Goal: Feedback & Contribution: Submit feedback/report problem

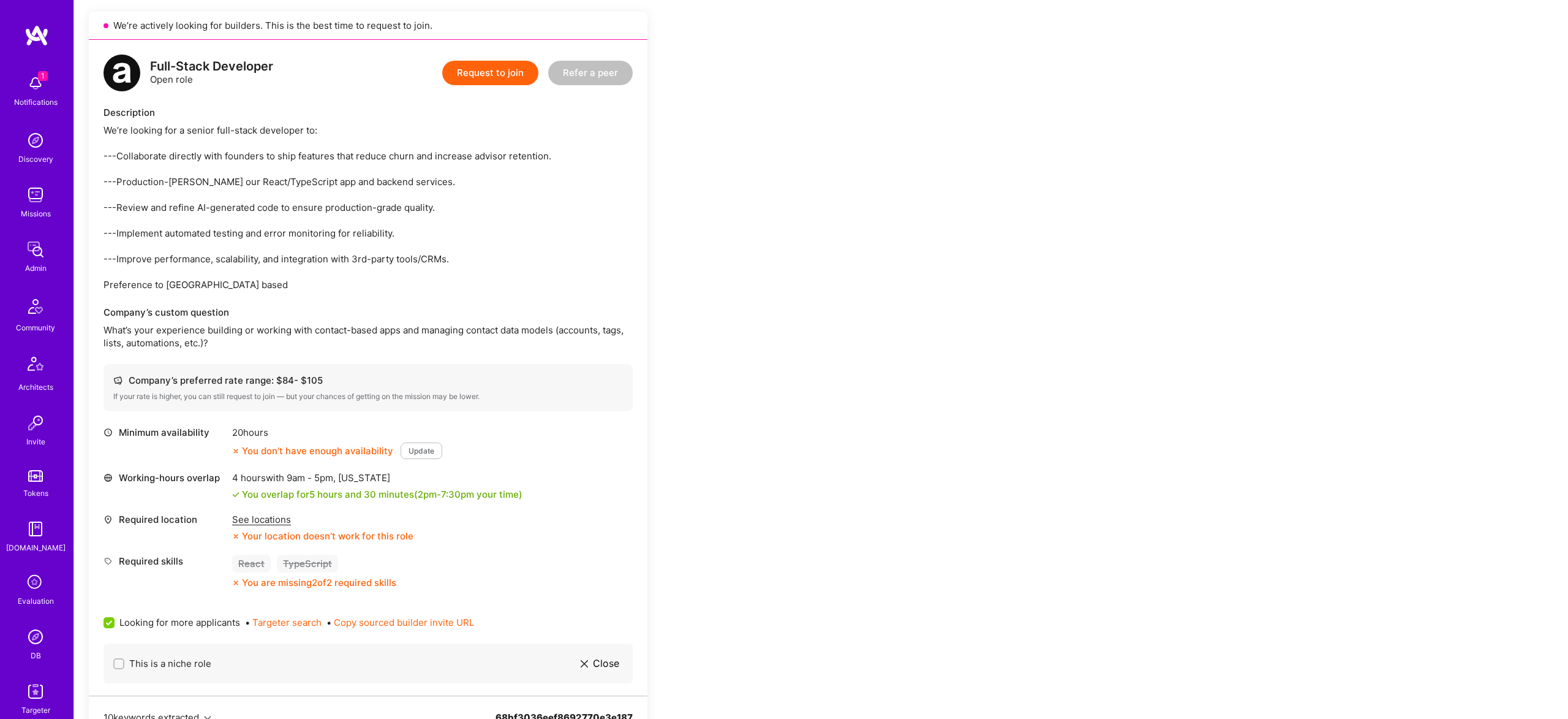
scroll to position [250, 0]
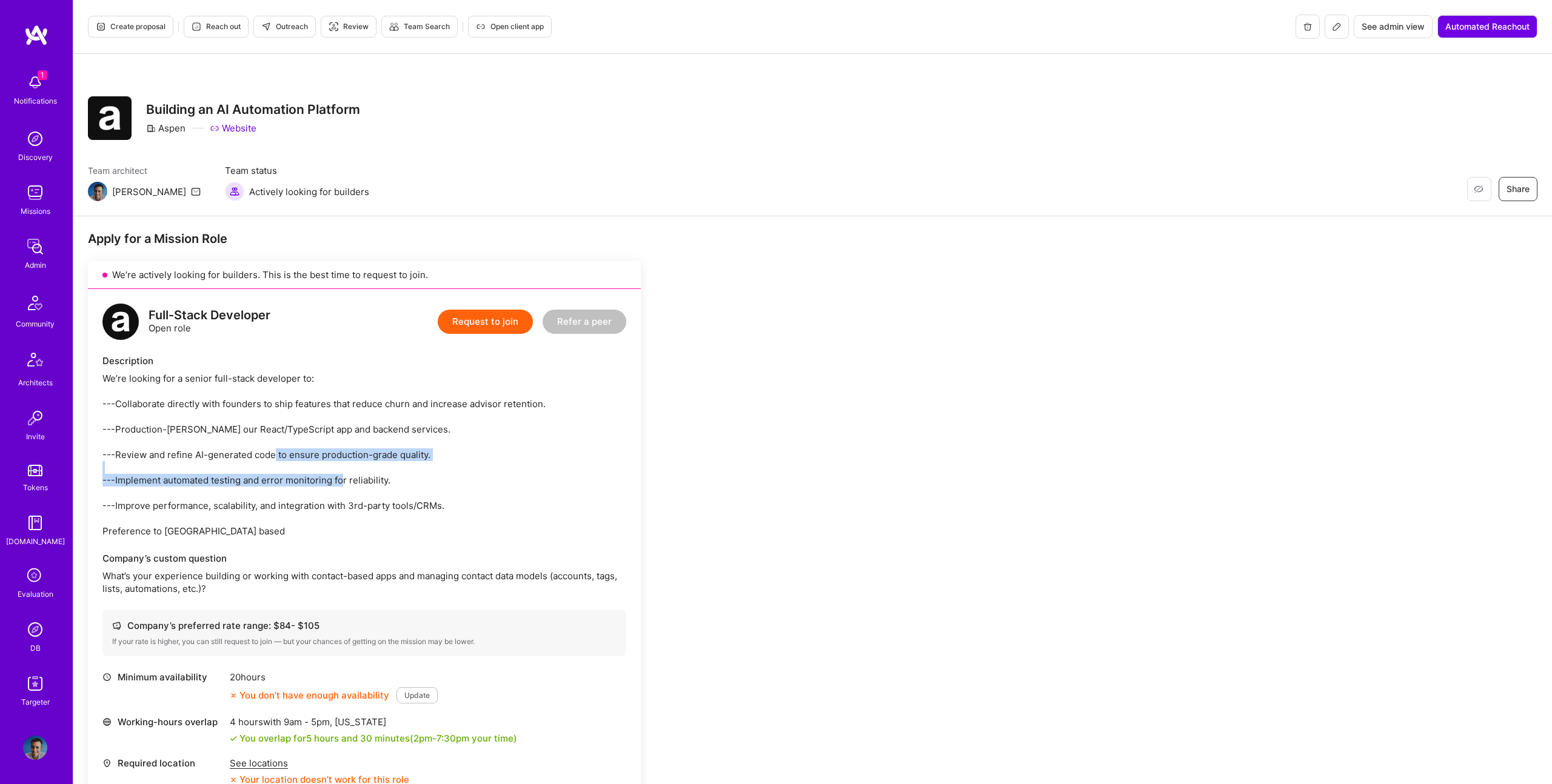
drag, startPoint x: 305, startPoint y: 464, endPoint x: 454, endPoint y: 491, distance: 151.4
click at [404, 487] on div "We’re looking for a senior full-stack developer to: ---Collaborate directly wit…" at bounding box center [363, 455] width 524 height 166
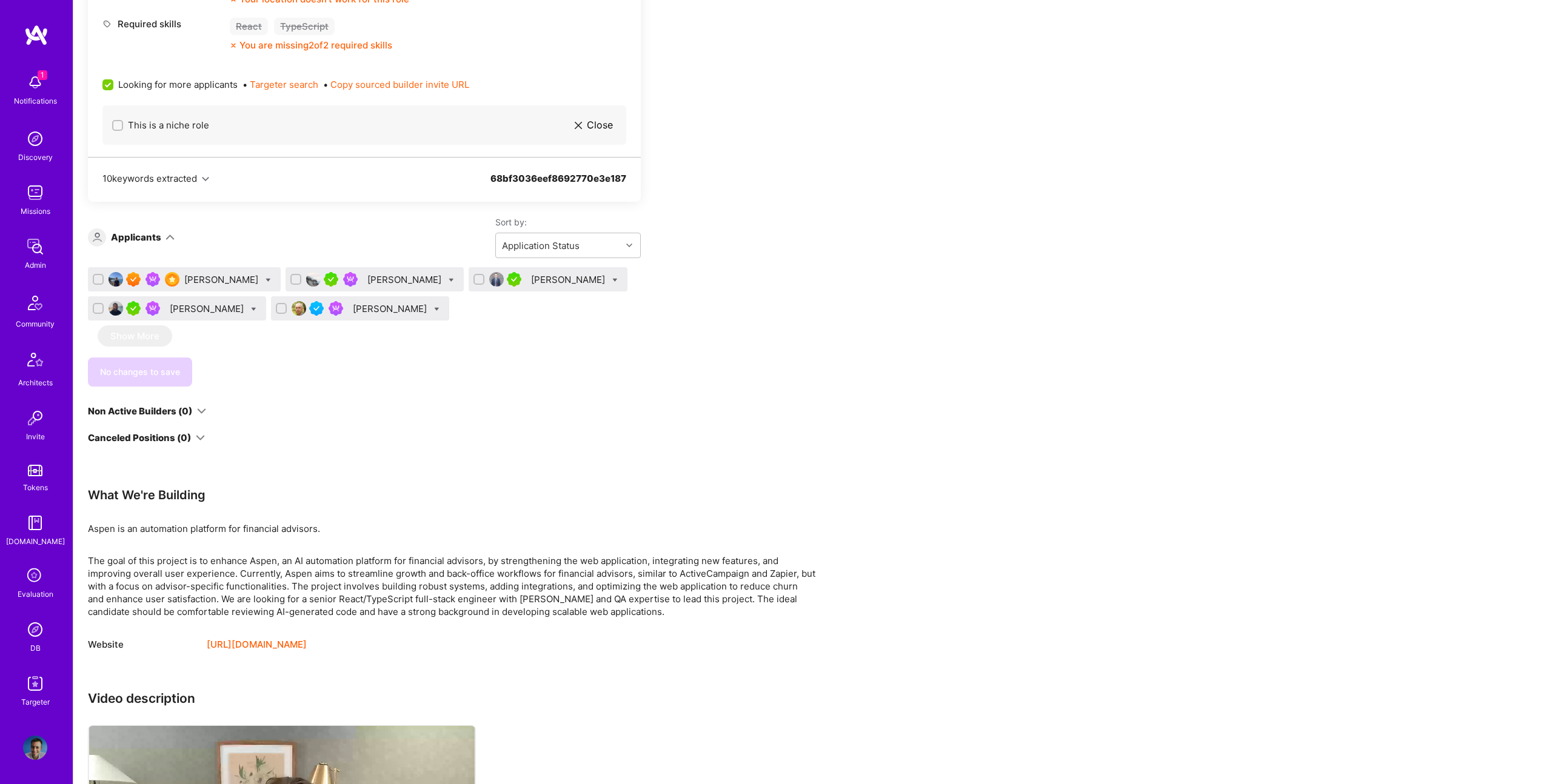
scroll to position [972, 0]
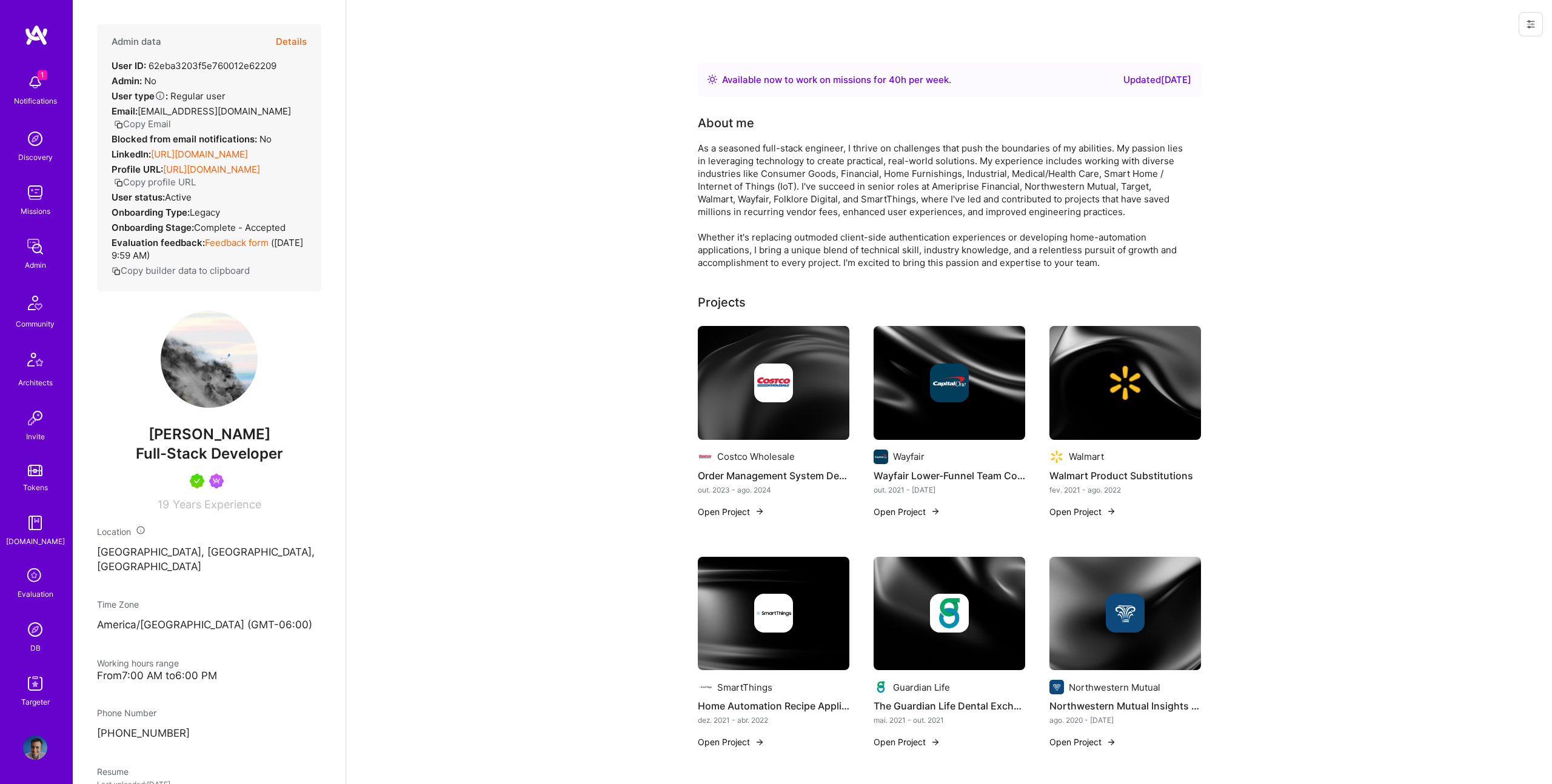
click at [248, 160] on link "https://linkedin.com/in/michaelplaxico" at bounding box center [199, 154] width 97 height 12
click at [276, 47] on button "Details" at bounding box center [291, 42] width 31 height 36
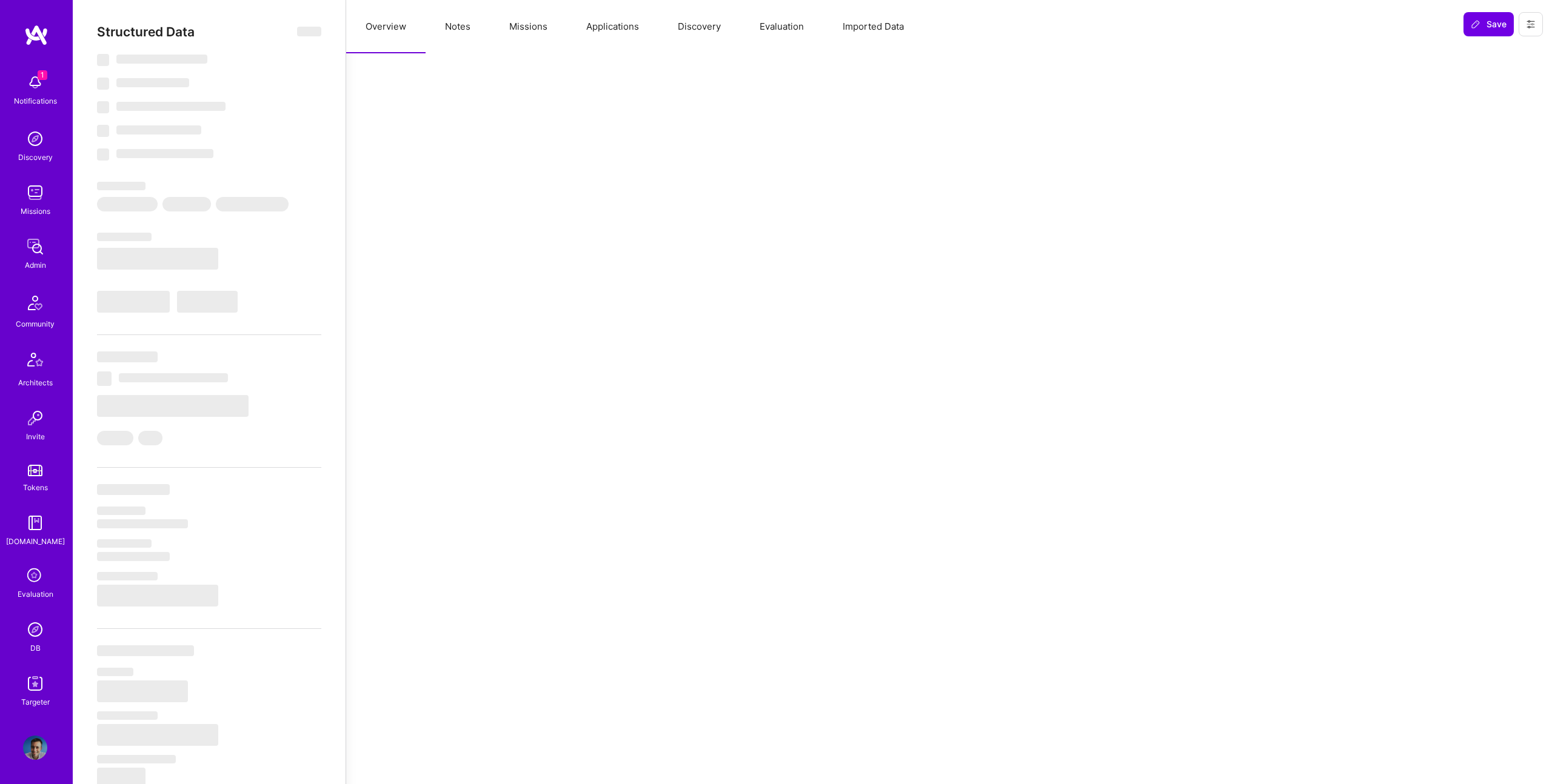
click at [457, 30] on button "Notes" at bounding box center [457, 26] width 65 height 54
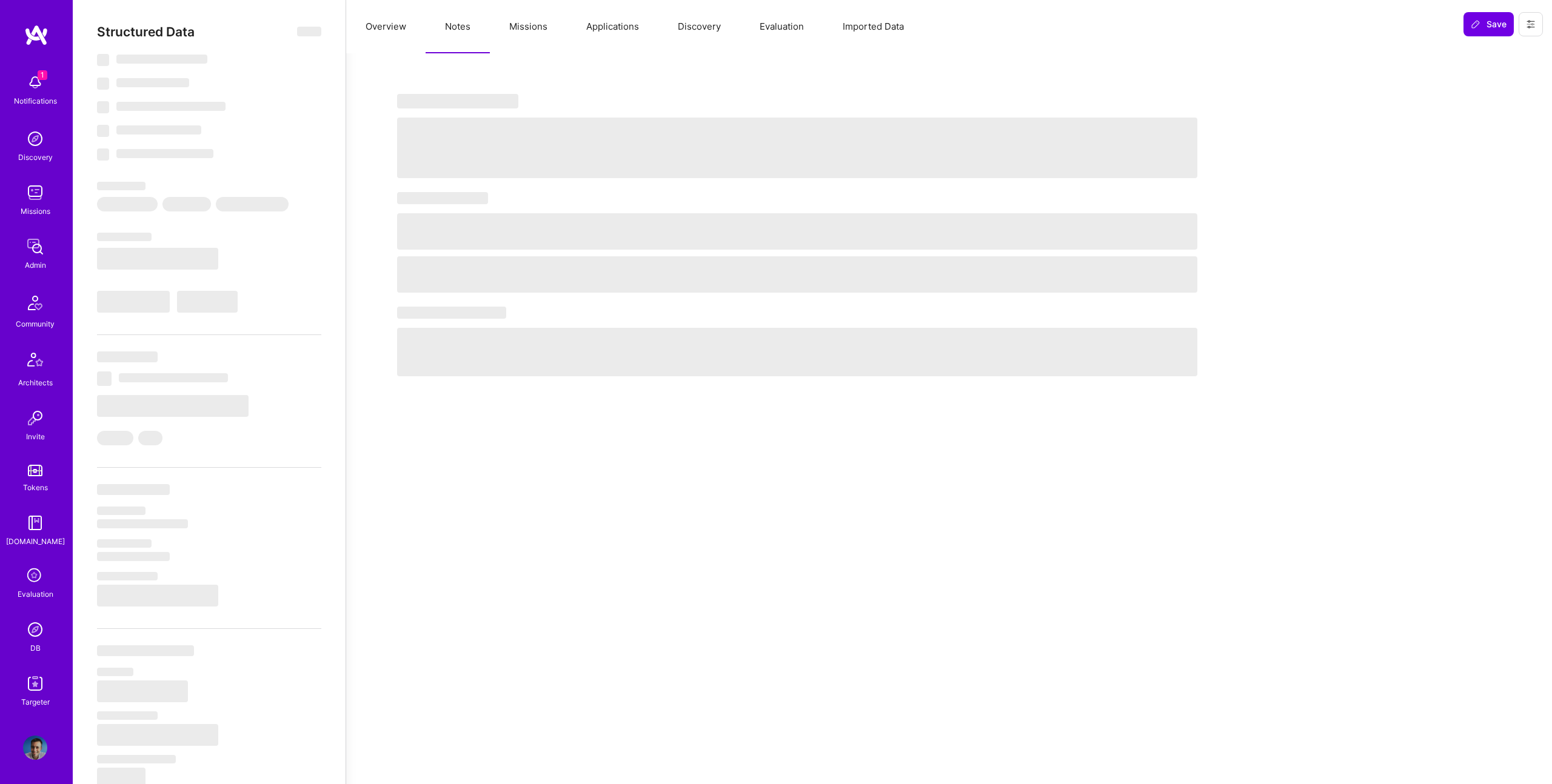
select select "Right Now"
select select "5"
select select "4"
select select "7"
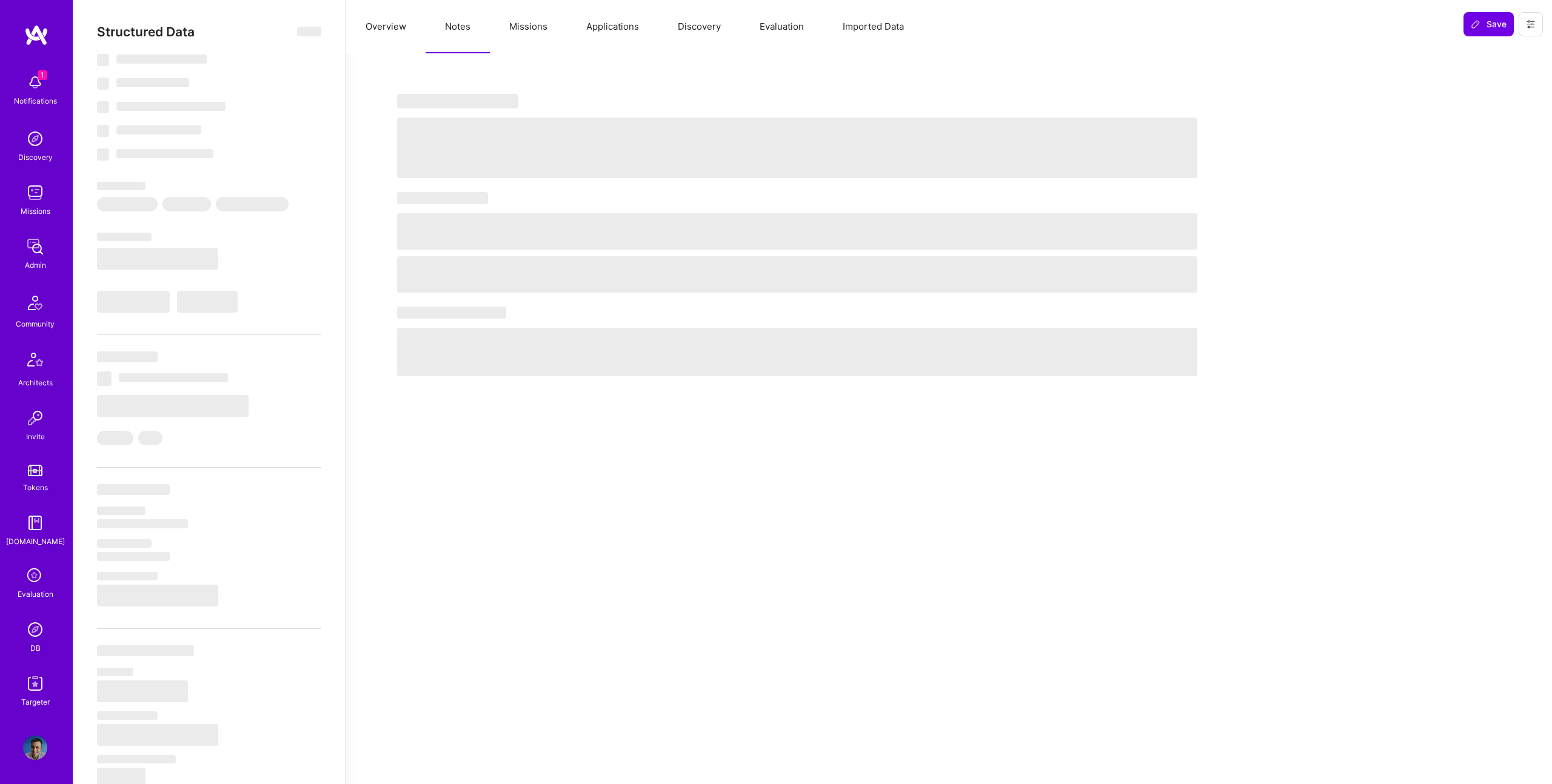
select select "US"
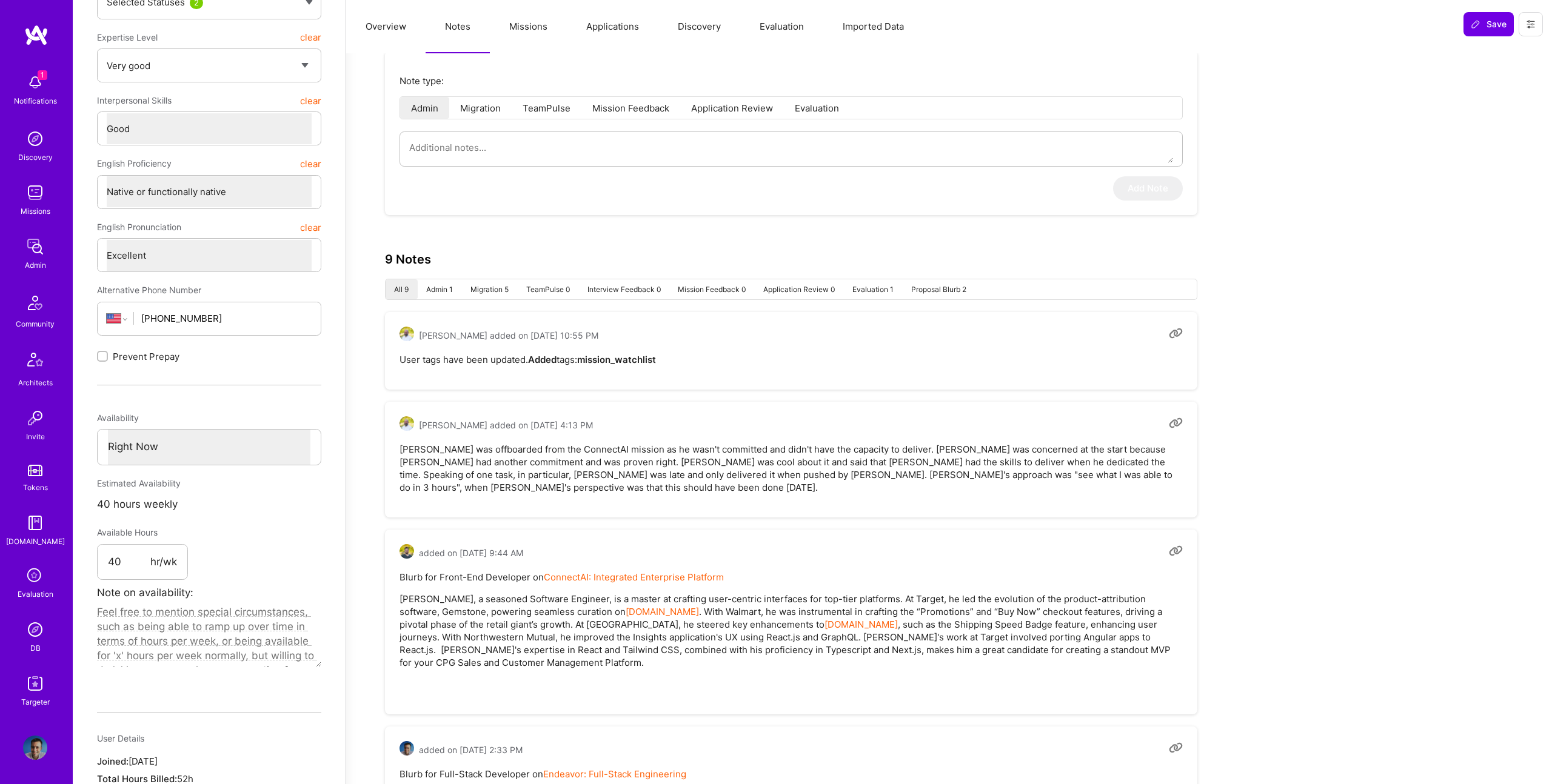
scroll to position [243, 0]
click at [545, 41] on button "Missions" at bounding box center [528, 26] width 77 height 54
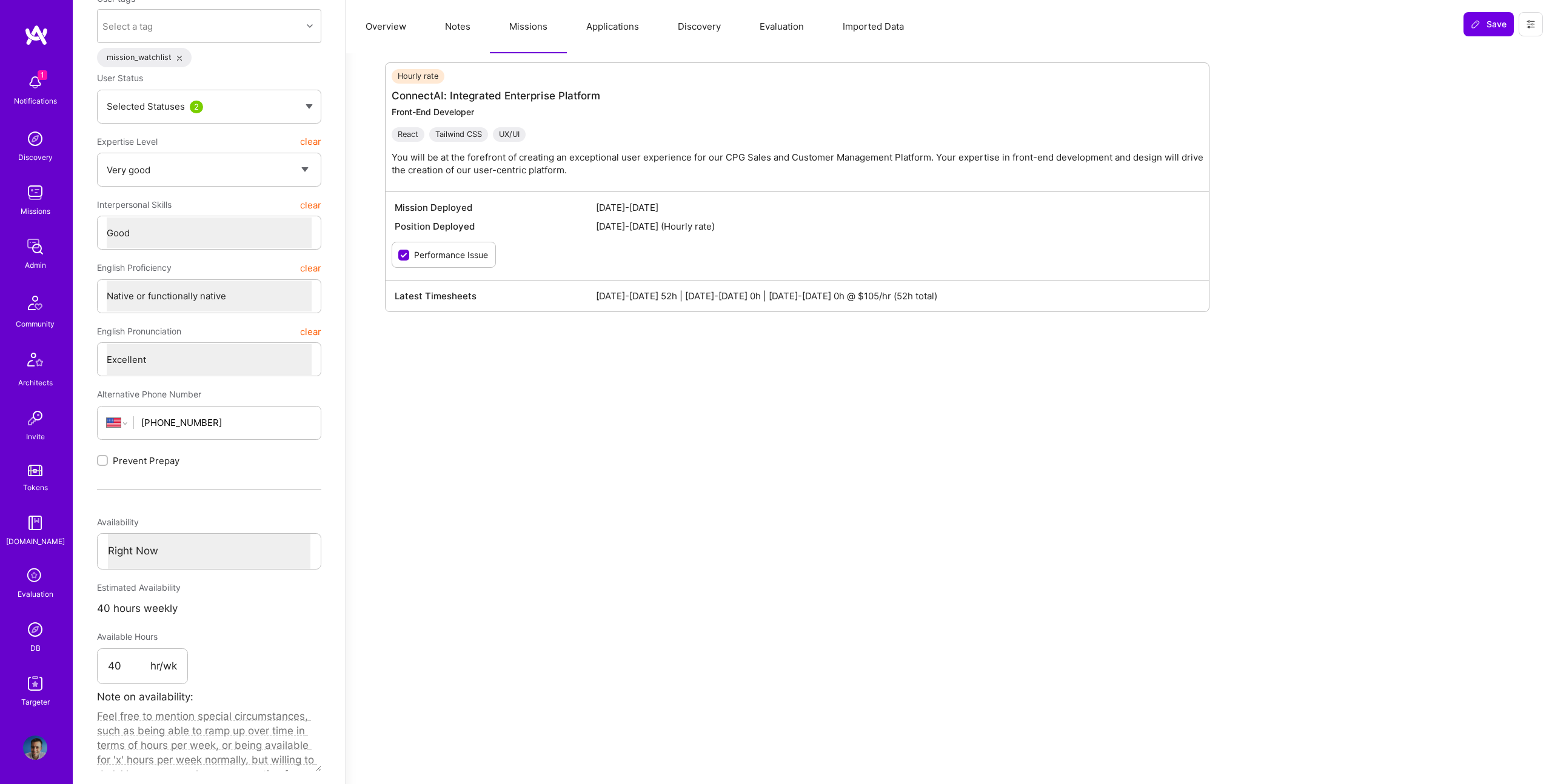
scroll to position [0, 0]
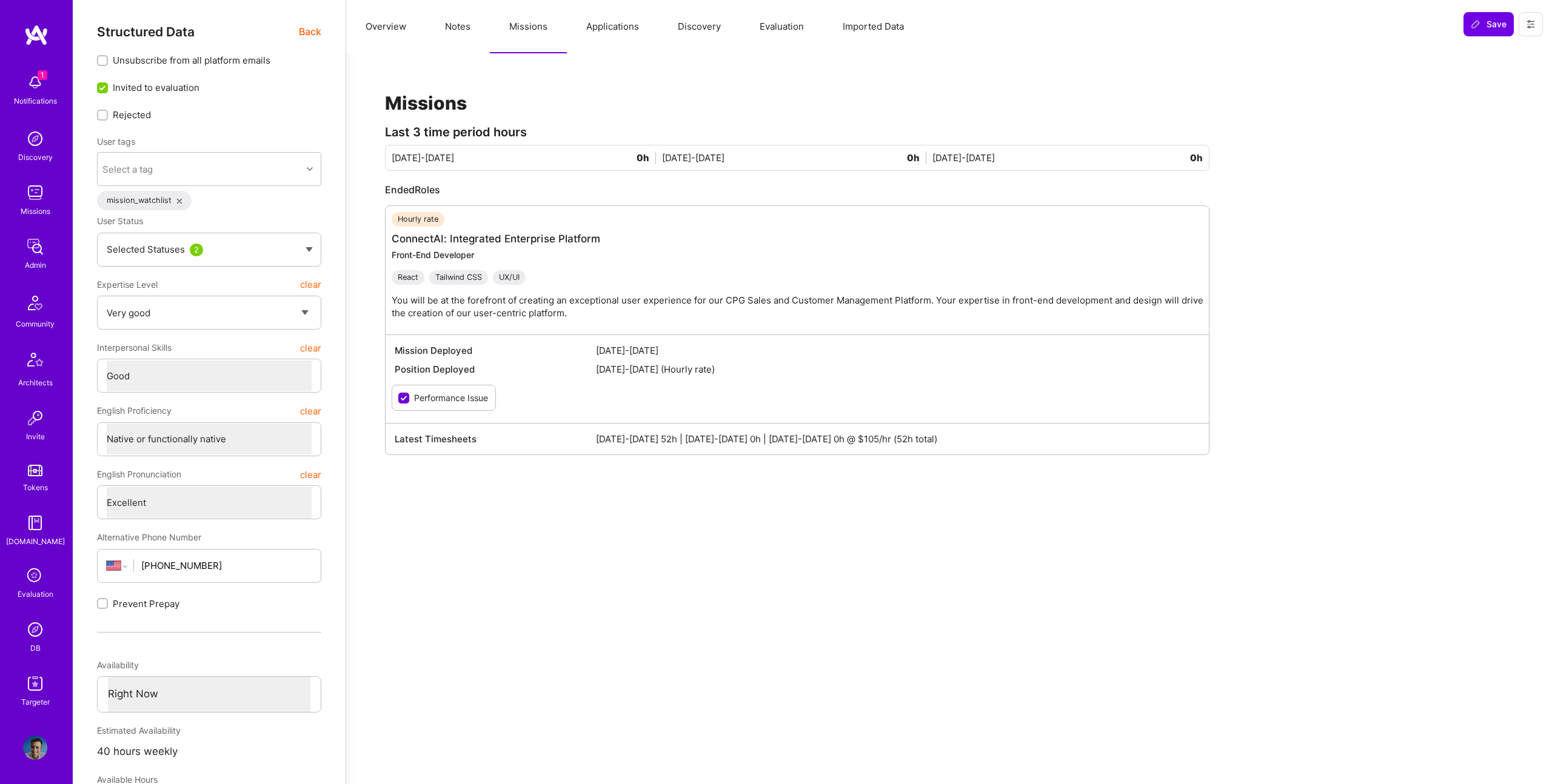
click at [449, 19] on button "Notes" at bounding box center [457, 26] width 65 height 54
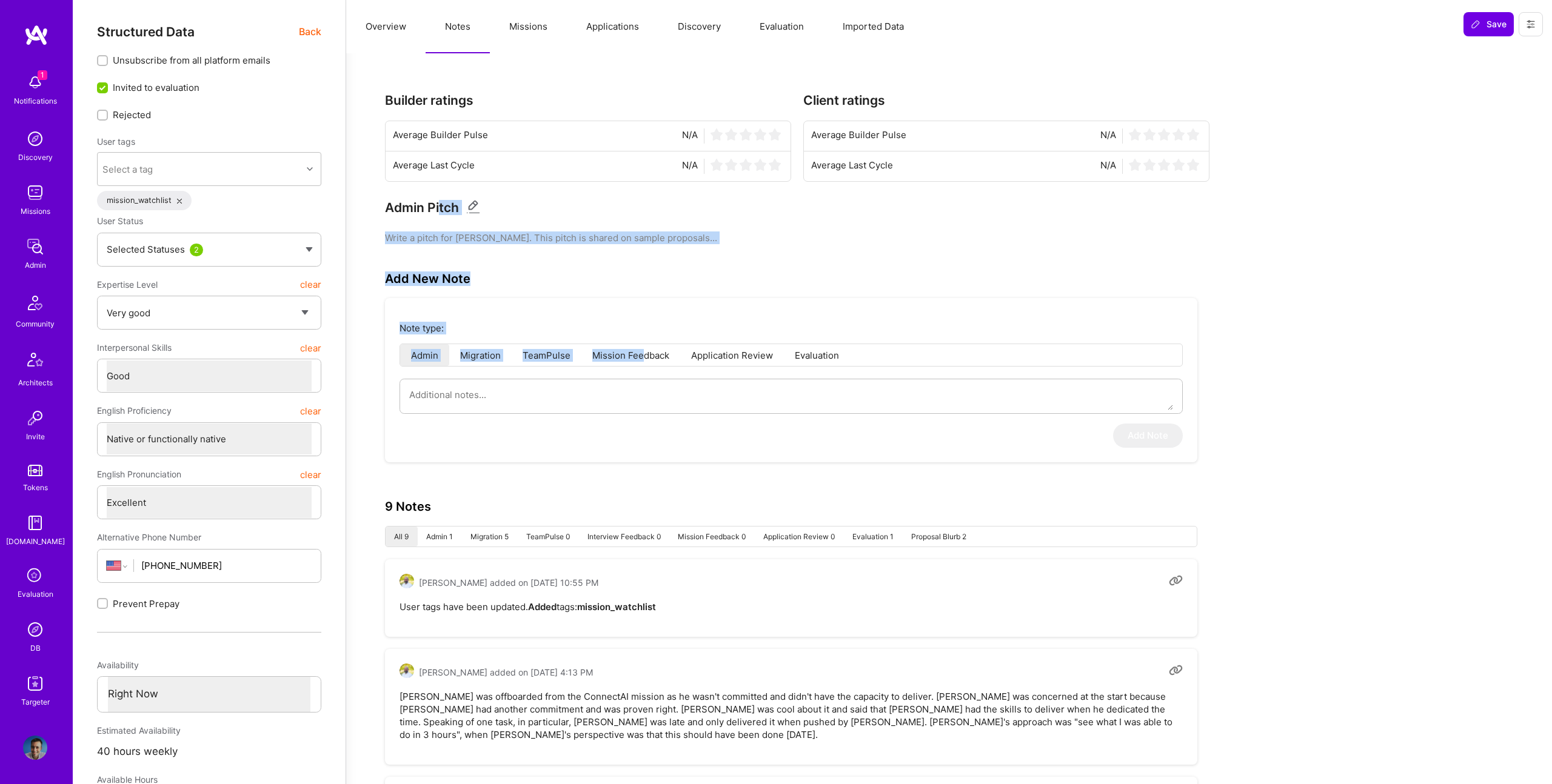
drag, startPoint x: 513, startPoint y: 252, endPoint x: 433, endPoint y: 205, distance: 92.8
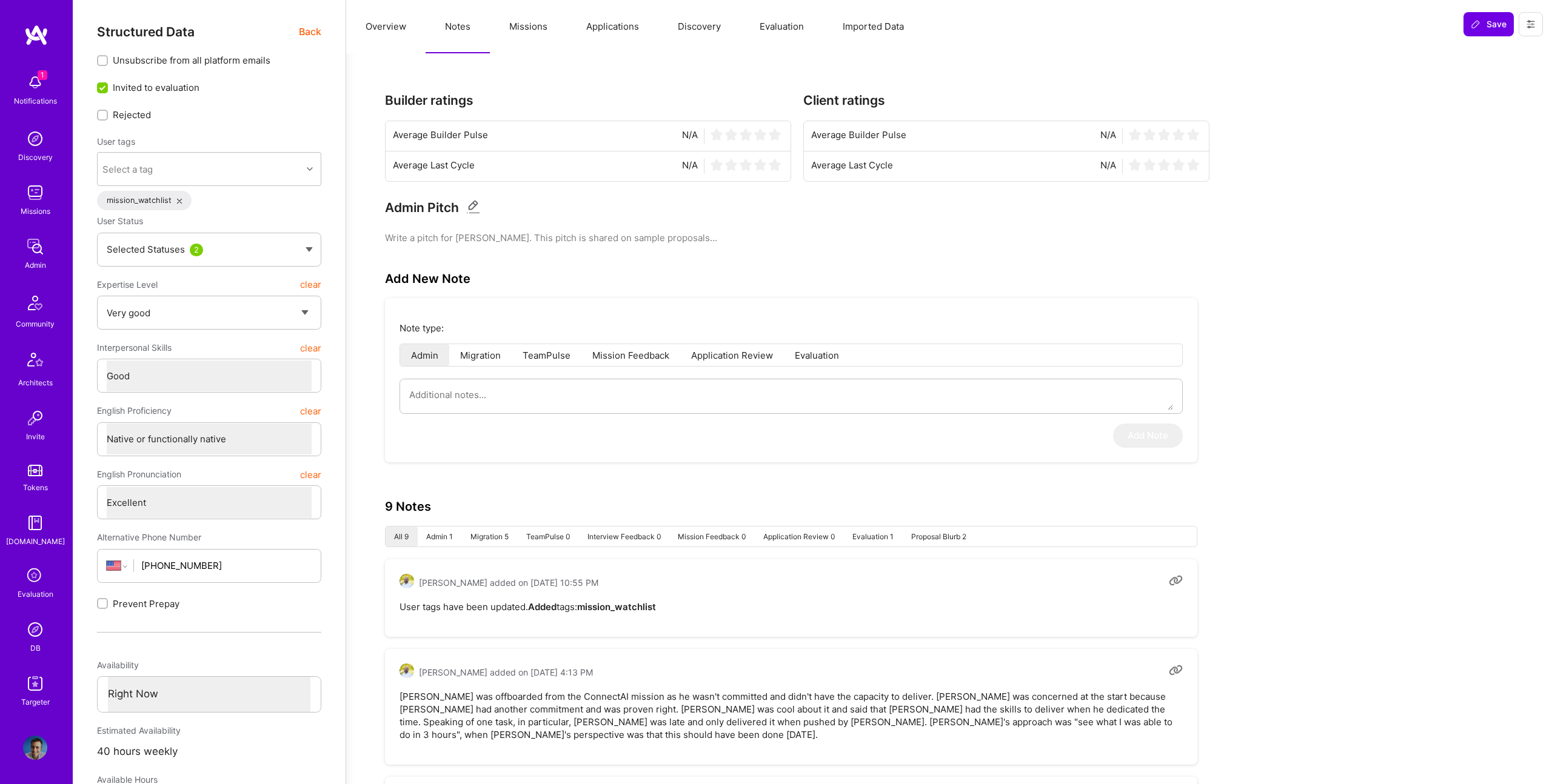
click at [307, 36] on span "Back" at bounding box center [310, 32] width 23 height 15
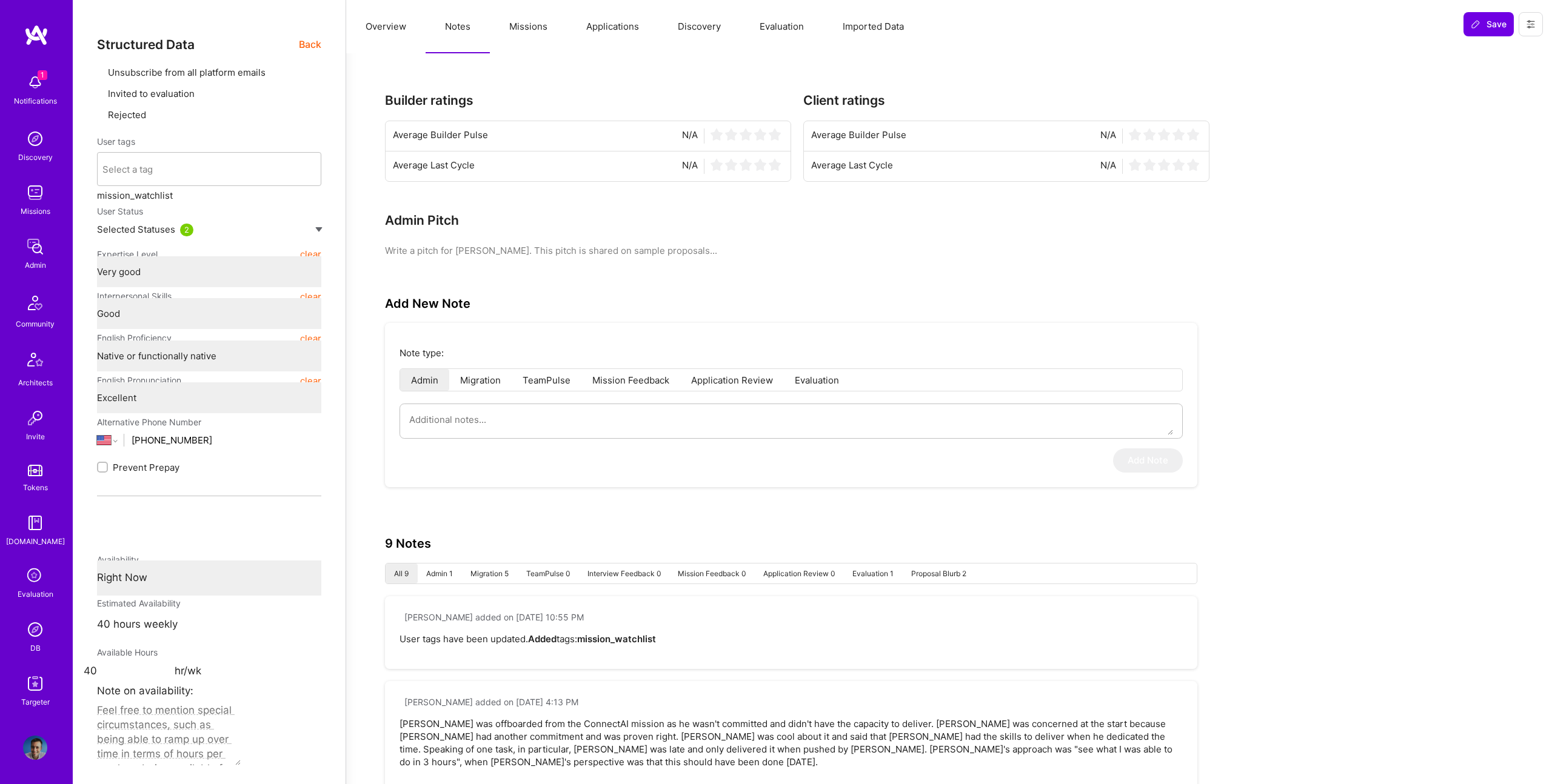
type textarea "x"
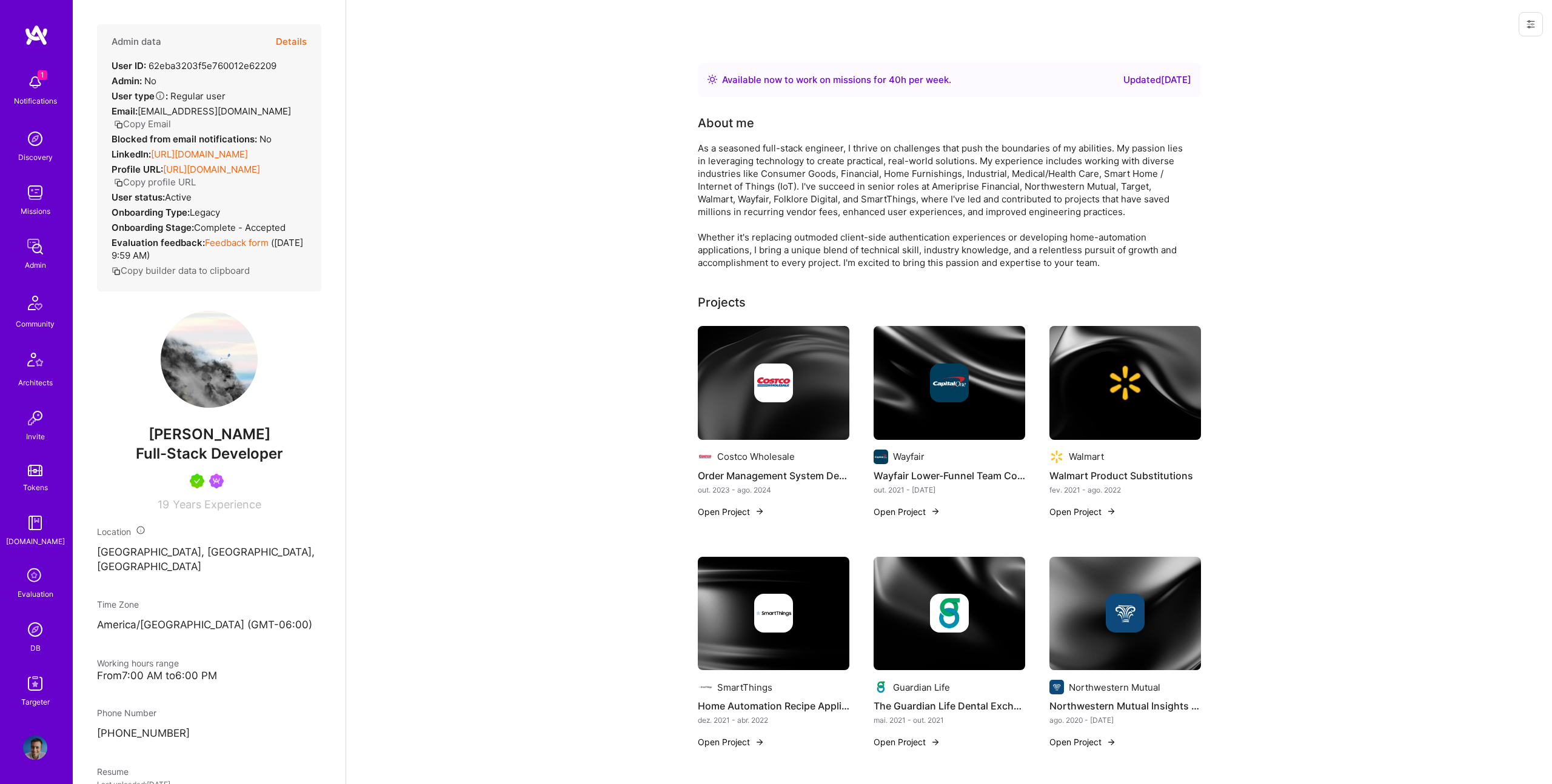
click at [34, 233] on div "1 Notifications Discovery Missions Admin Community Architects Invite Tokens A.G…" at bounding box center [36, 389] width 73 height 641
click at [31, 251] on img at bounding box center [35, 247] width 25 height 25
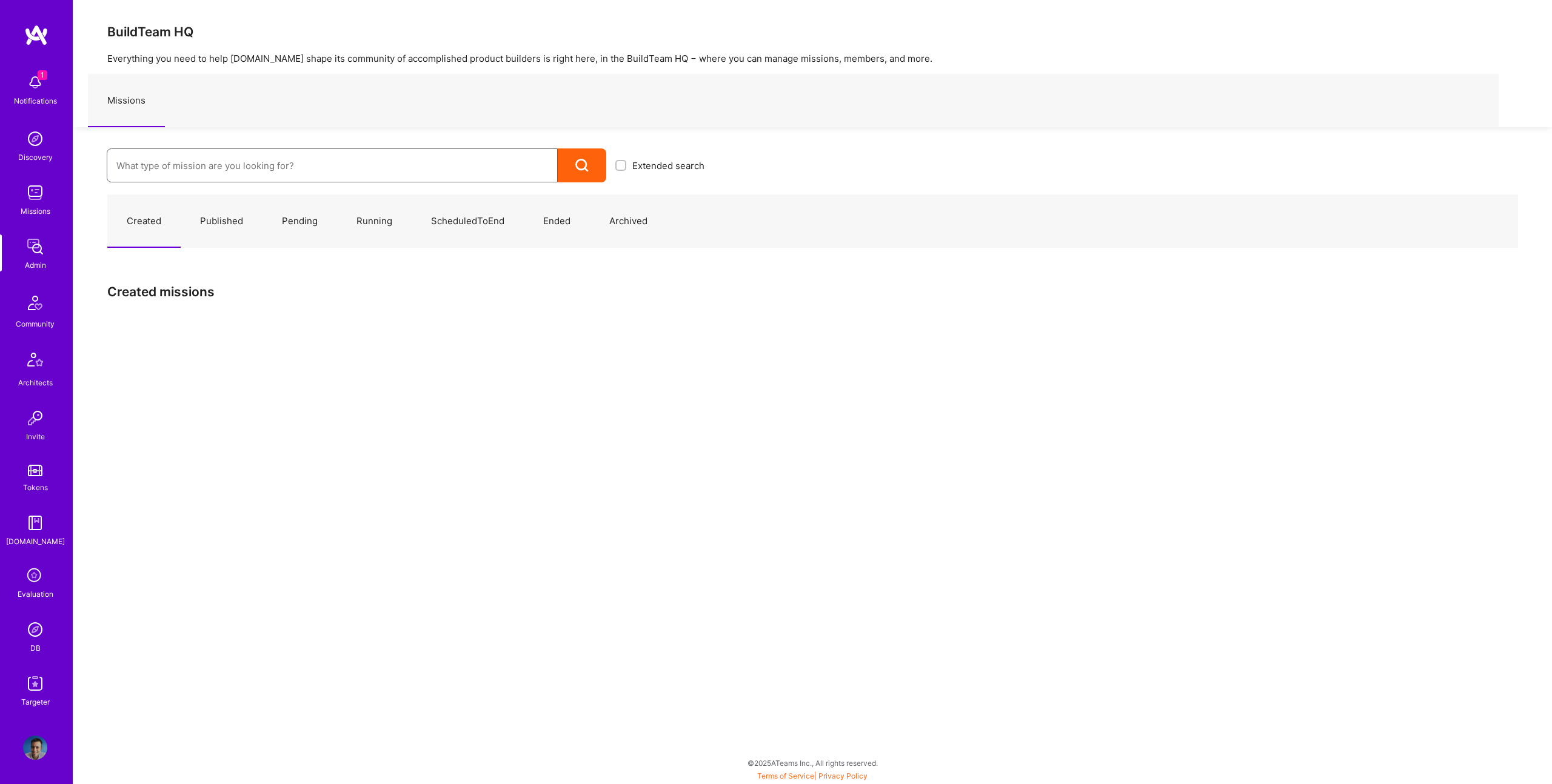
click at [413, 164] on input at bounding box center [332, 166] width 432 height 31
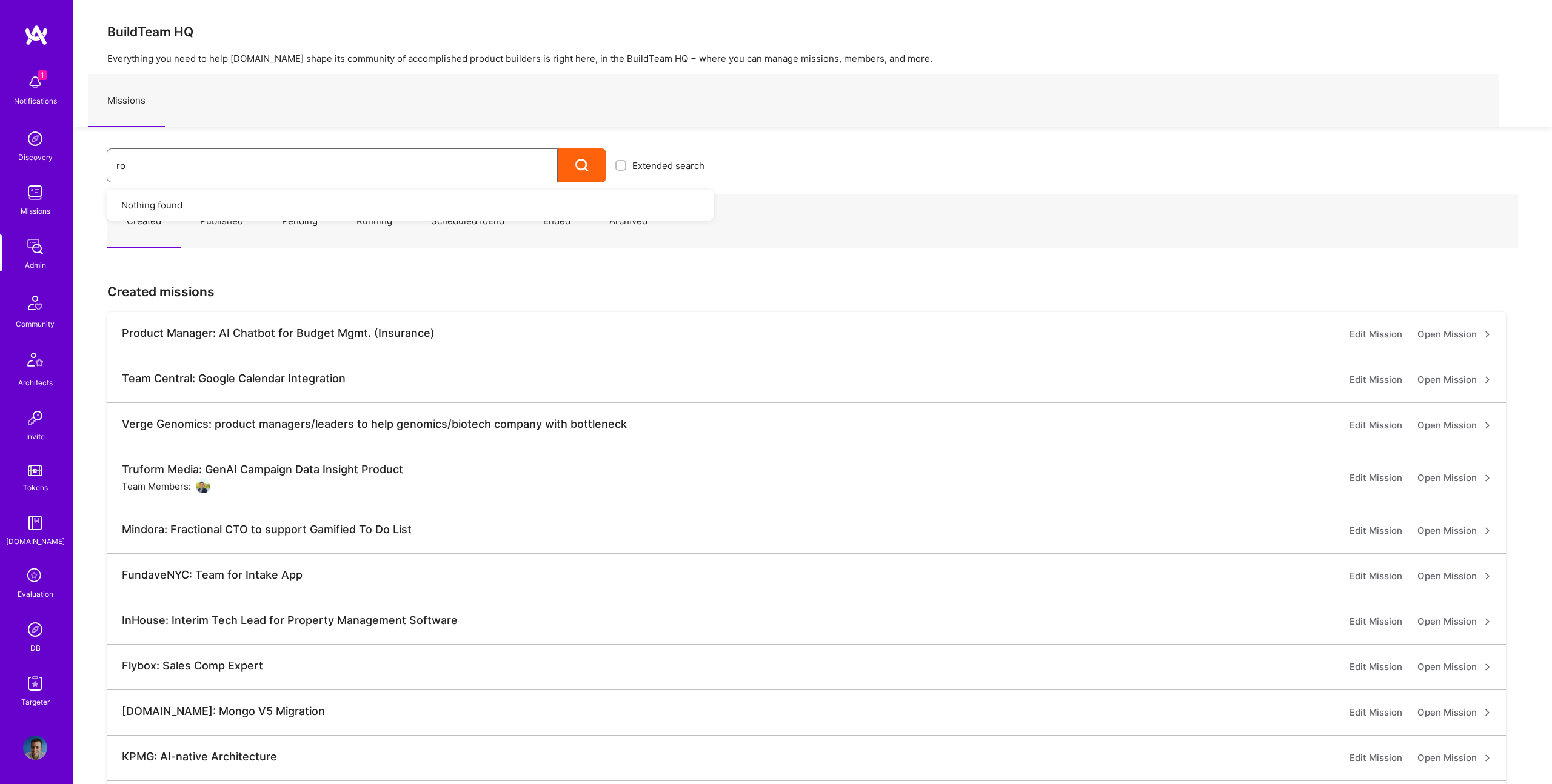
type input "rob"
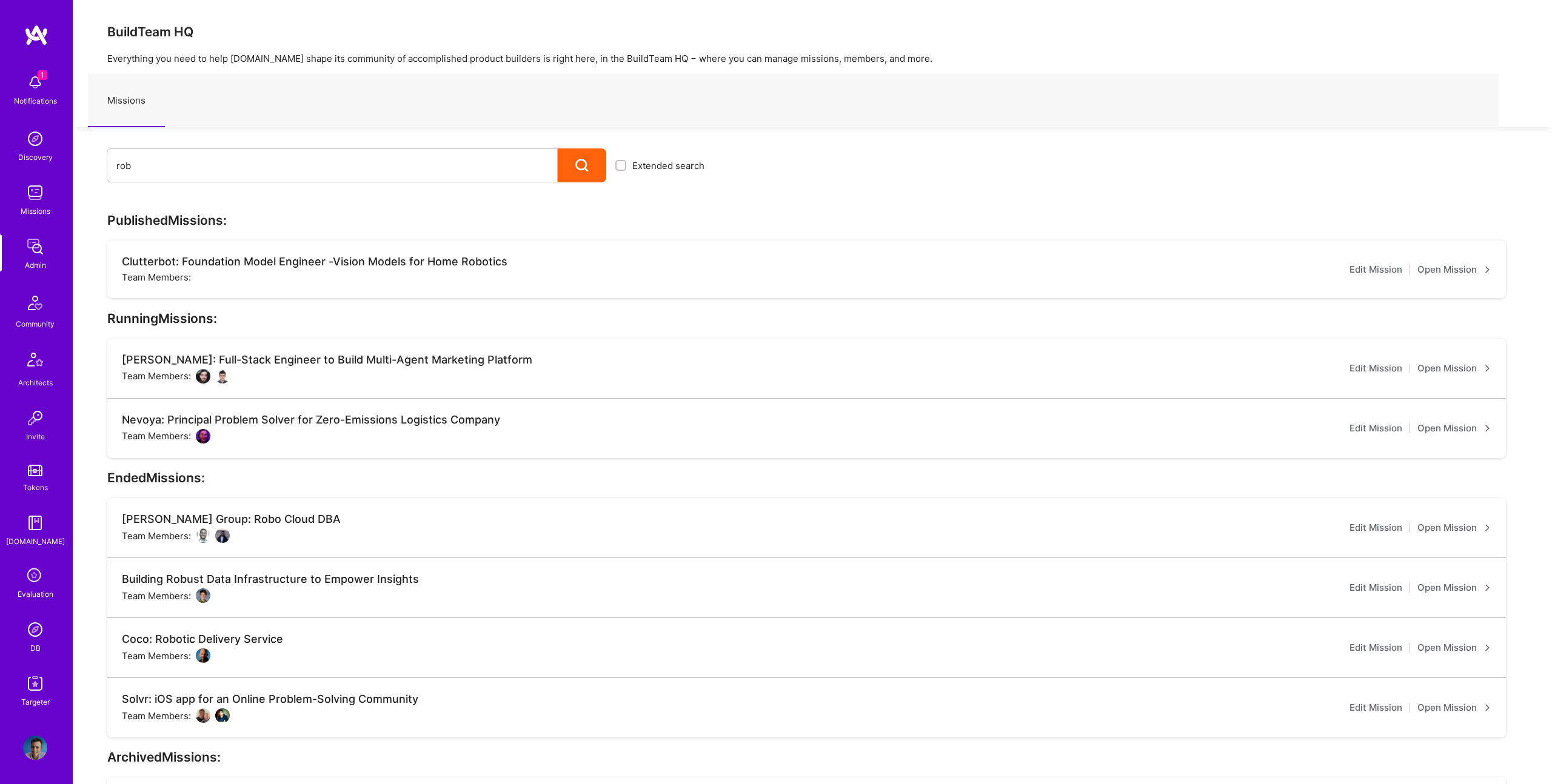
click at [1427, 369] on link "Open Mission" at bounding box center [1454, 369] width 74 height 15
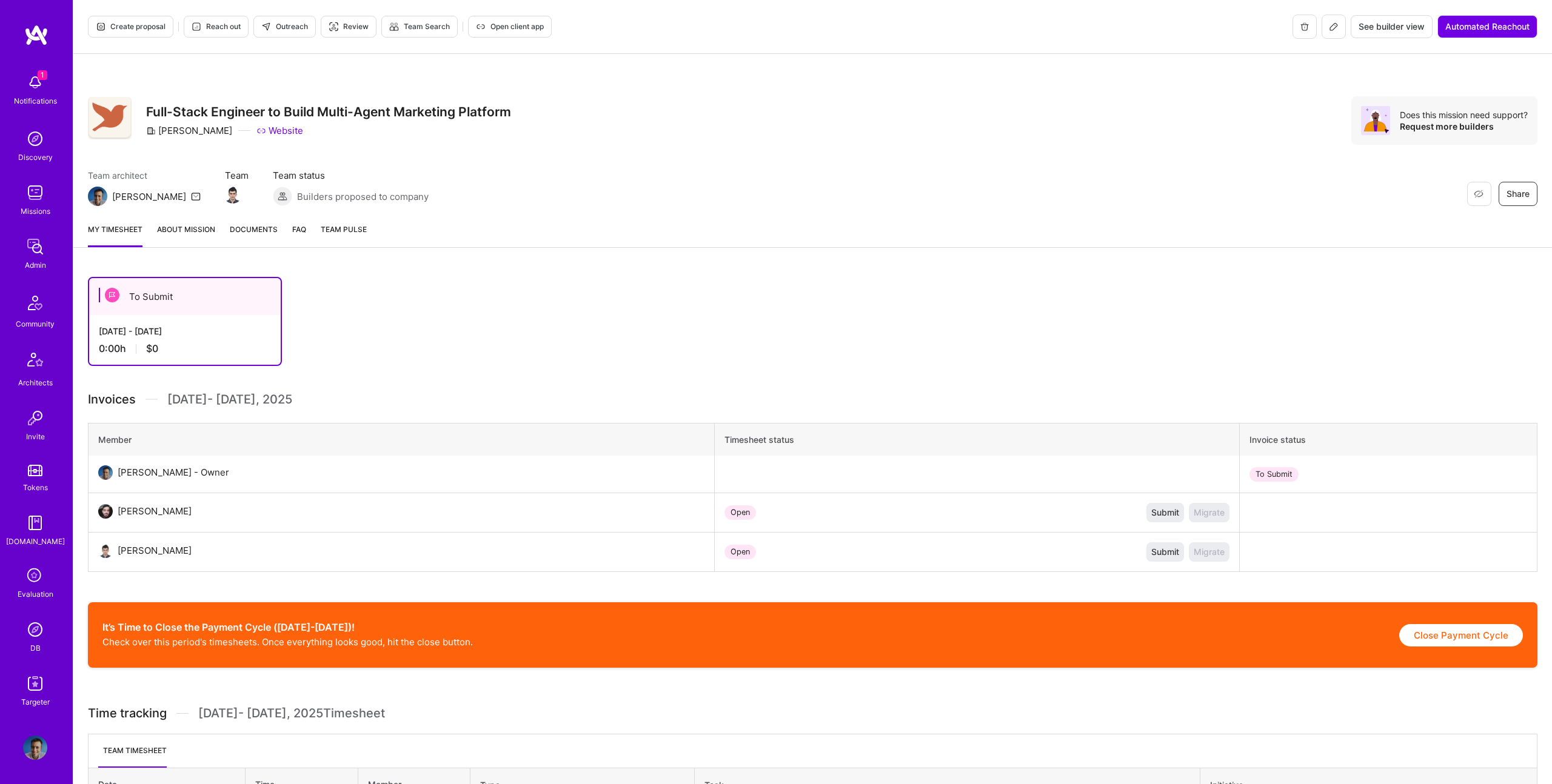
click at [194, 231] on link "About Mission" at bounding box center [186, 235] width 58 height 25
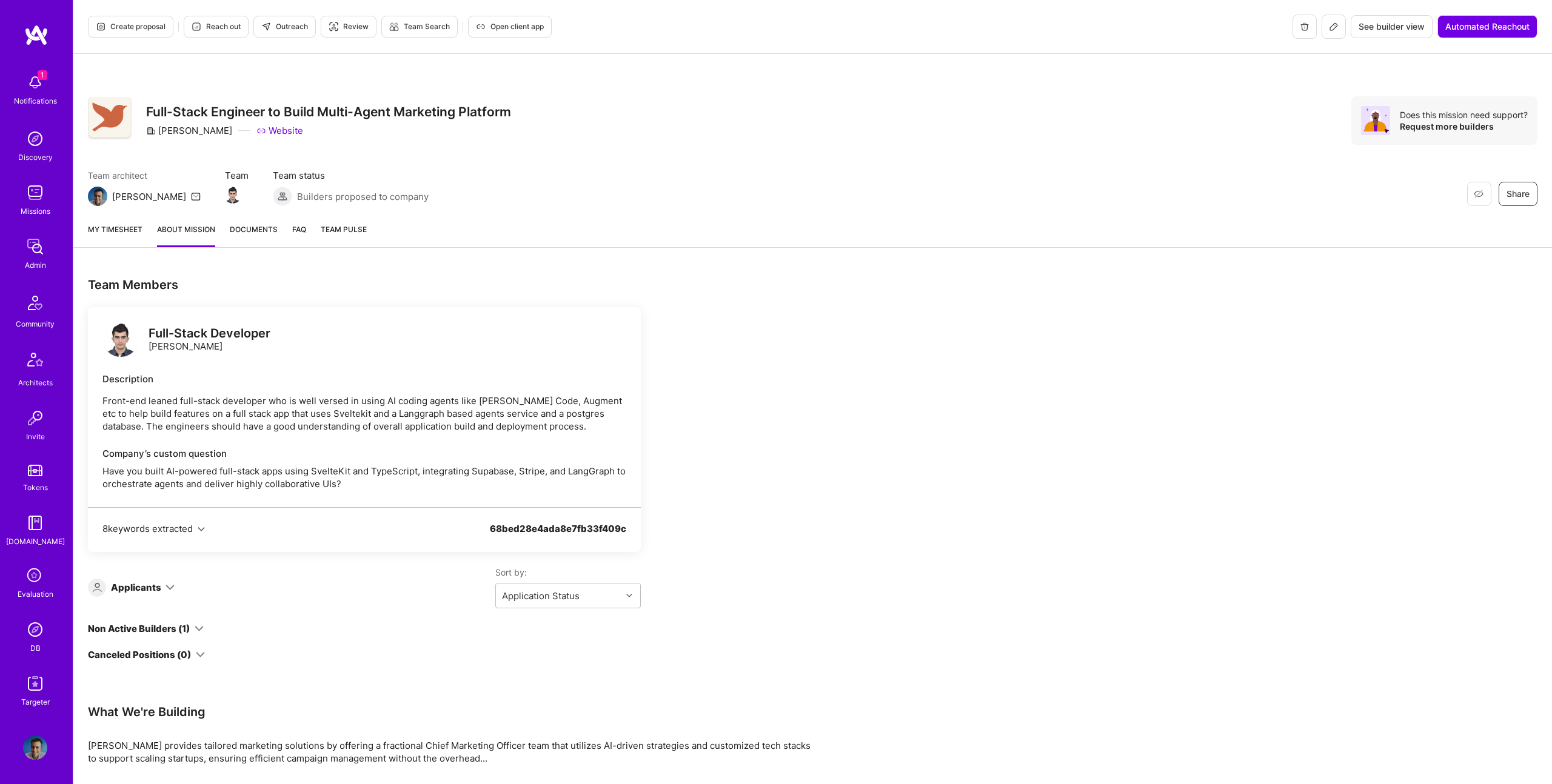
click at [116, 330] on img at bounding box center [120, 339] width 36 height 36
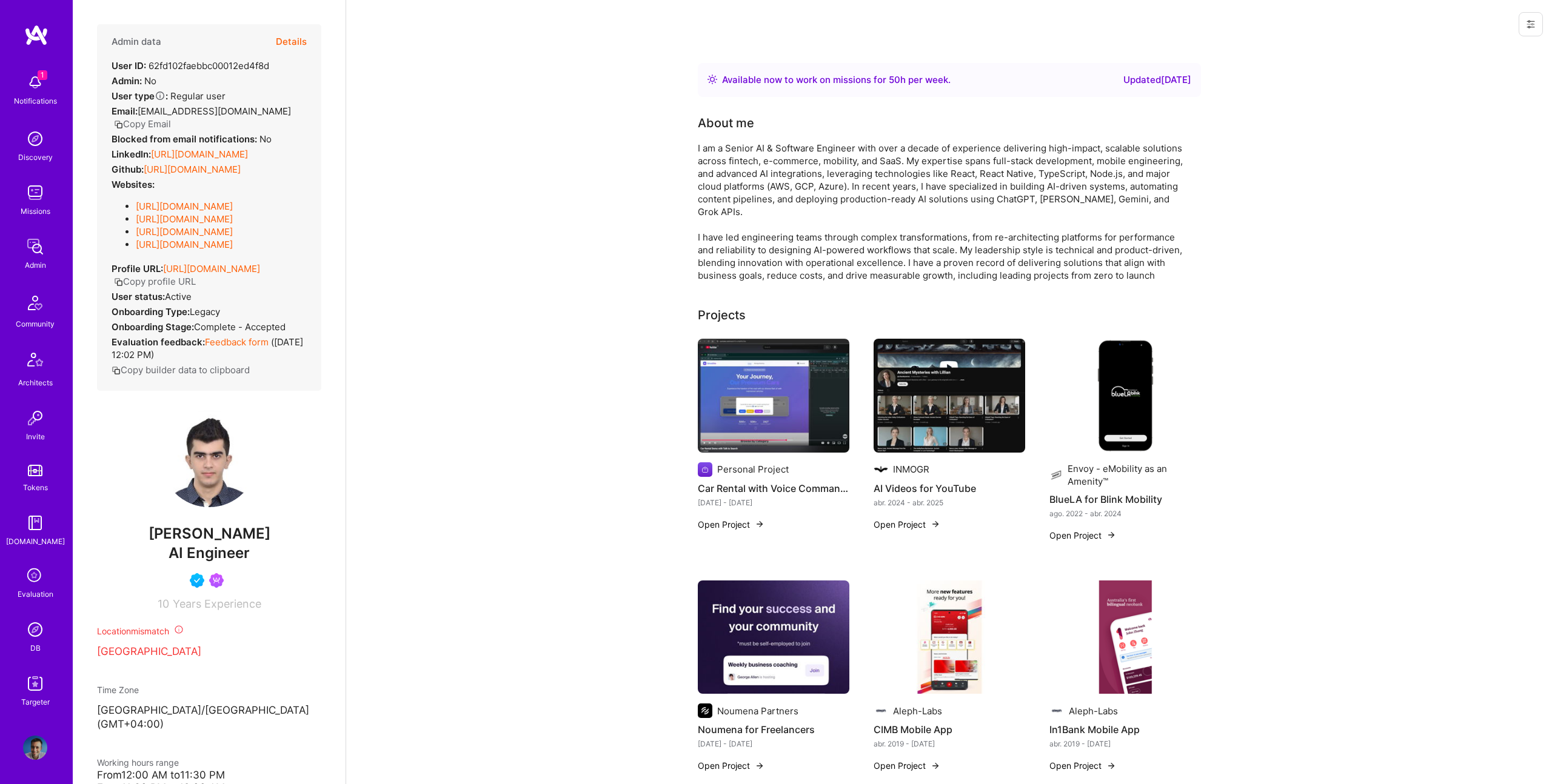
click at [286, 40] on button "Details" at bounding box center [291, 42] width 31 height 36
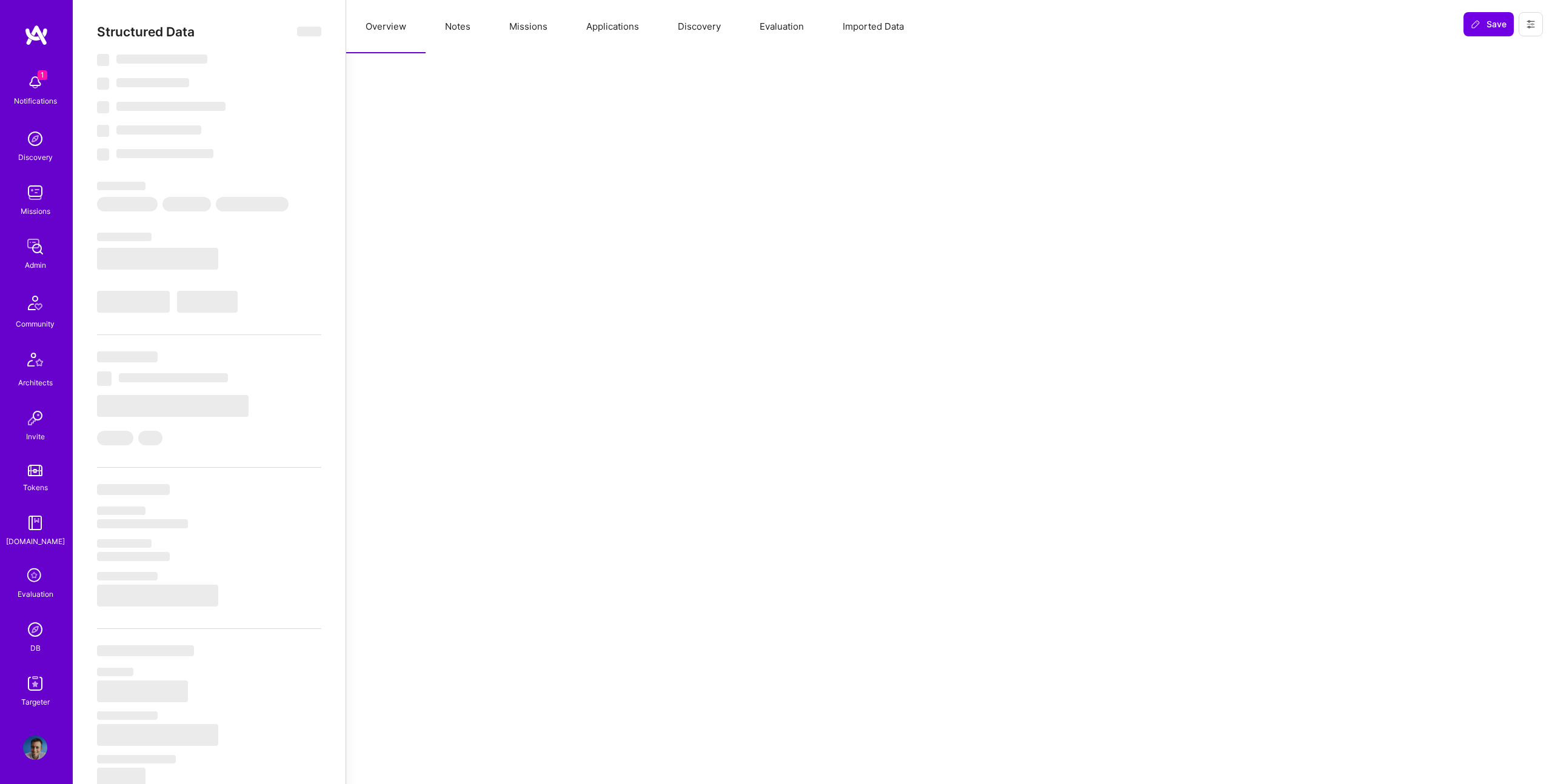
click at [506, 25] on button "Missions" at bounding box center [528, 26] width 77 height 54
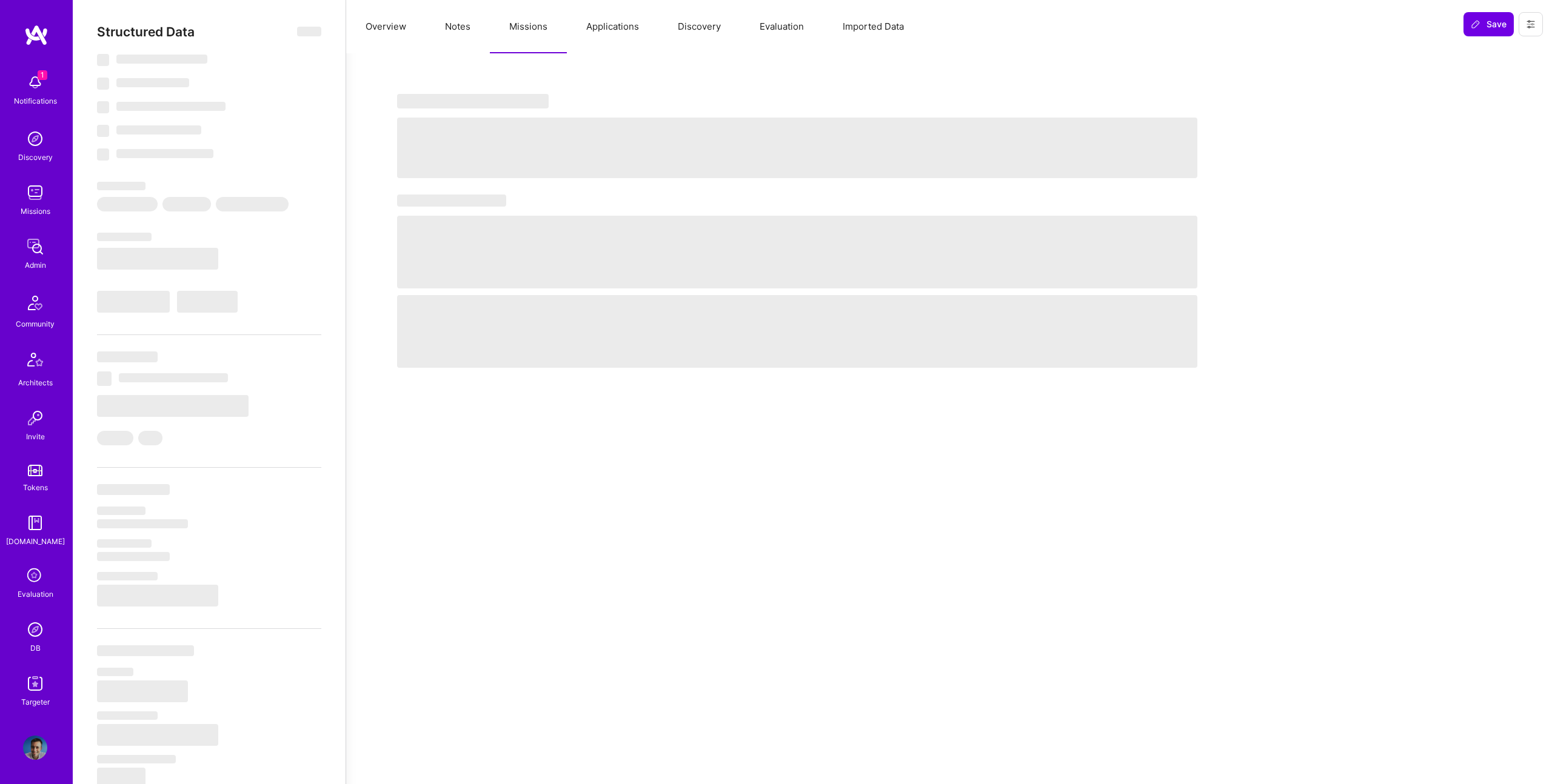
type textarea "x"
select select "Right Now"
select select "4"
select select "7"
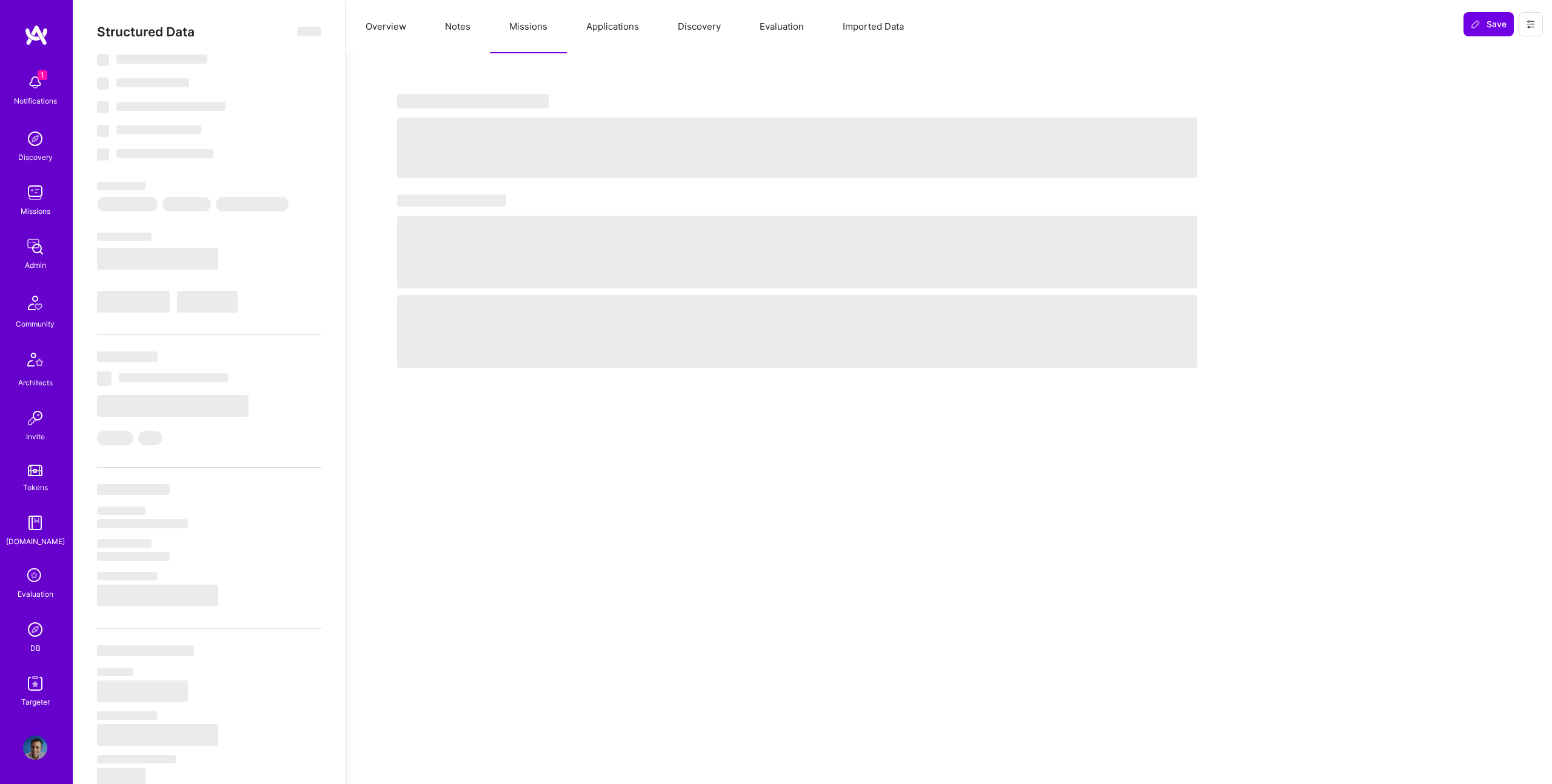
select select "7"
select select "AE"
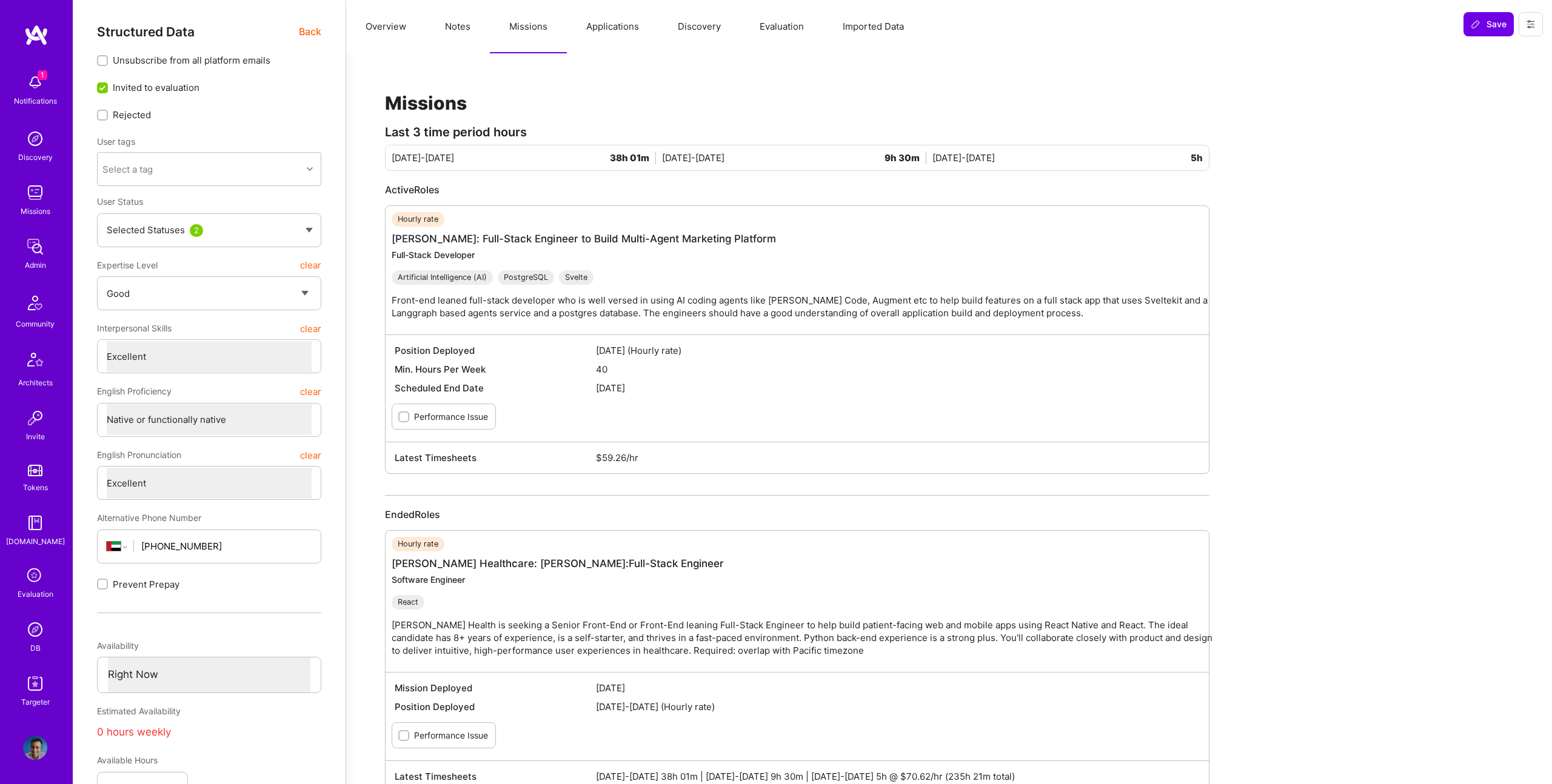
click at [587, 87] on div "Missions Last 3 time period hours Jul 16-31 38h 01m Aug 1-15 9h 30m Aug 16-31 5…" at bounding box center [797, 459] width 873 height 782
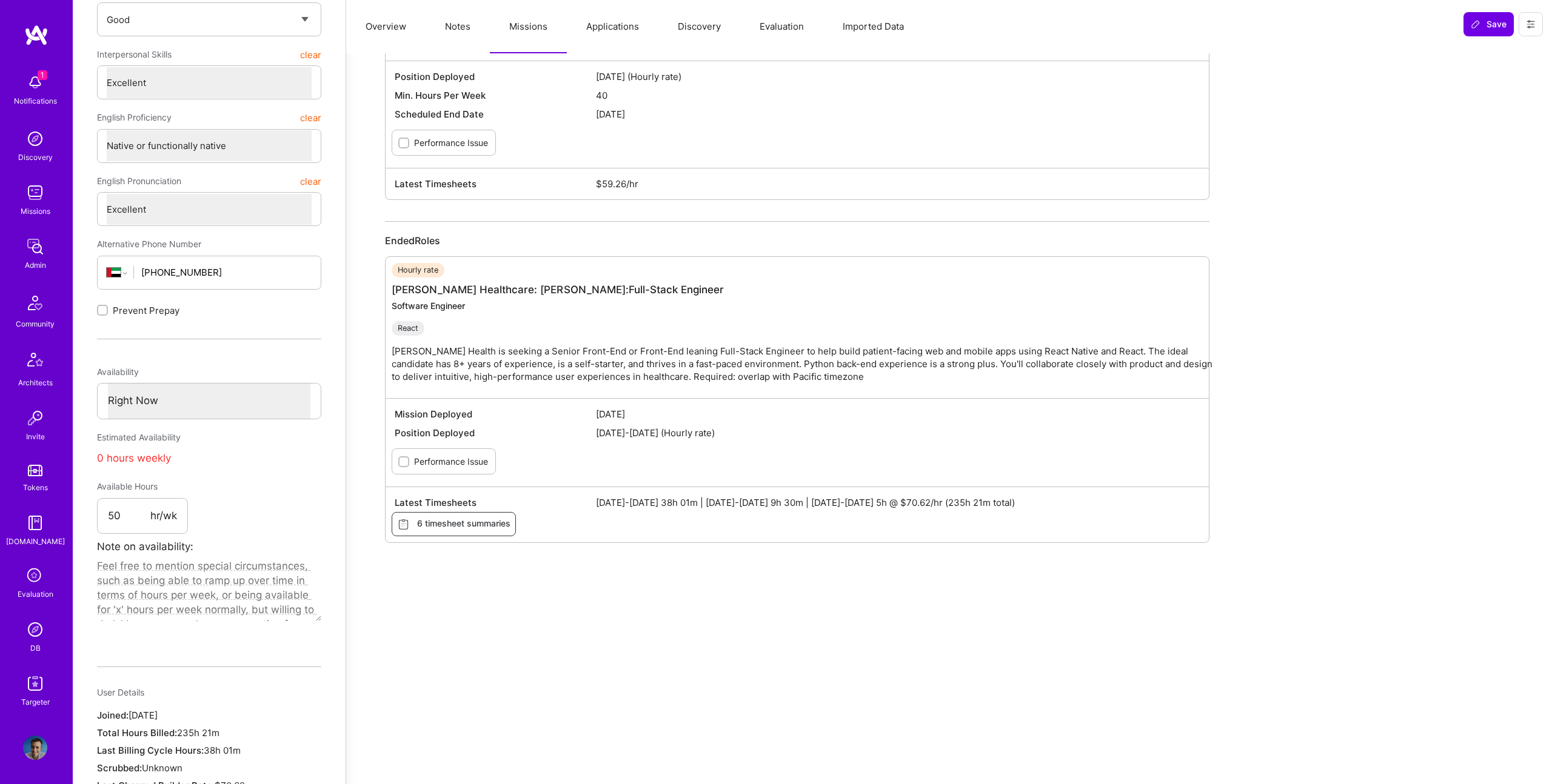
scroll to position [285, 0]
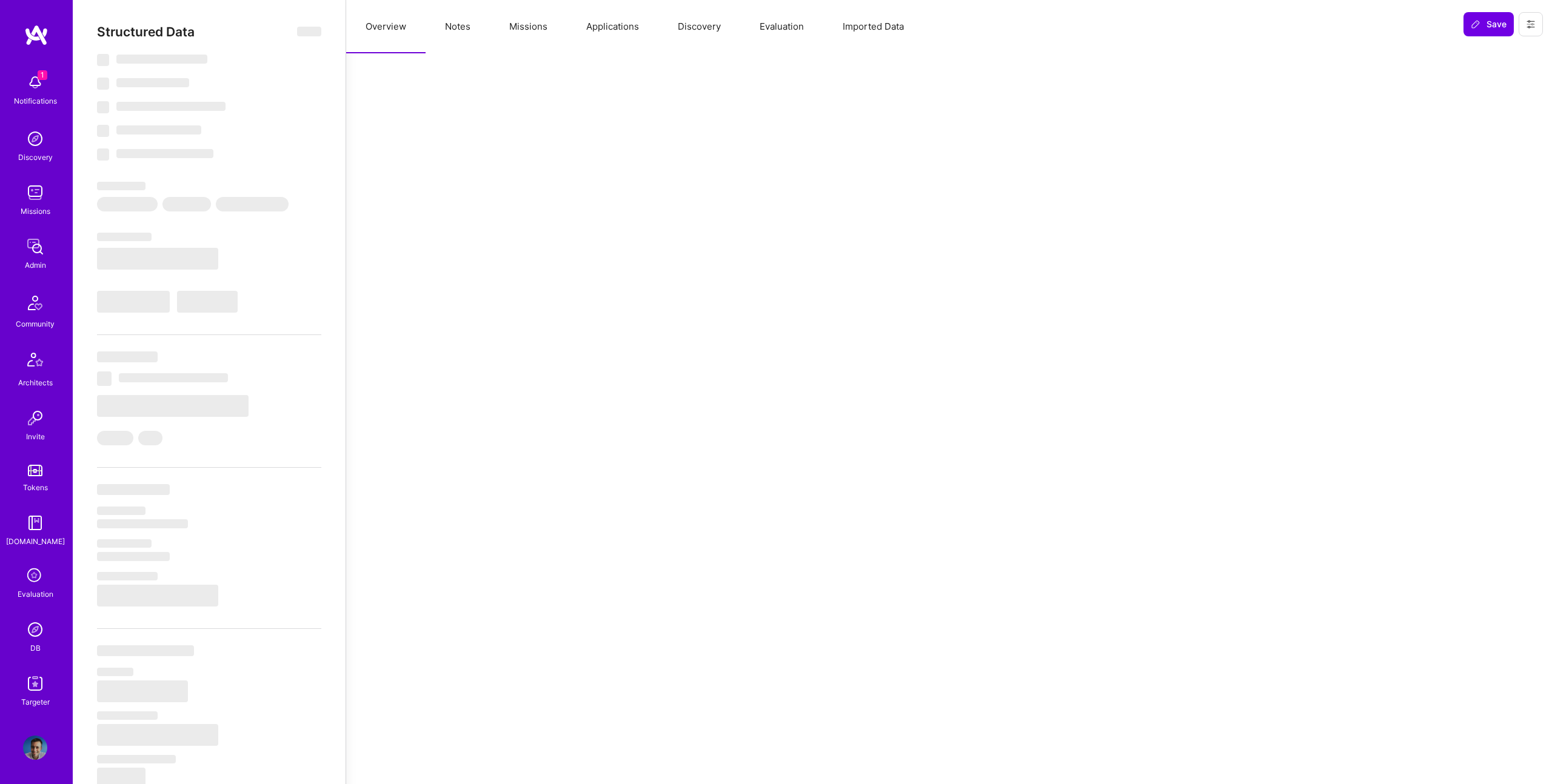
click at [477, 27] on button "Notes" at bounding box center [457, 26] width 65 height 54
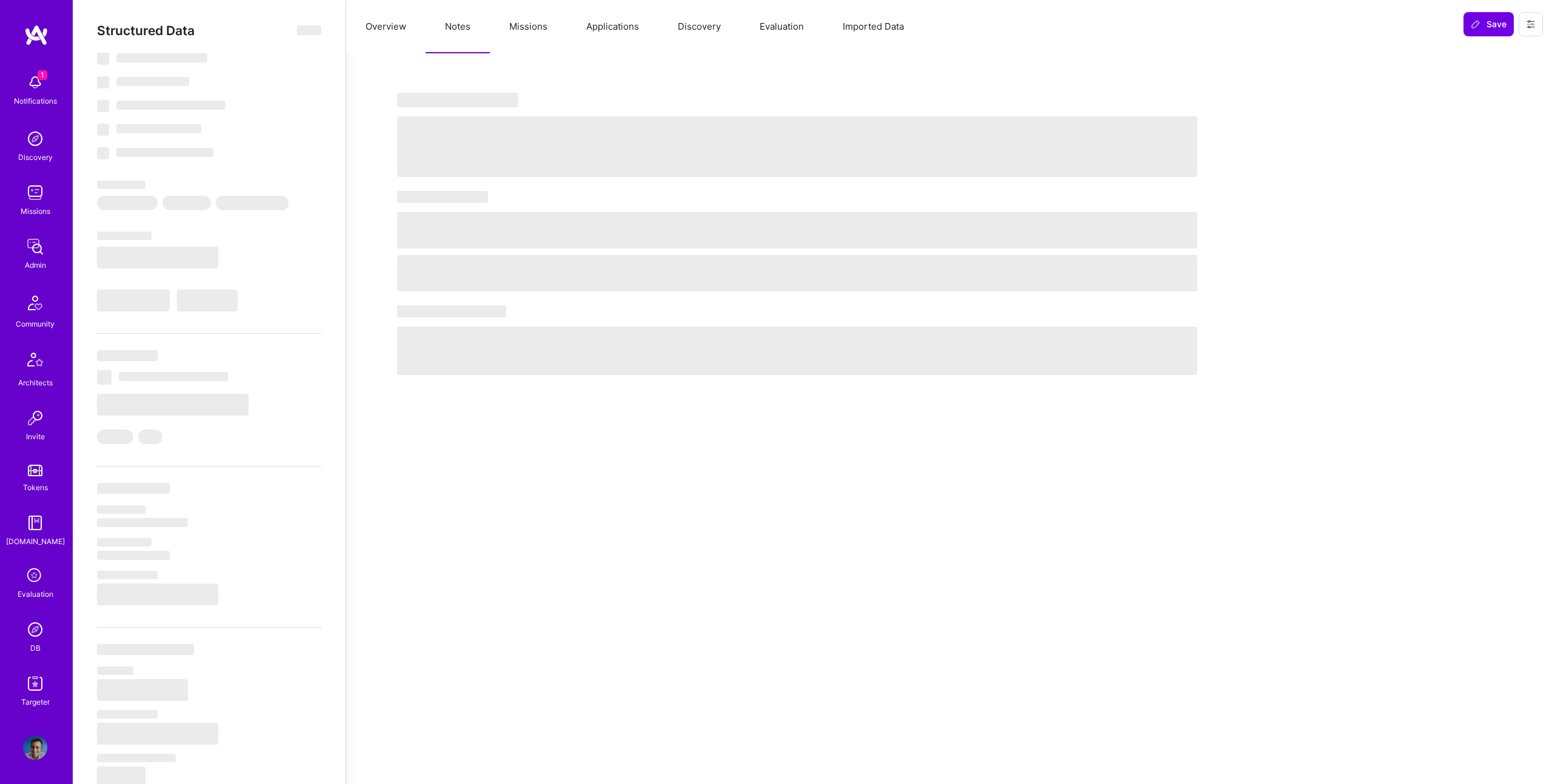
select select "Right Now"
select select "5"
select select "4"
select select "6"
select select "7"
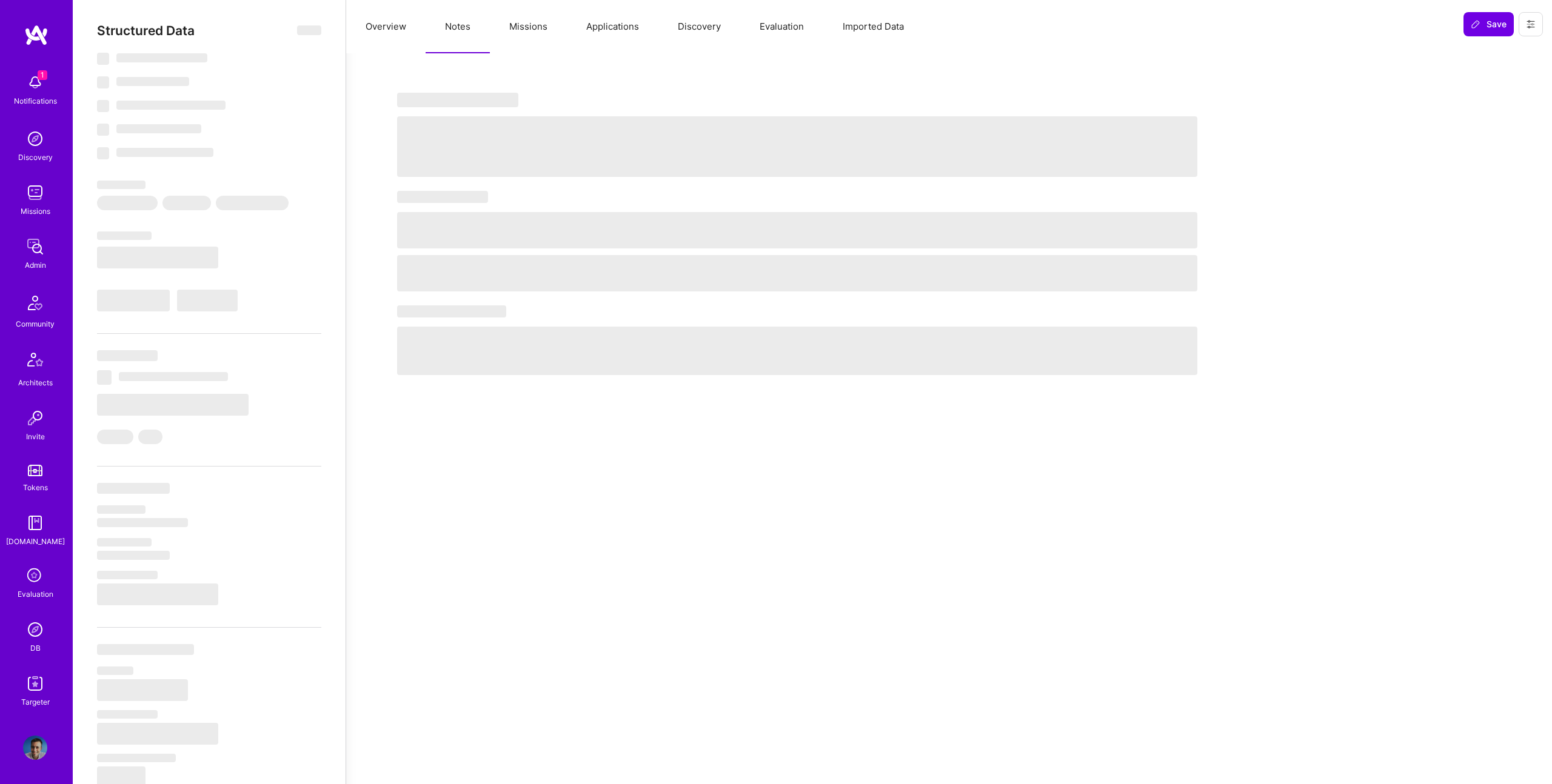
select select "CA"
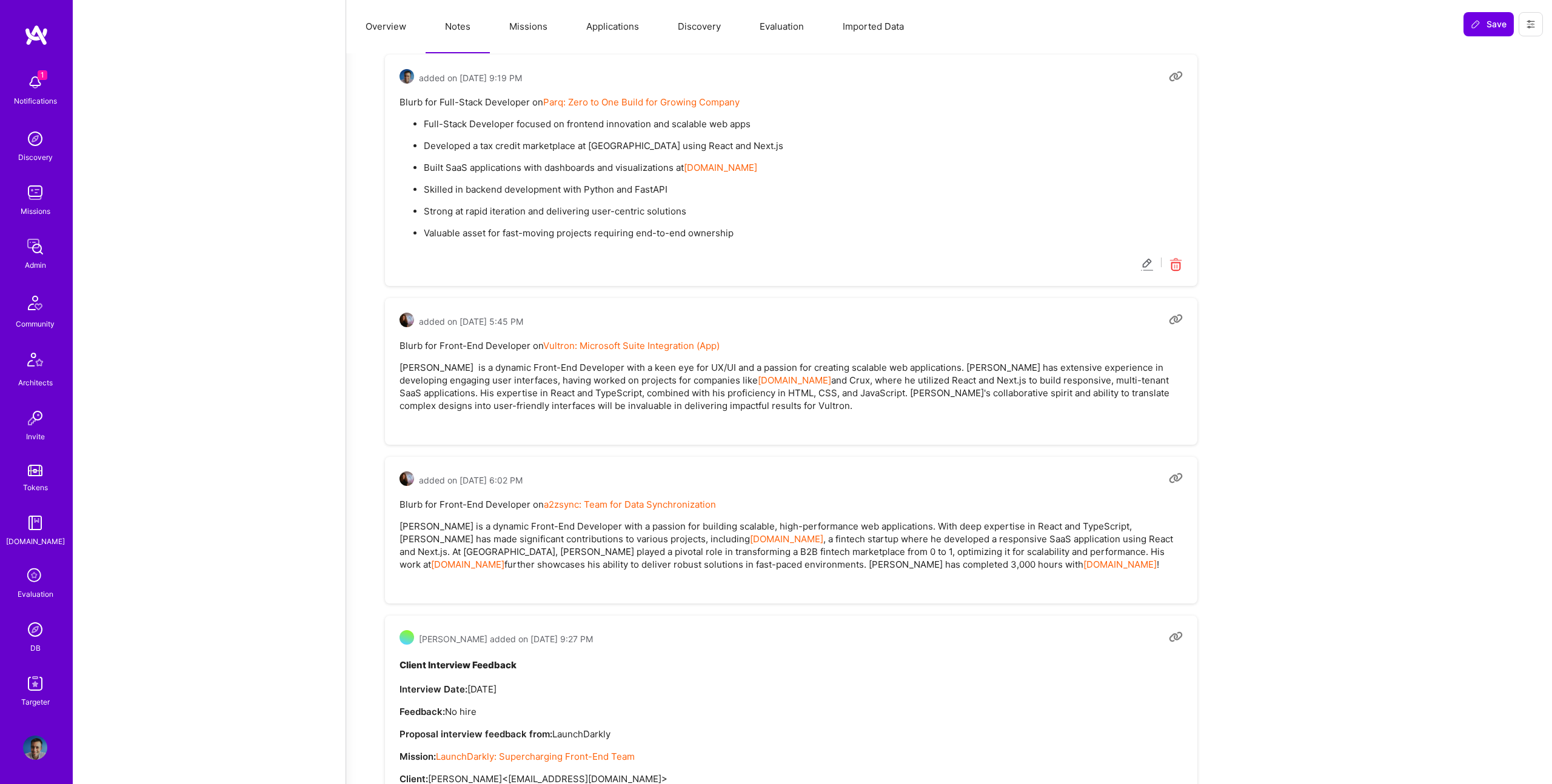
scroll to position [1854, 0]
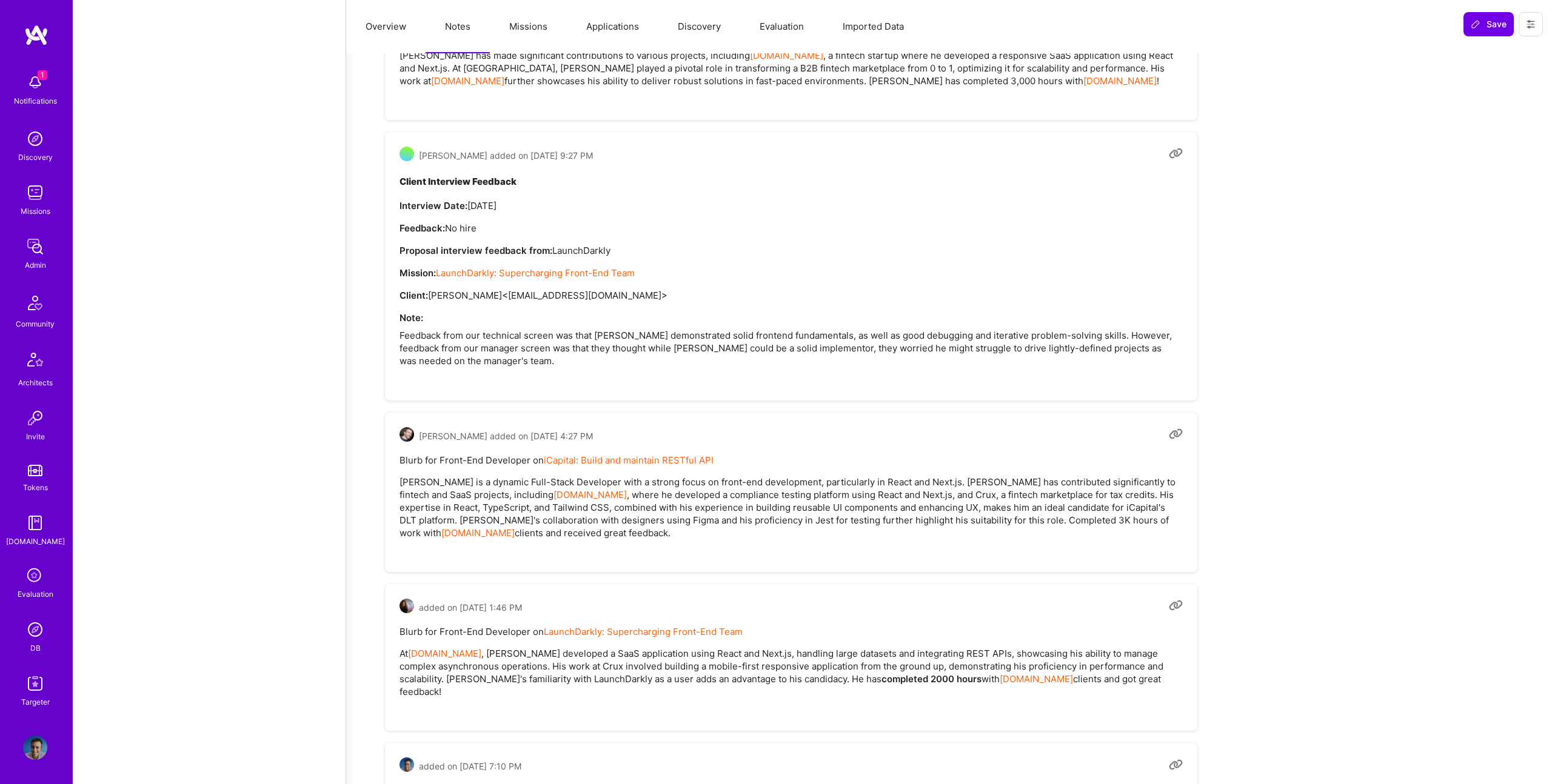
click at [536, 36] on button "Missions" at bounding box center [528, 26] width 77 height 54
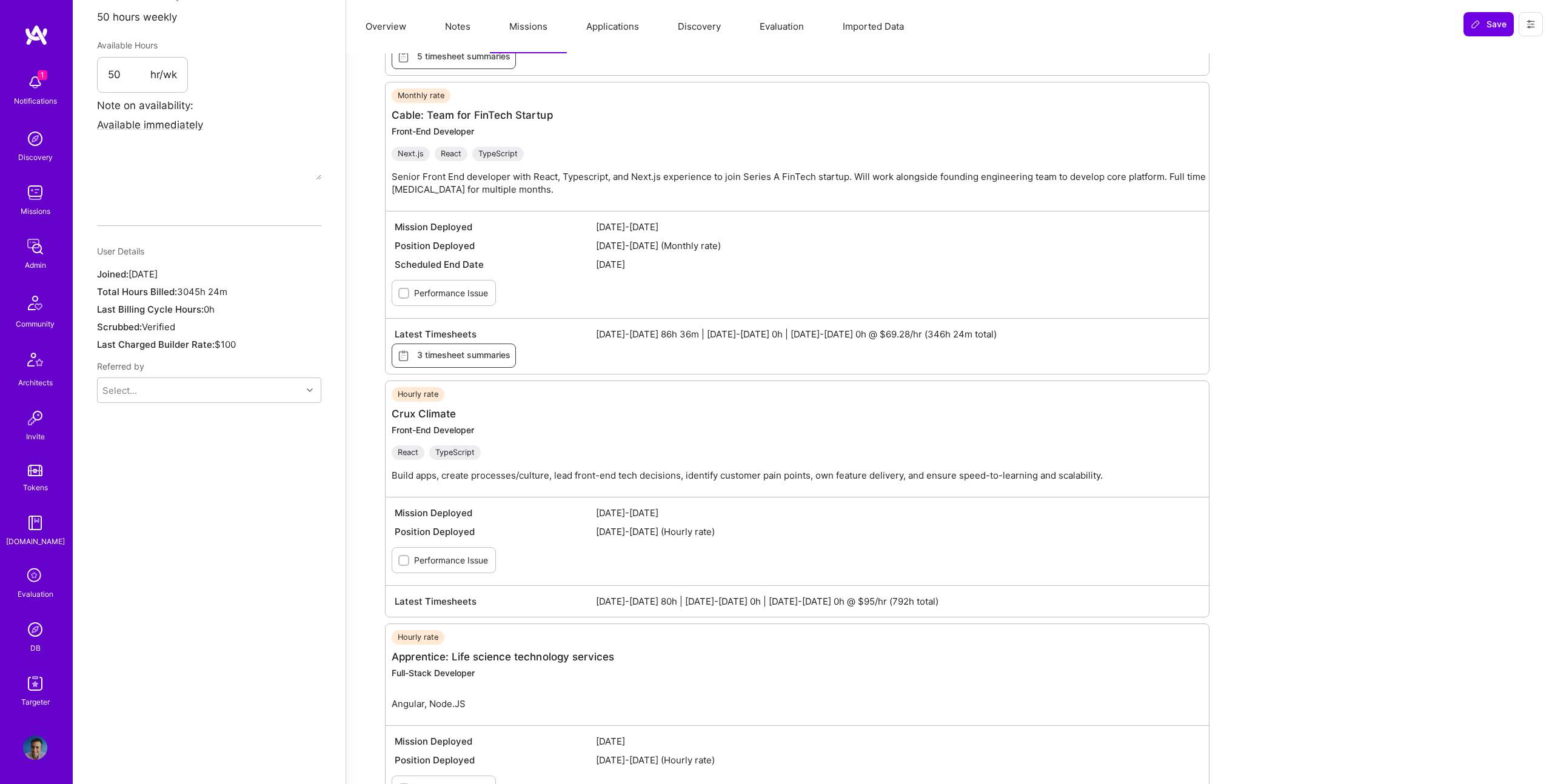
scroll to position [0, 0]
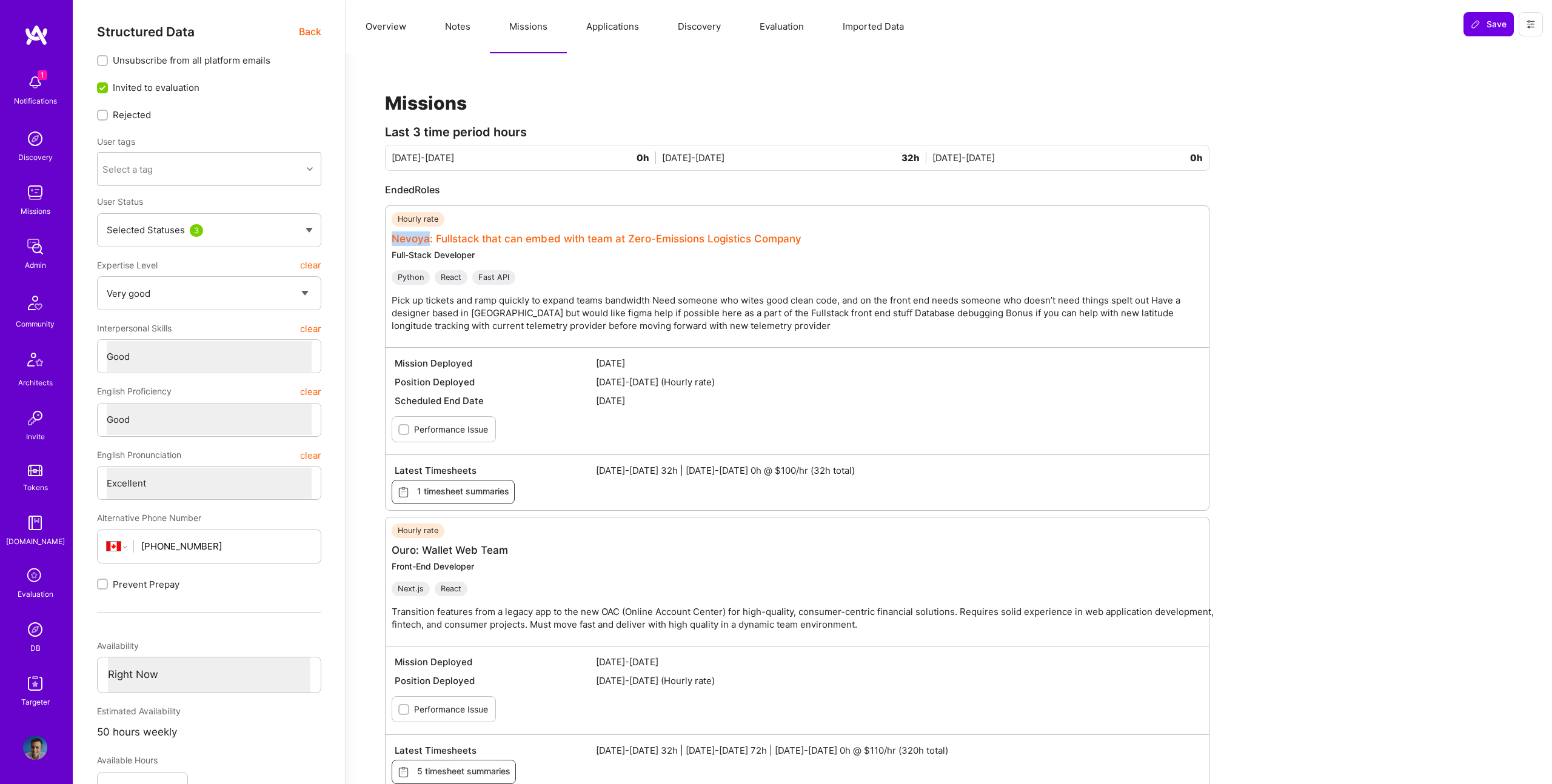
drag, startPoint x: 385, startPoint y: 239, endPoint x: 428, endPoint y: 241, distance: 43.0
click at [428, 241] on div "Hourly rate Nevoya: Fullstack that can embed with team at Zero-Emissions Logist…" at bounding box center [797, 358] width 824 height 305
click at [393, 25] on button "Overview" at bounding box center [385, 26] width 79 height 54
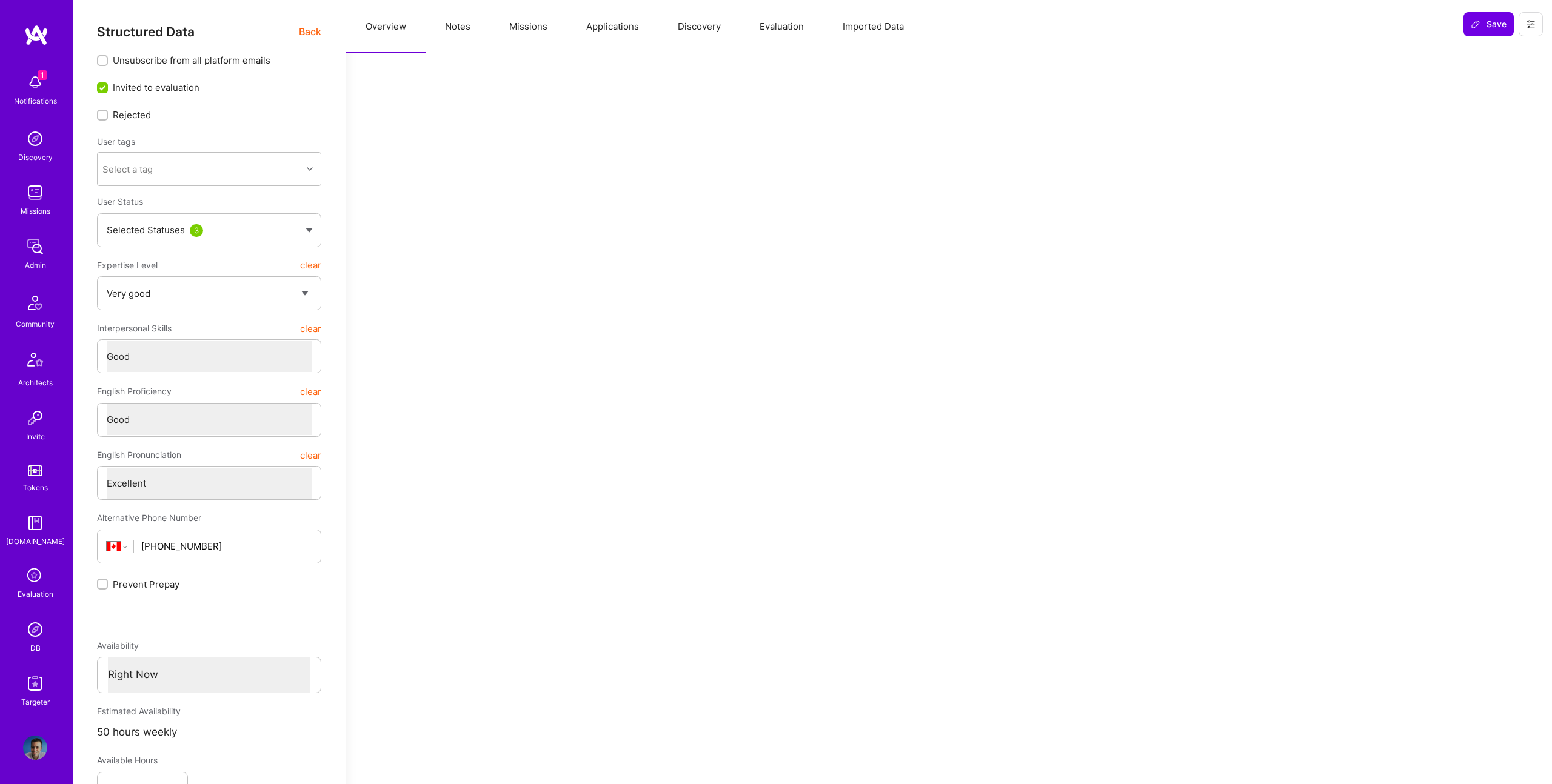
click at [310, 33] on span "Back" at bounding box center [310, 32] width 23 height 15
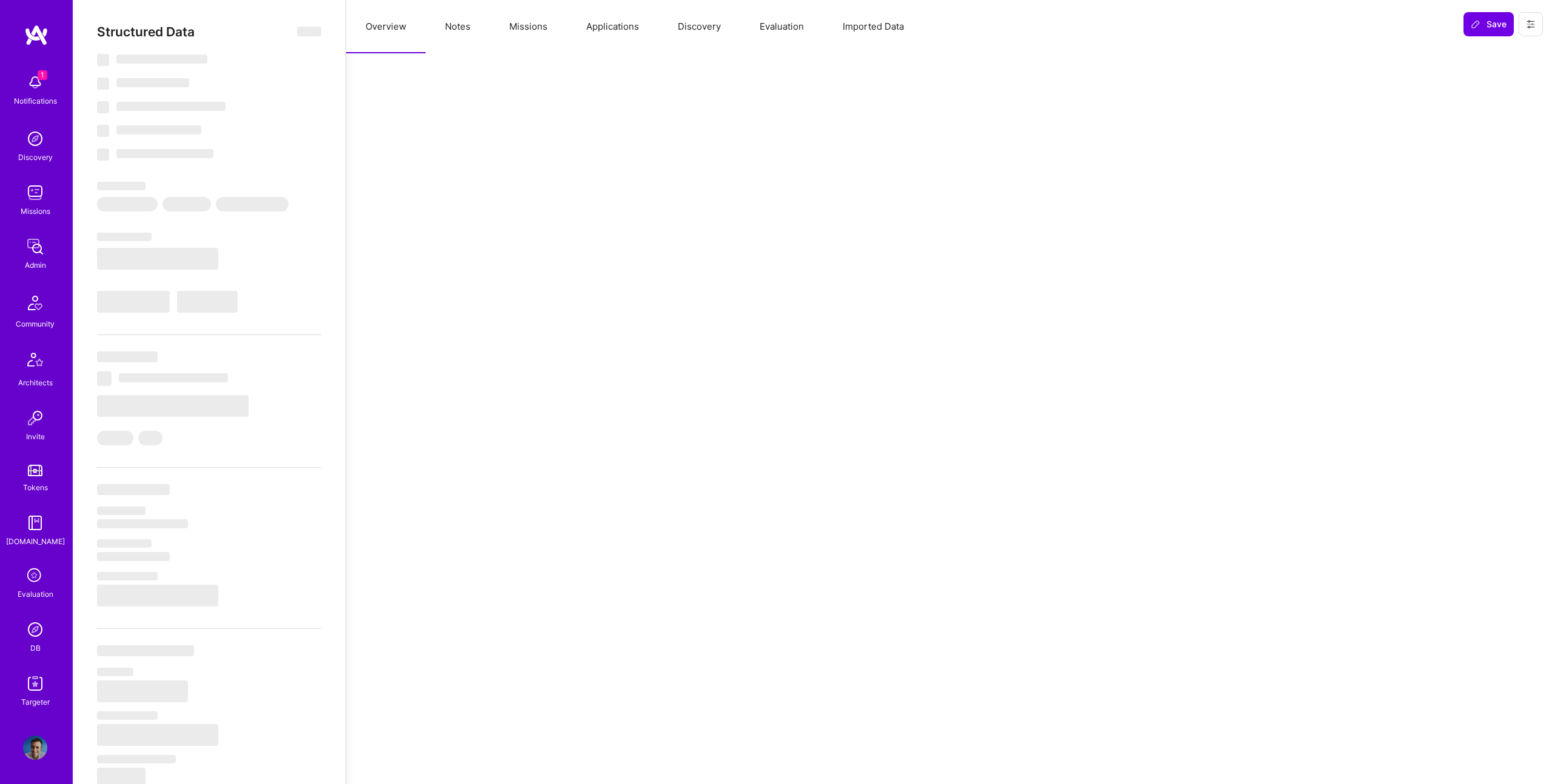
click at [456, 22] on button "Notes" at bounding box center [457, 26] width 65 height 54
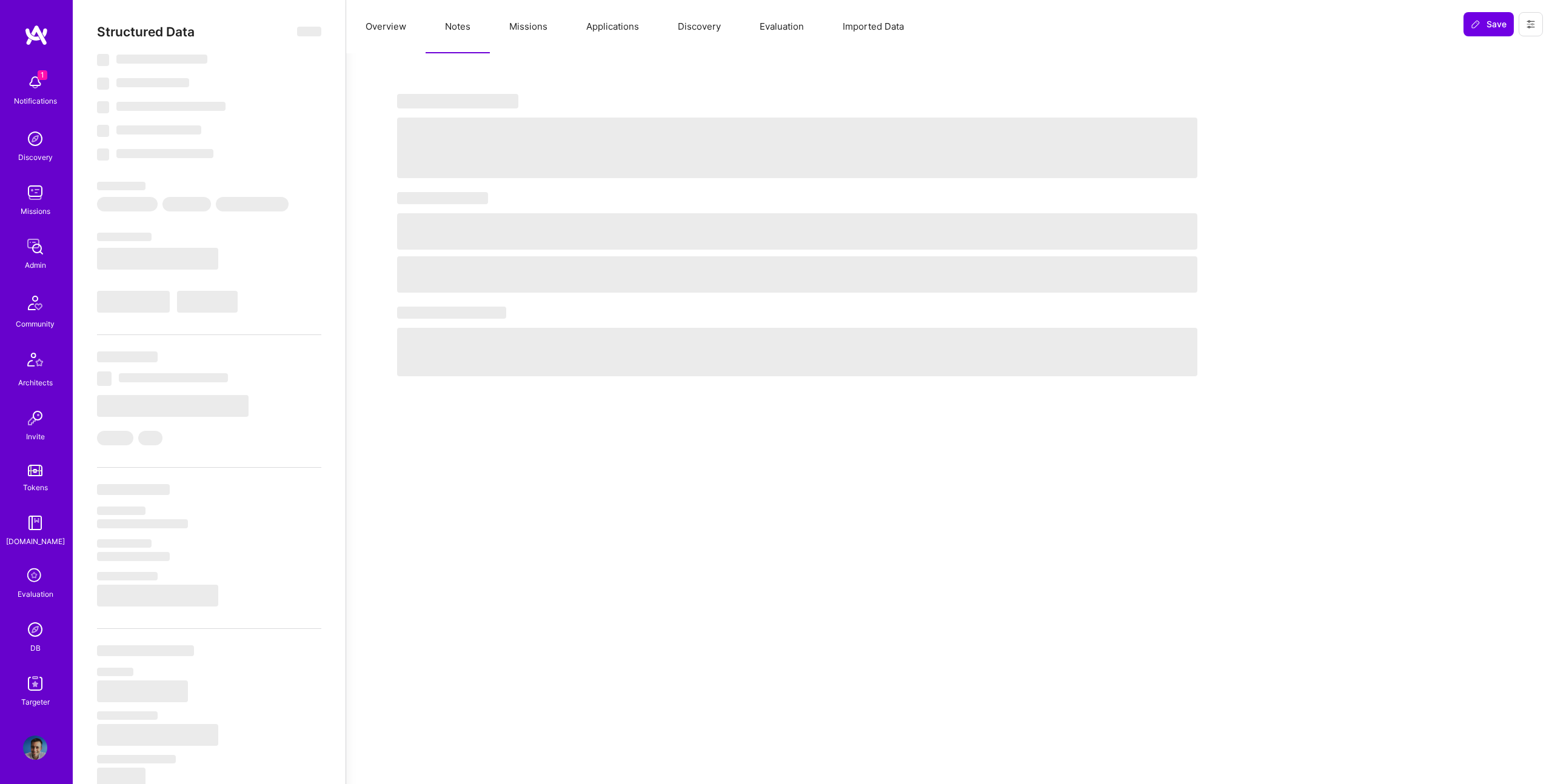
select select "Right Now"
select select "5"
select select "4"
select select "7"
select select "6"
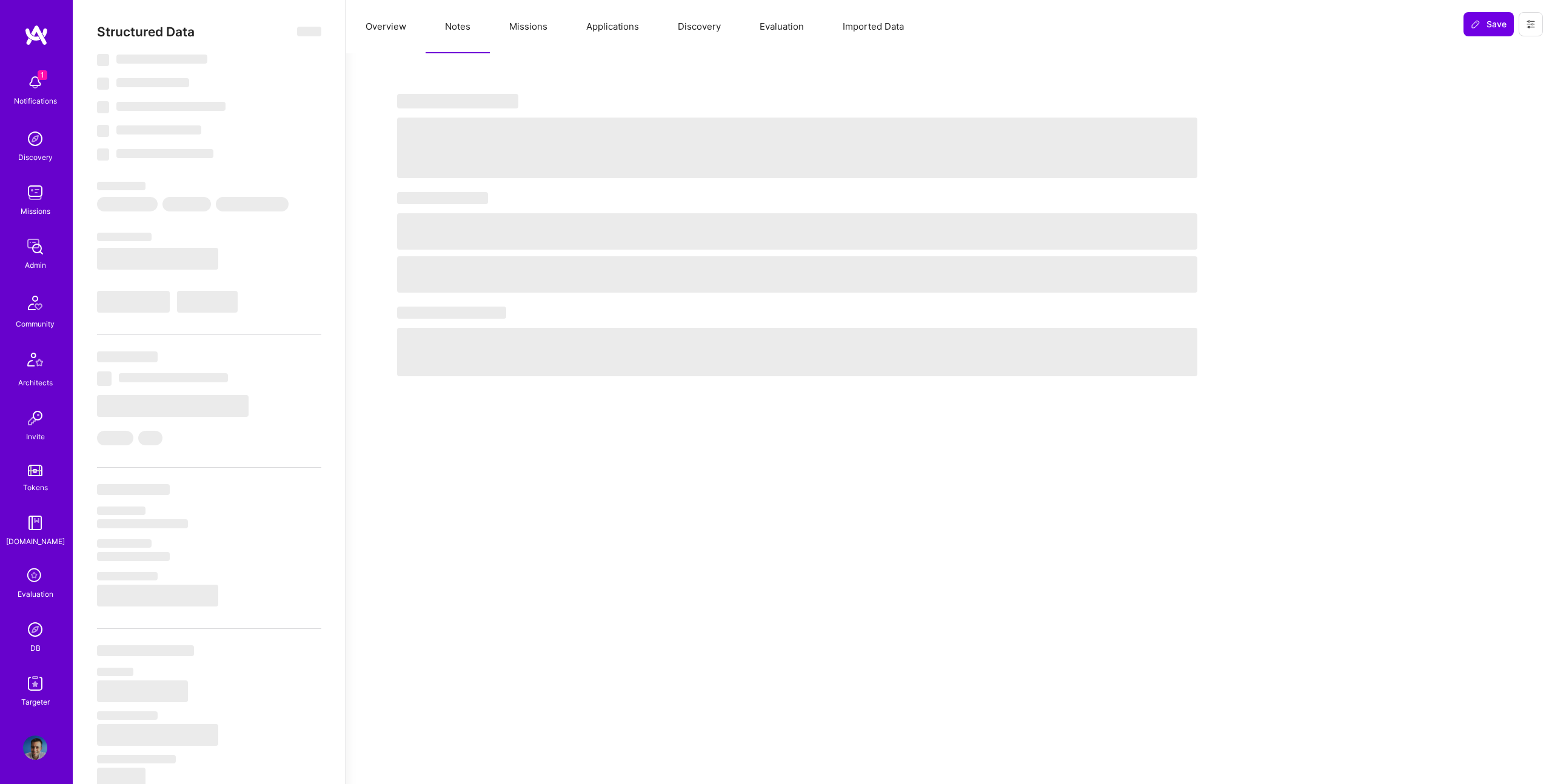
select select "CA"
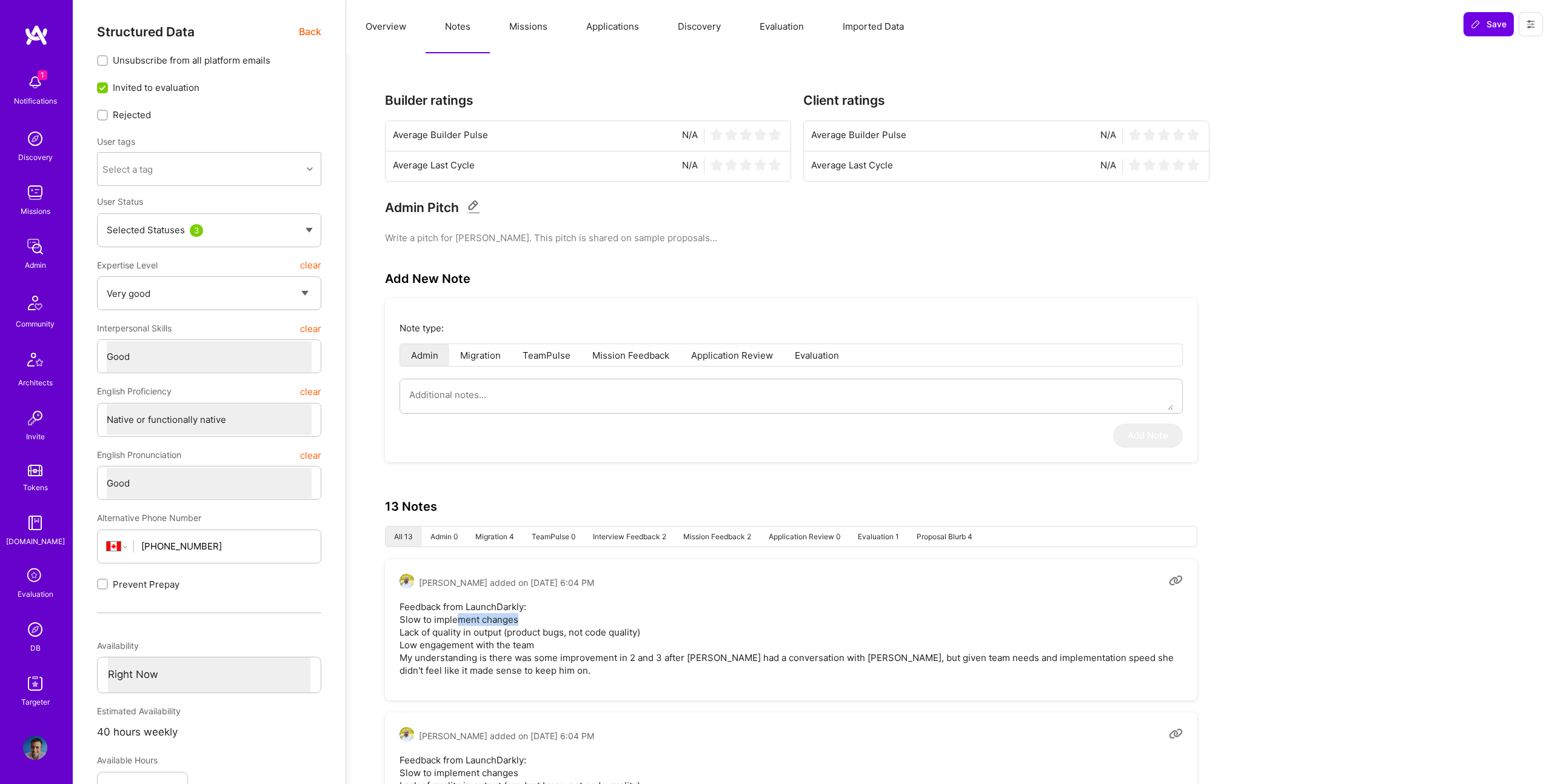
drag, startPoint x: 459, startPoint y: 615, endPoint x: 559, endPoint y: 626, distance: 100.6
click at [556, 625] on pre "Feedback from LaunchDarkly: Slow to implement changes Lack of quality in output…" at bounding box center [791, 639] width 783 height 76
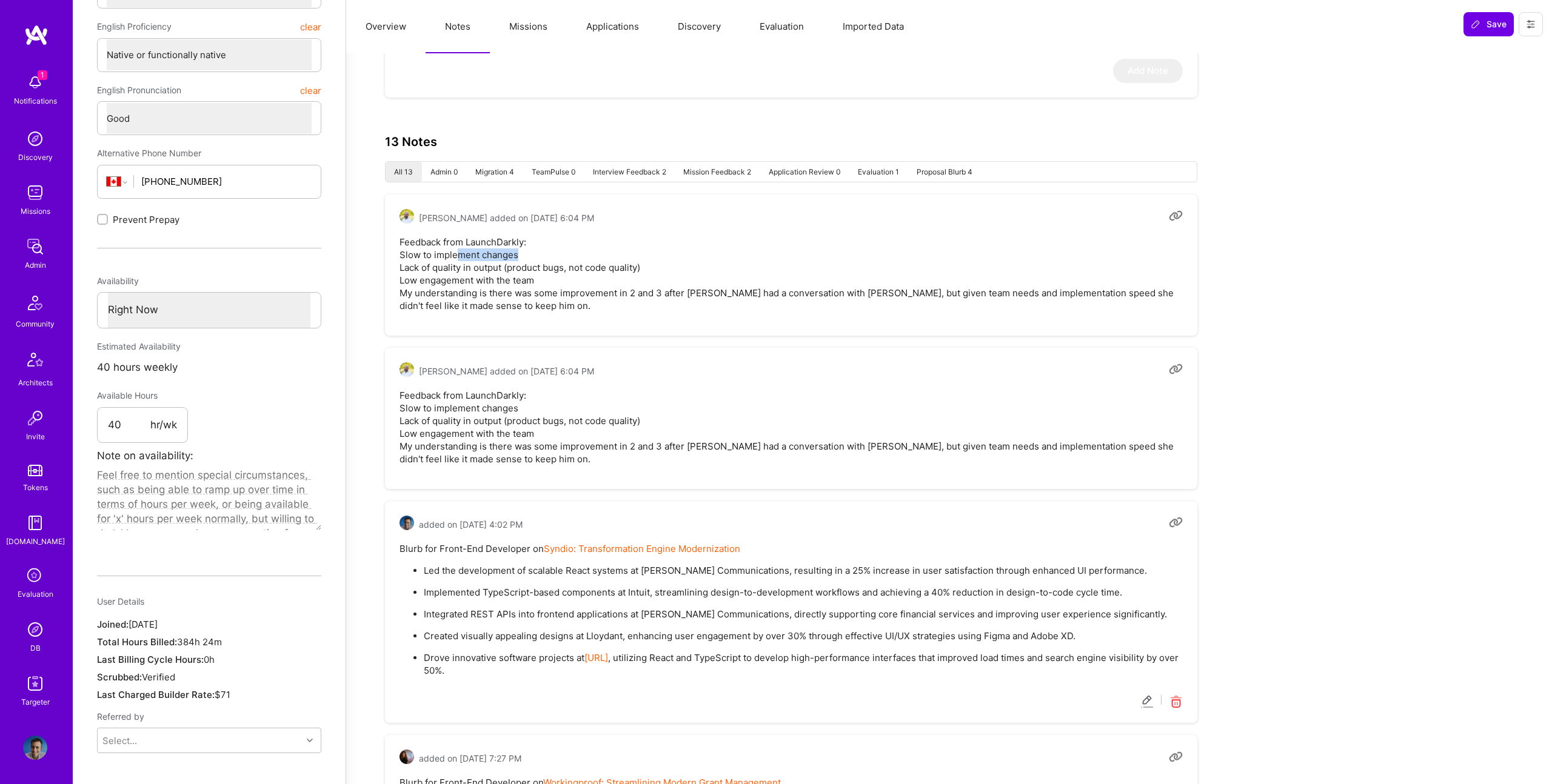
scroll to position [103, 0]
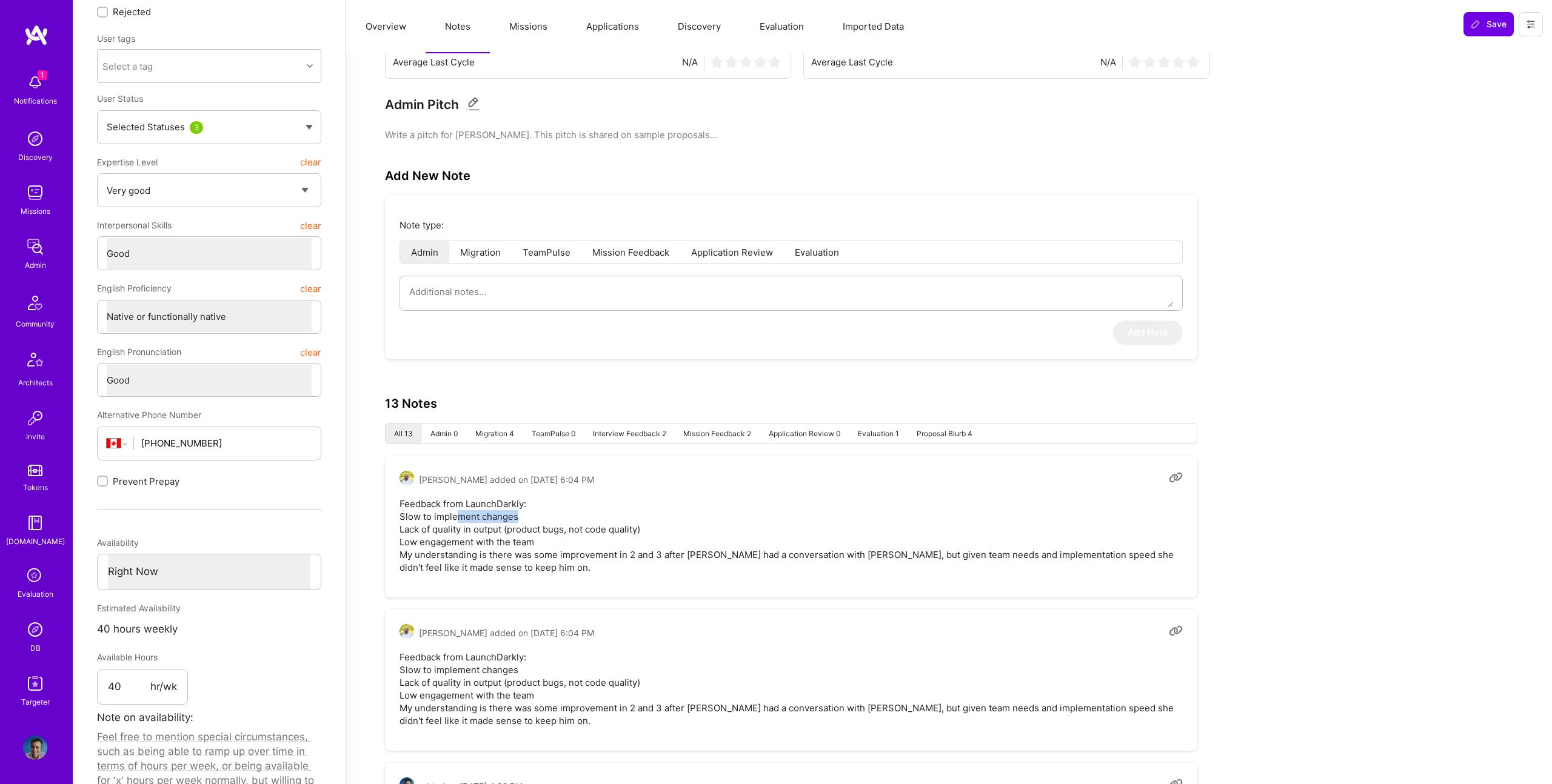
click at [527, 26] on button "Missions" at bounding box center [528, 26] width 77 height 54
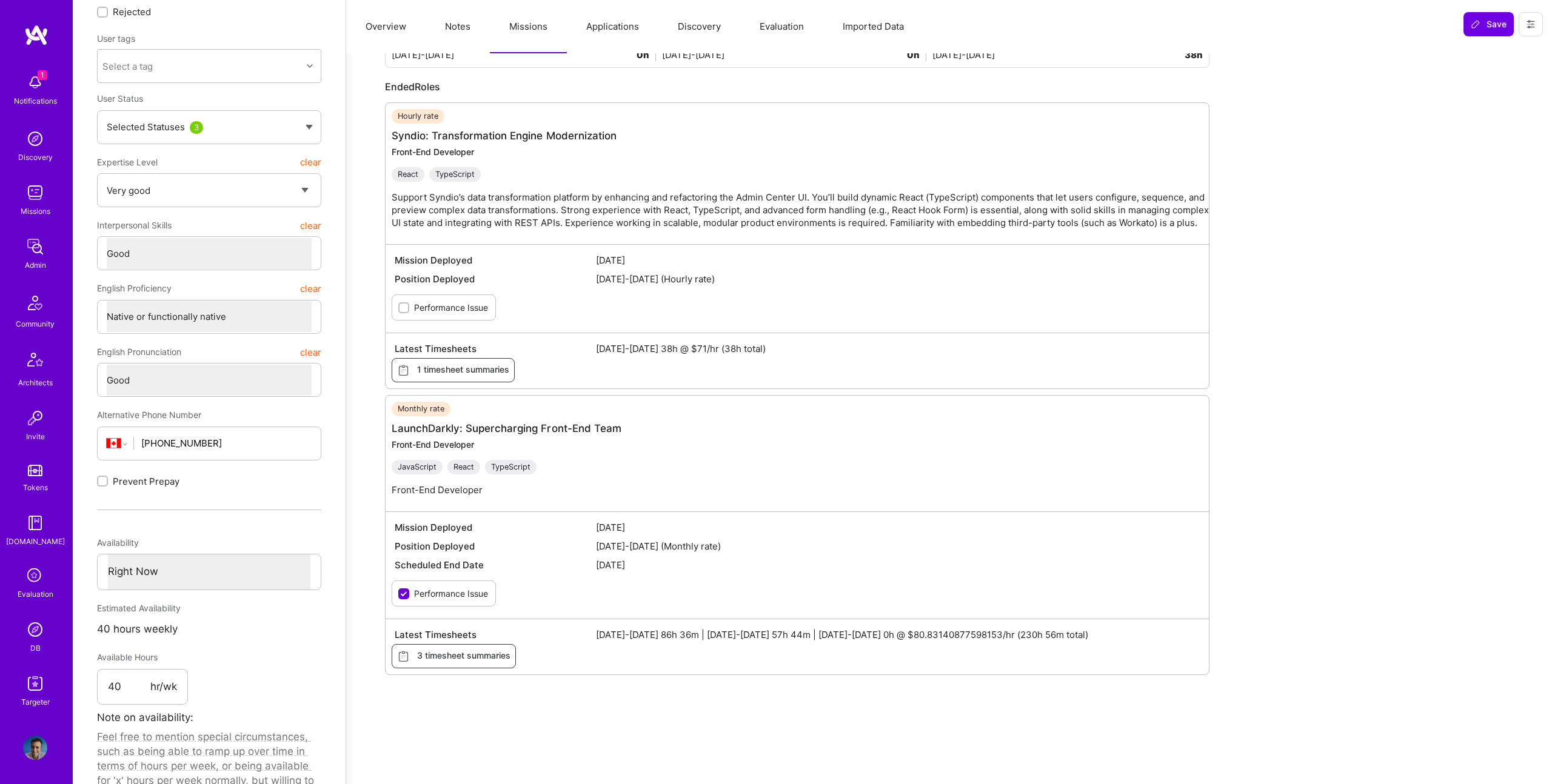
drag, startPoint x: 627, startPoint y: 348, endPoint x: 784, endPoint y: 347, distance: 157.0
click at [784, 347] on span "[DATE]-[DATE] 38h @ $71/hr (38h total)" at bounding box center [897, 349] width 604 height 13
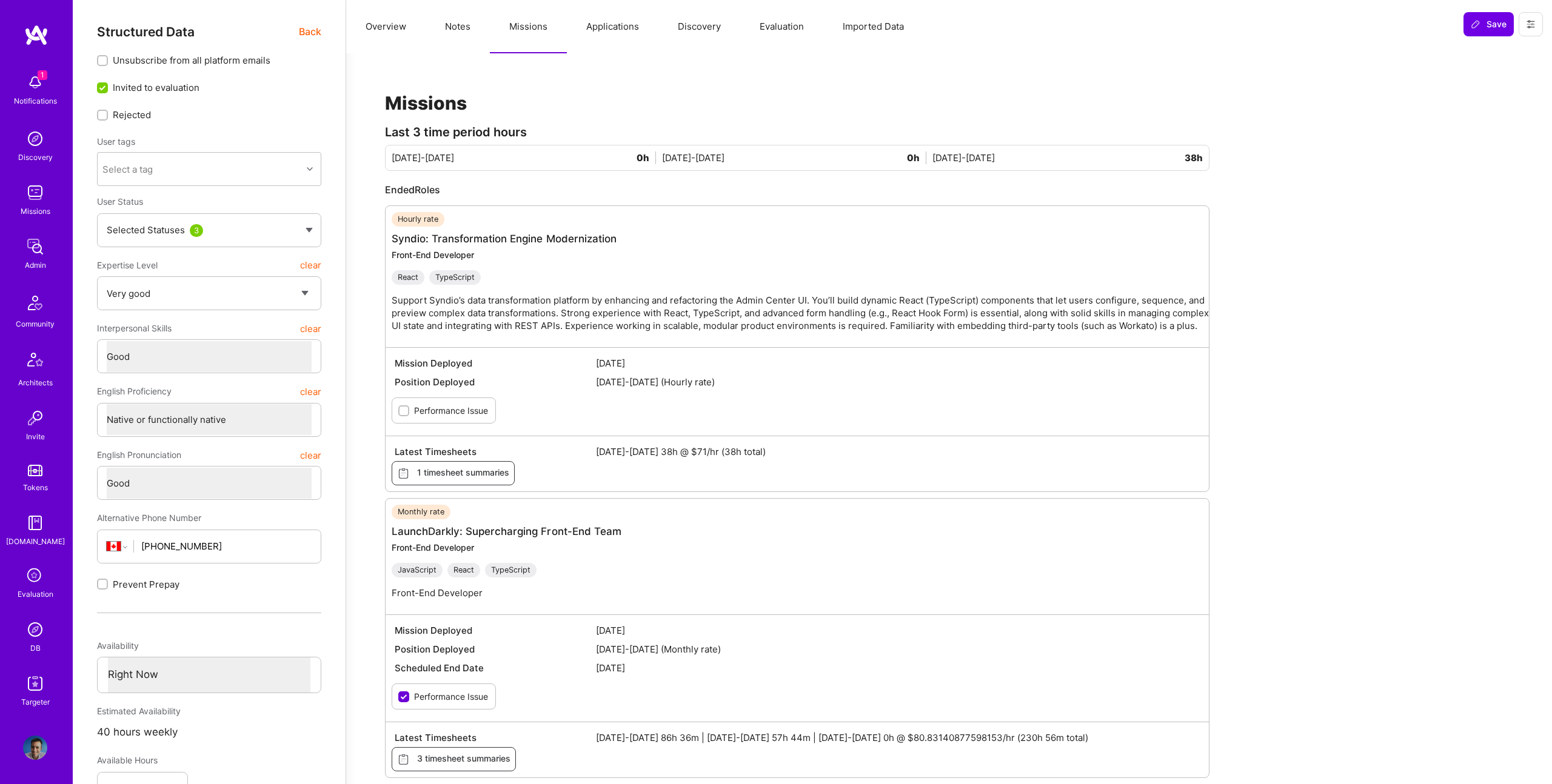
click at [444, 20] on button "Notes" at bounding box center [457, 26] width 65 height 54
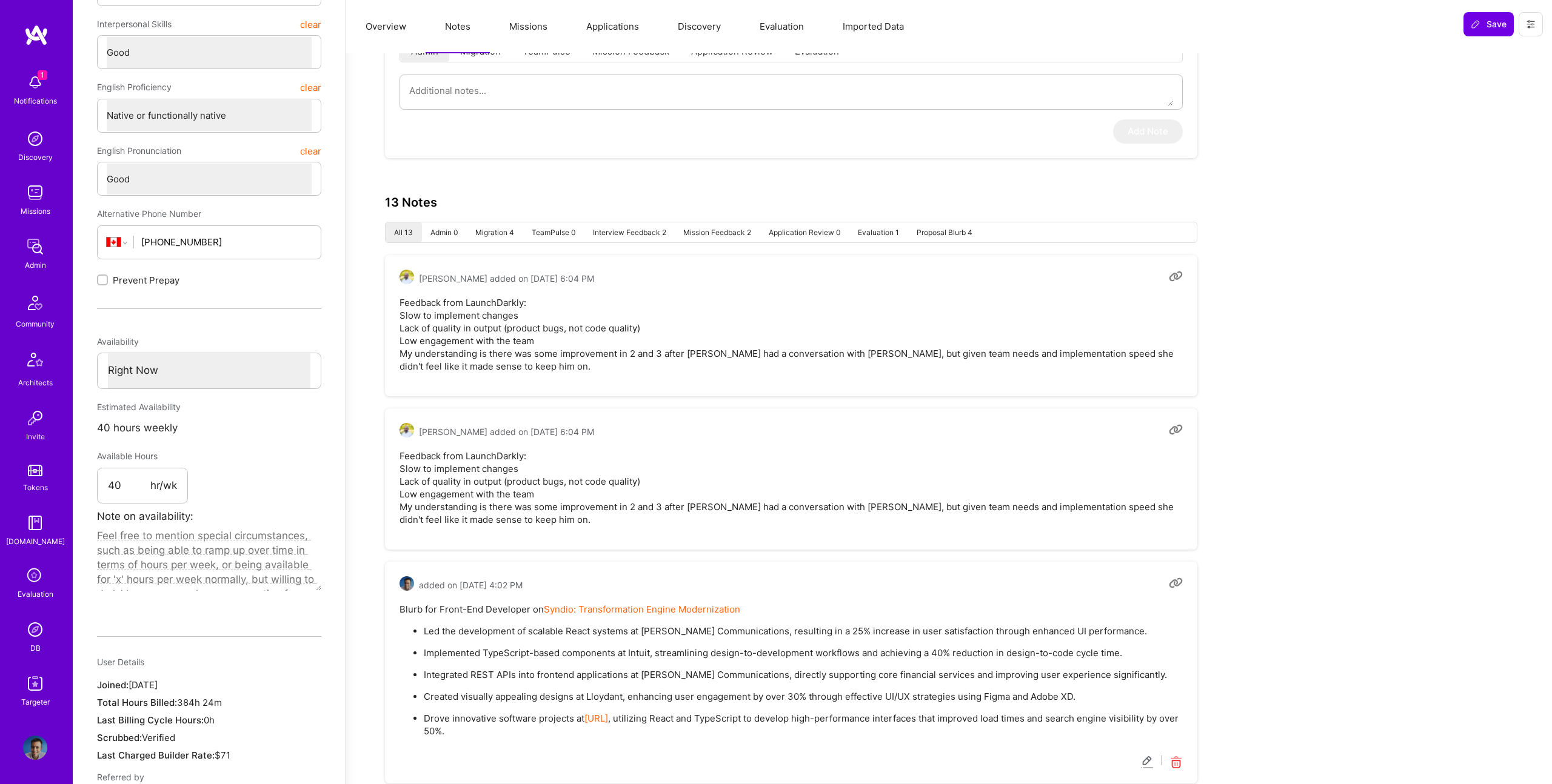
scroll to position [305, 0]
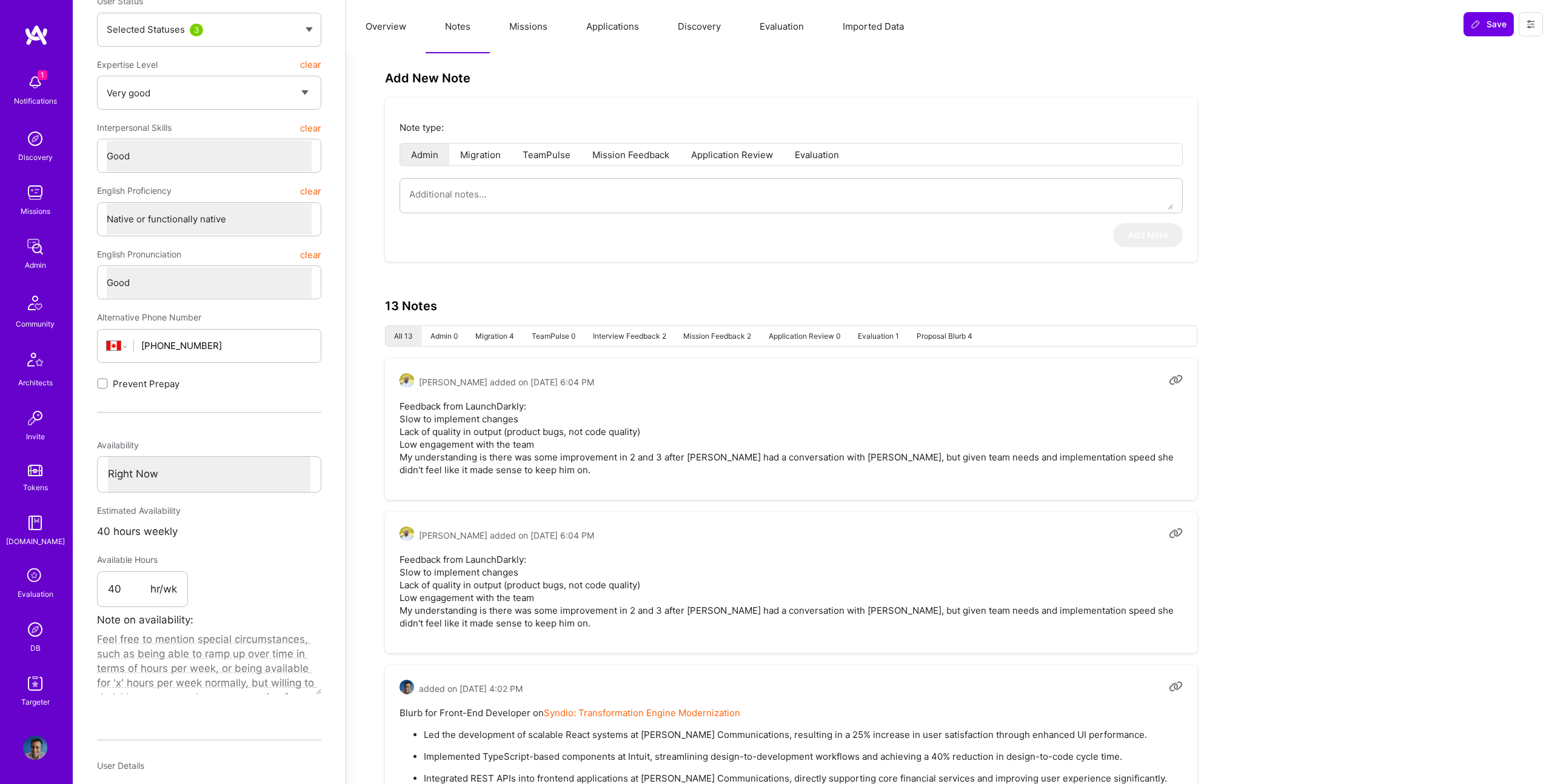
click at [537, 222] on div "Note type: Admin Migration TeamPulse Mission Feedback Application Review Evalua…" at bounding box center [791, 179] width 812 height 164
click at [528, 205] on textarea at bounding box center [791, 194] width 764 height 31
type textarea "x"
type textarea "F"
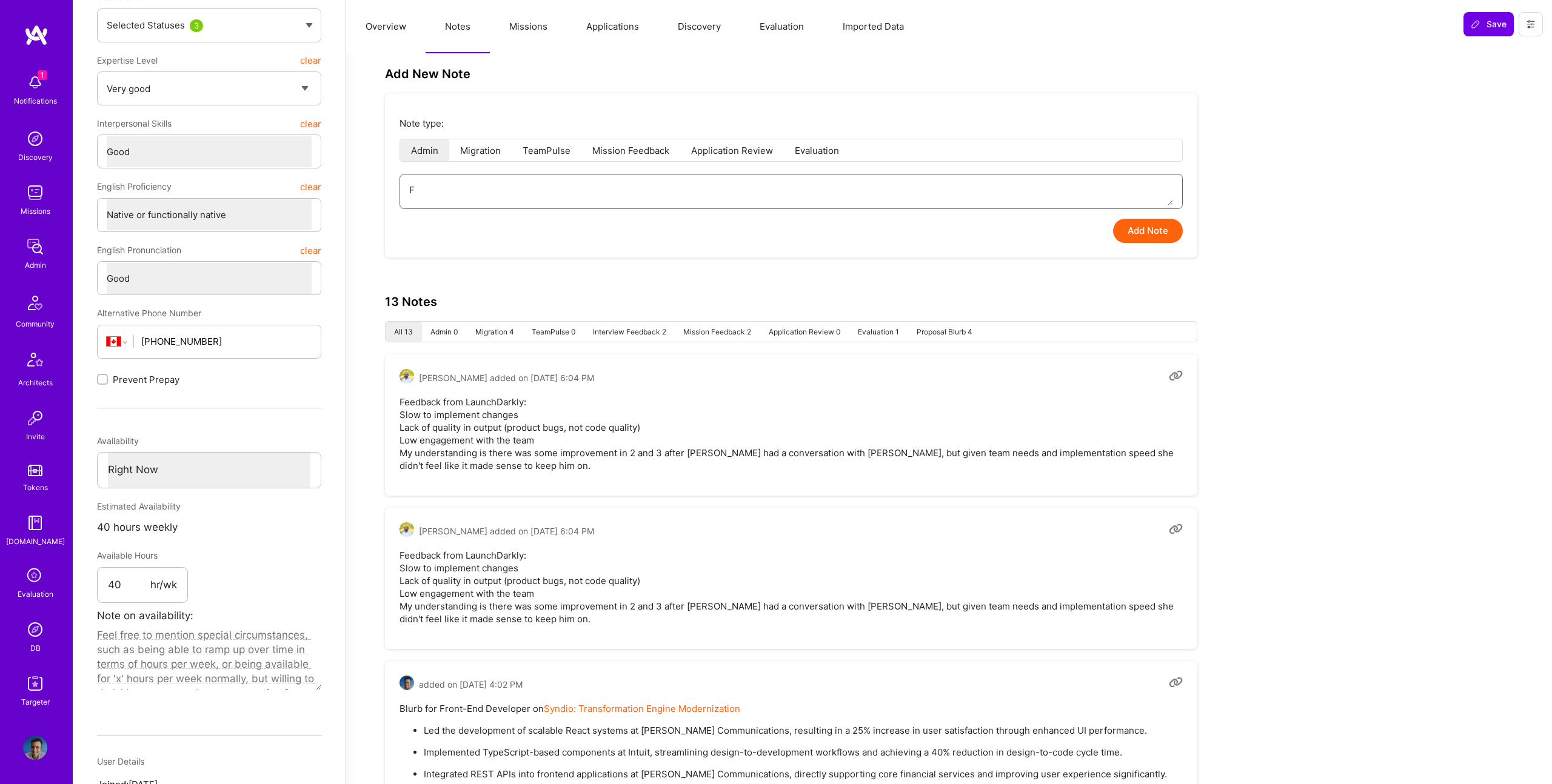
type textarea "x"
type textarea "Fe"
type textarea "x"
type textarea "Fee"
type textarea "x"
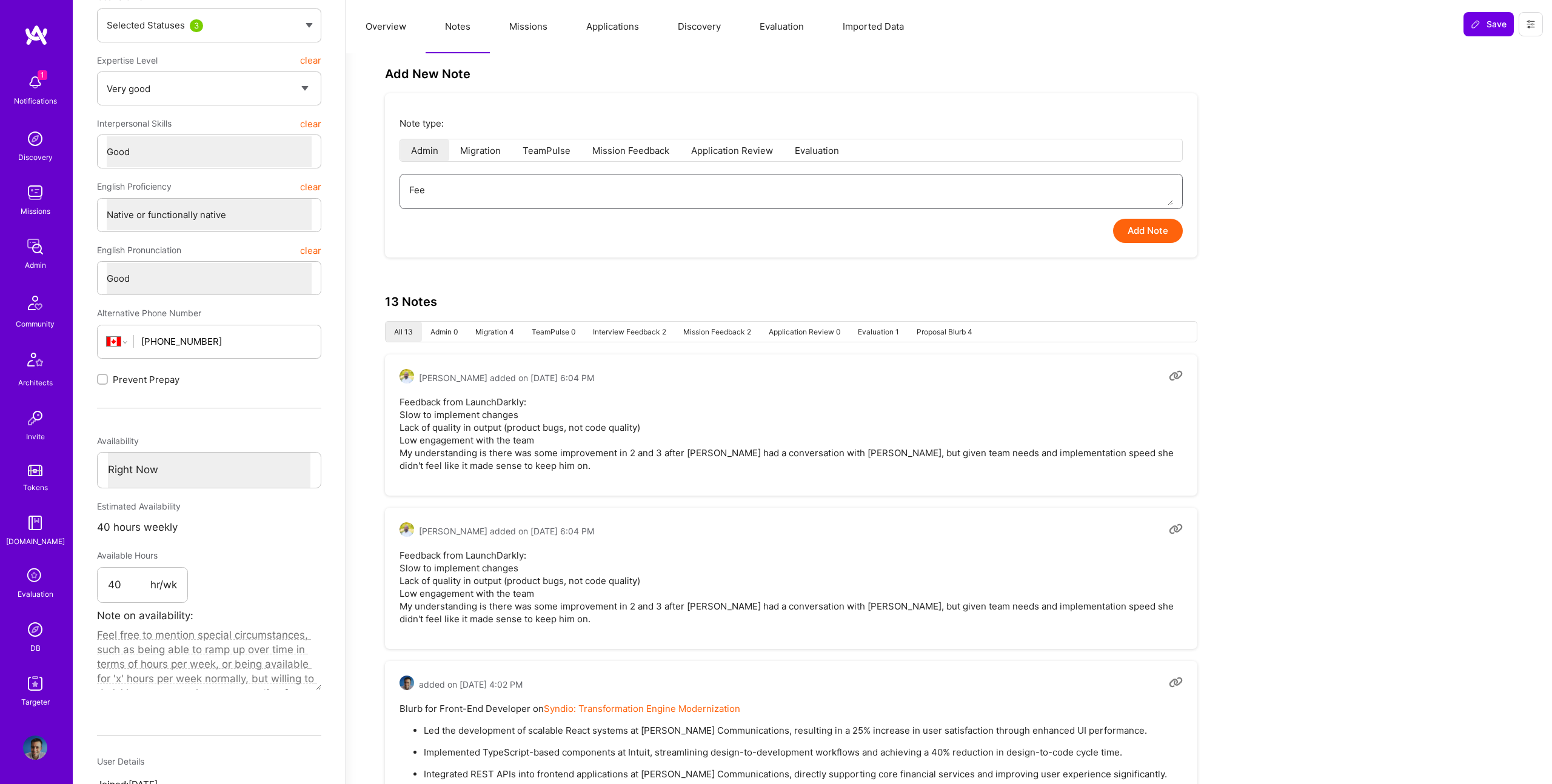
type textarea "Feed"
type textarea "x"
type textarea "Feedb"
type textarea "x"
type textarea "Feedba"
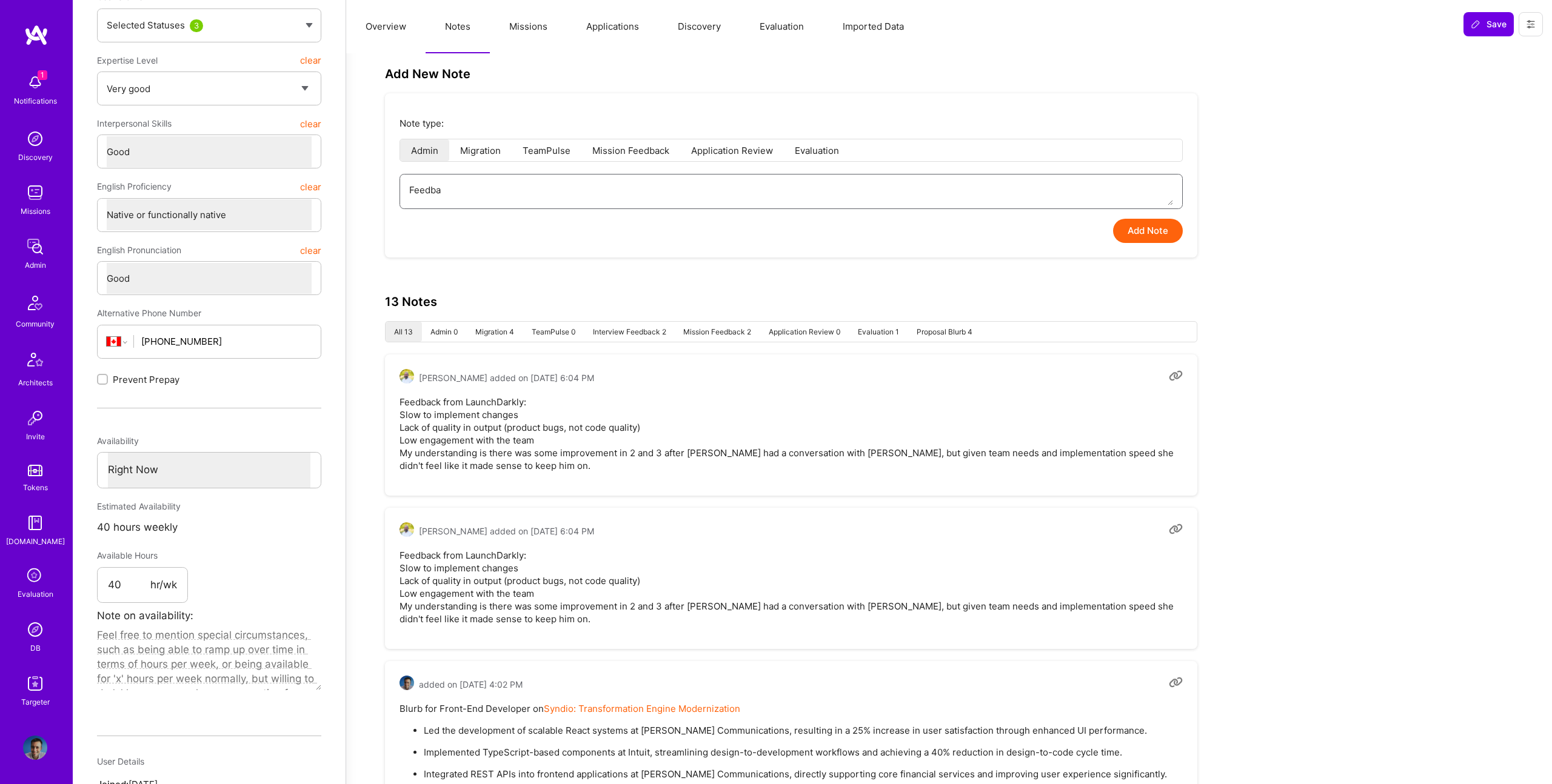
type textarea "x"
type textarea "Feedbac"
type textarea "x"
type textarea "Feedback"
type textarea "x"
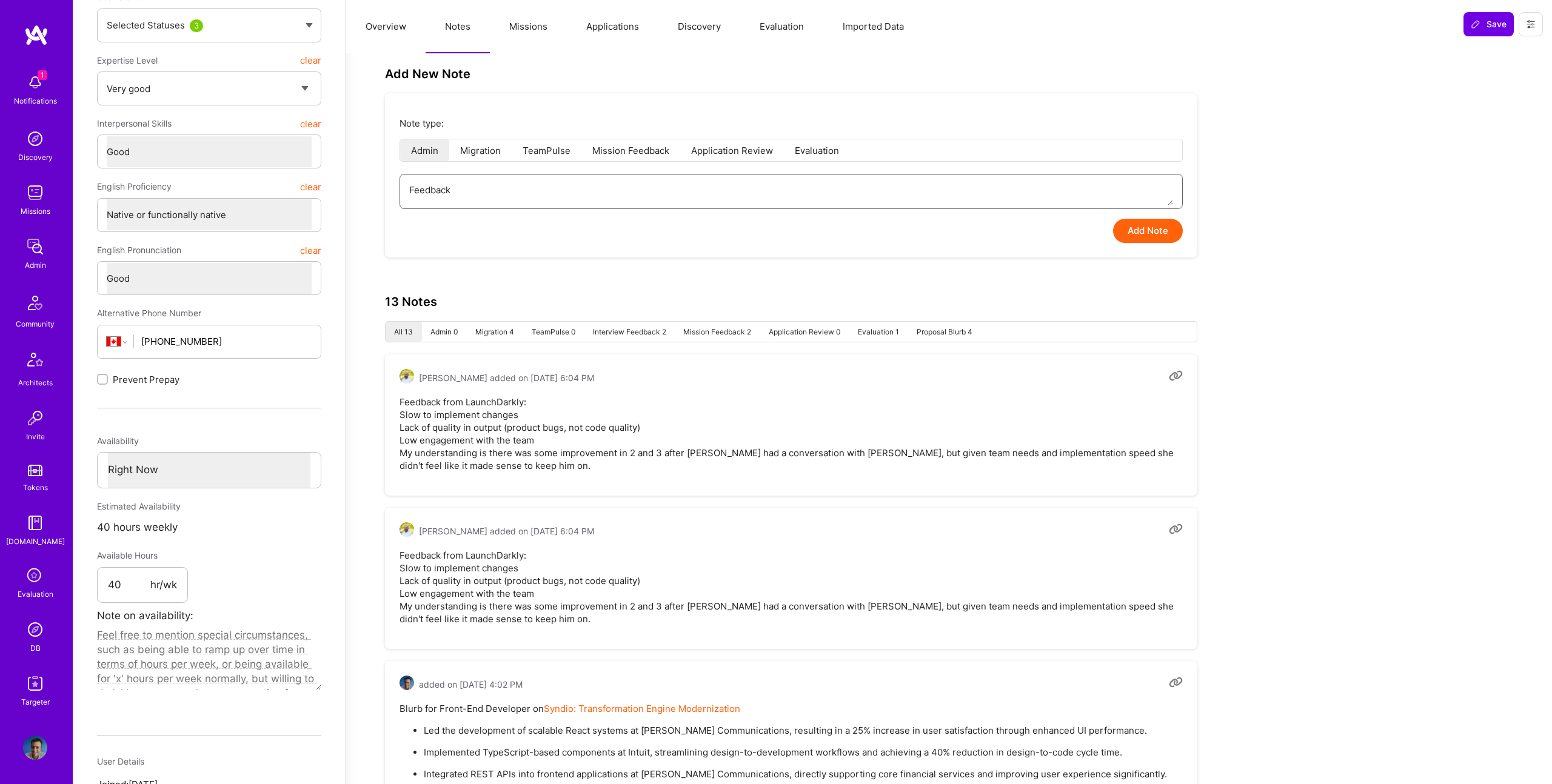
type textarea "Feedback f"
type textarea "x"
type textarea "Feedback fr"
type textarea "x"
type textarea "Feedback fro"
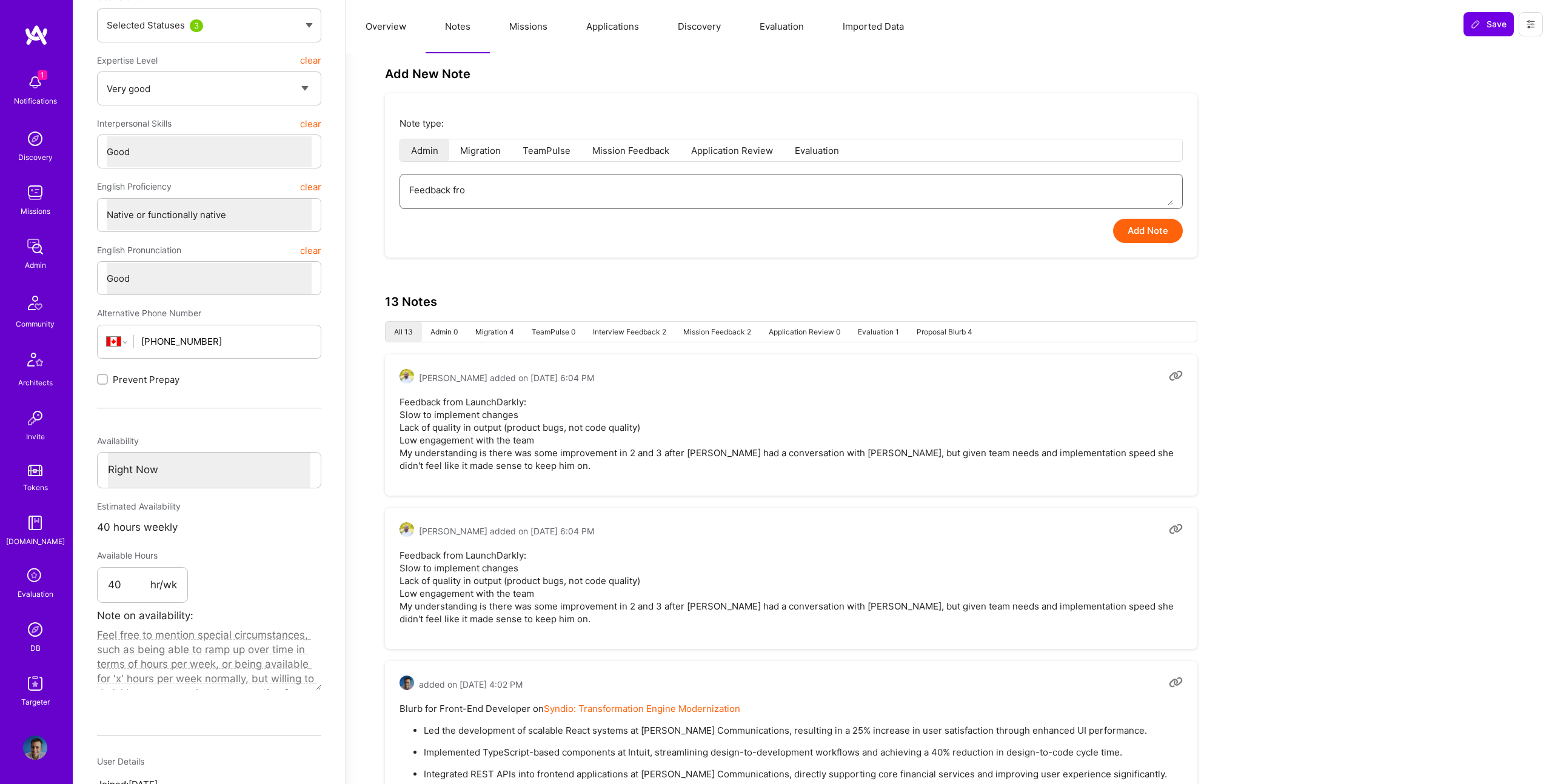
type textarea "x"
type textarea "Feedback from"
type textarea "x"
type textarea "Feedback from"
type textarea "x"
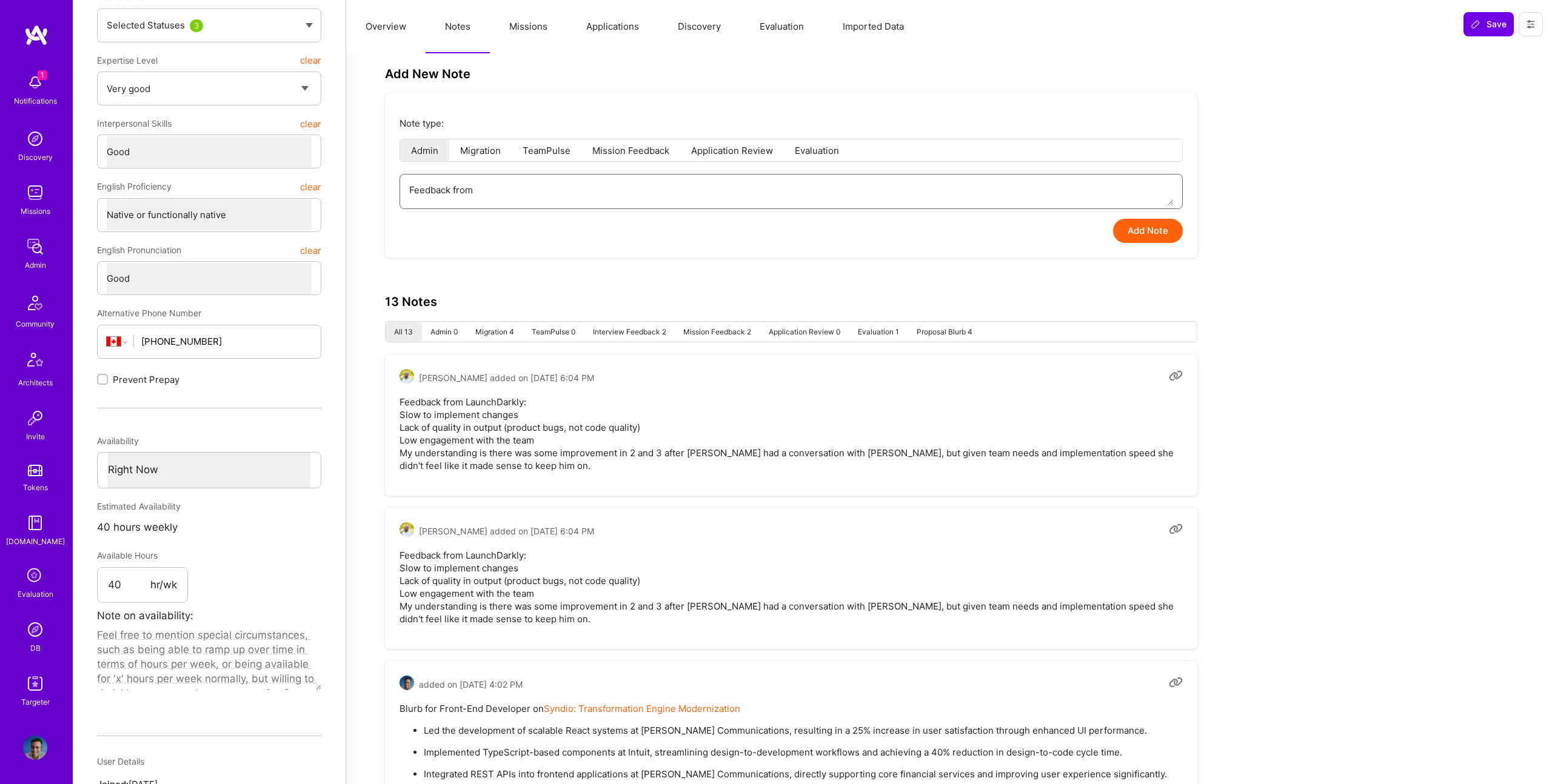
type textarea "Feedback from S"
type textarea "x"
type textarea "Feedback from Sy"
type textarea "x"
type textarea "Feedback from Syn"
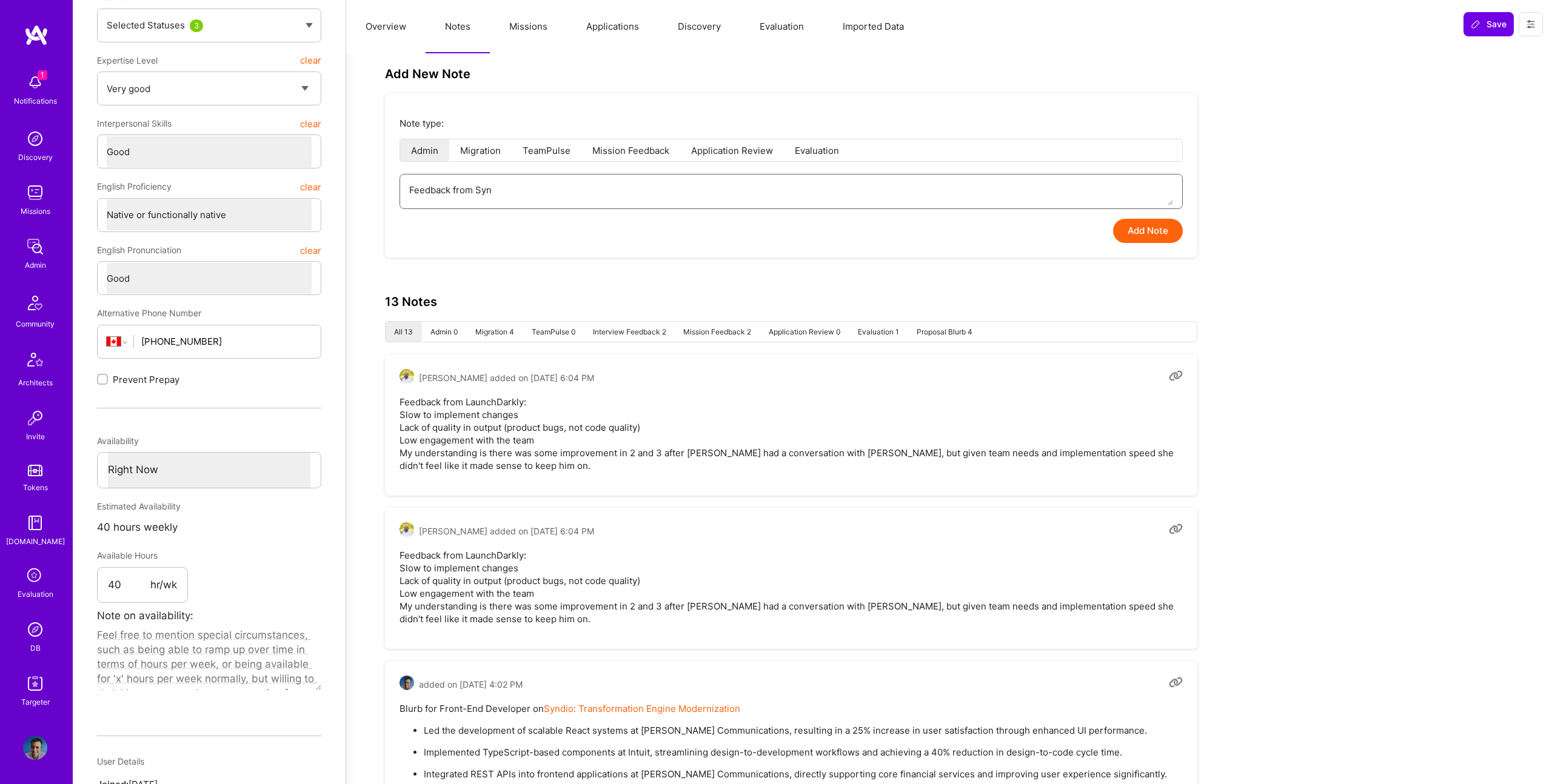
type textarea "x"
type textarea "Feedback from Synd"
type textarea "x"
type textarea "Feedback from Synd."
type textarea "x"
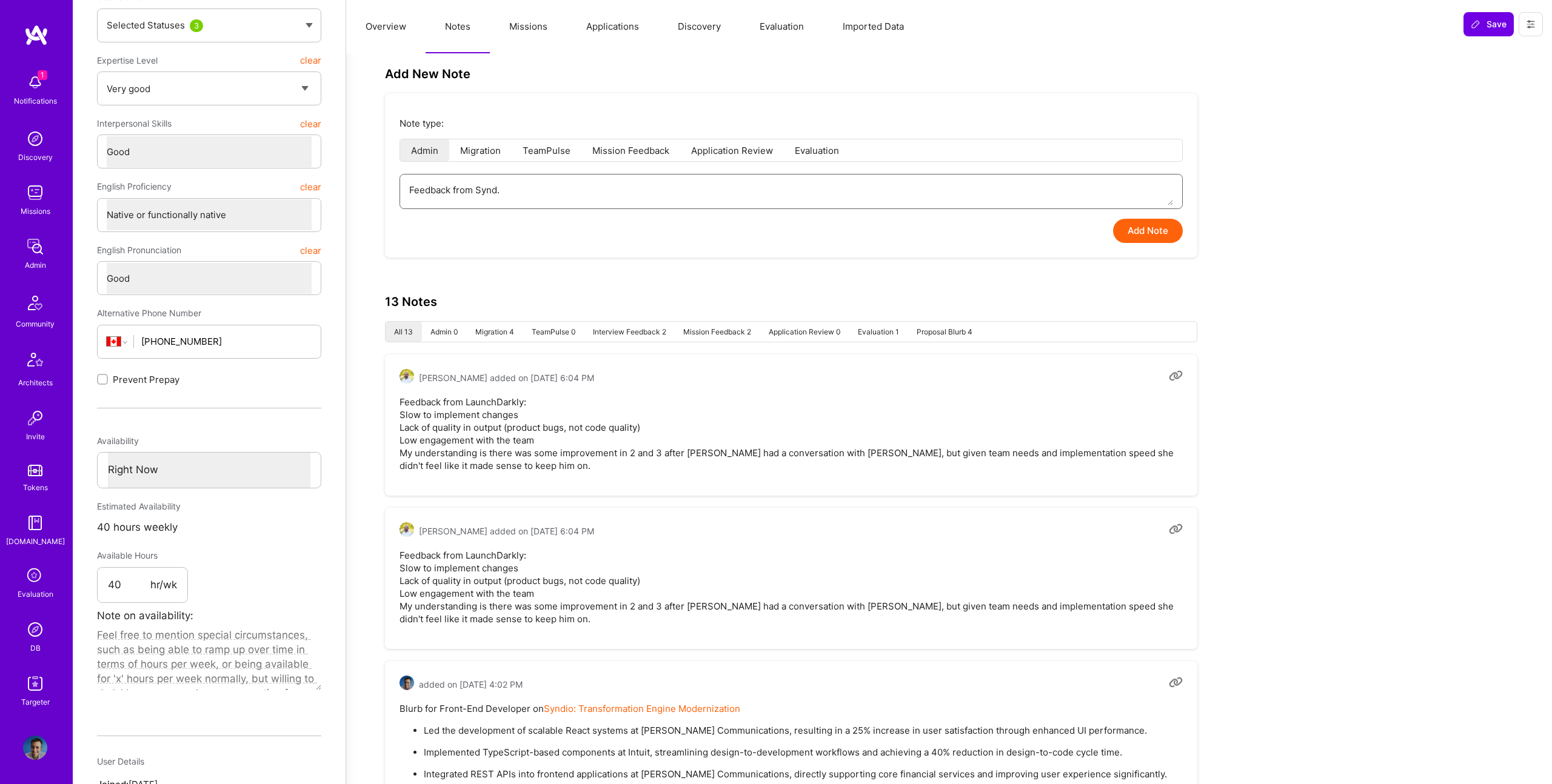
type textarea "Feedback from Synd.i"
type textarea "x"
type textarea "Feedback from [DOMAIN_NAME]"
type textarea "x"
type textarea "Feedback from [DOMAIN_NAME]"
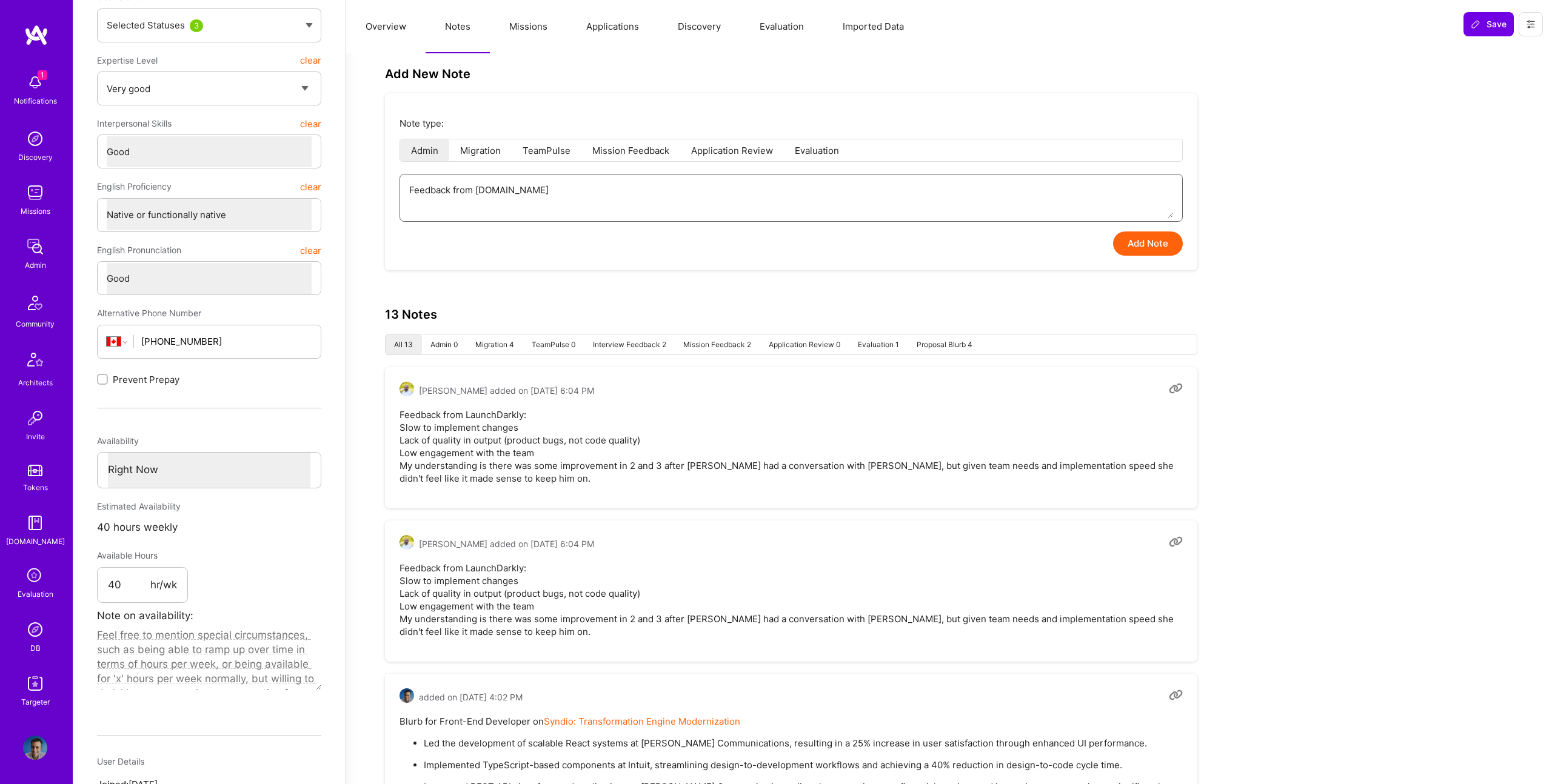
type textarea "x"
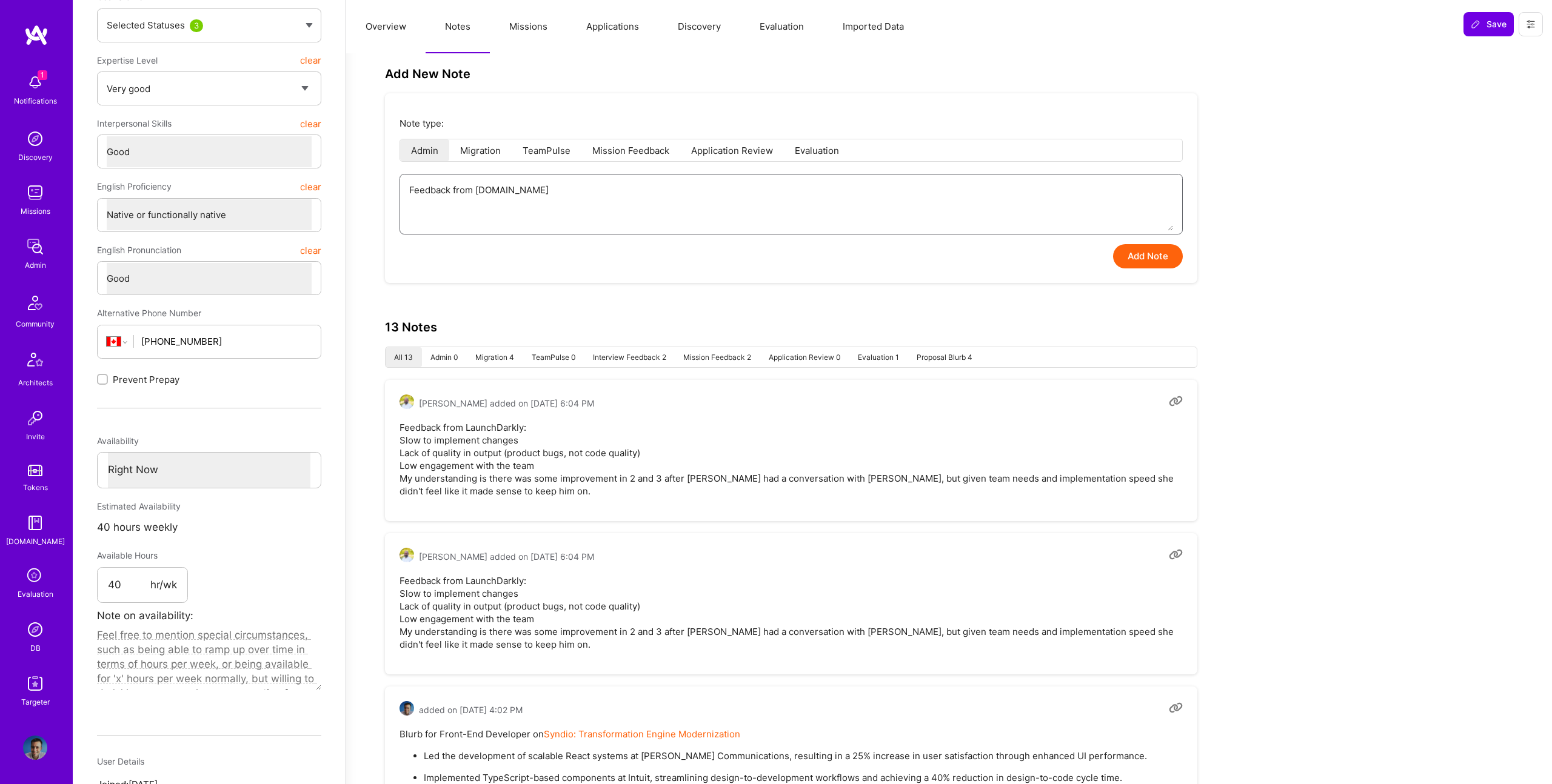
type textarea "Feedback from [DOMAIN_NAME]"
paste textarea "[PERSON_NAME] has struggled to adapt to the messy codebase and the client expec…"
type textarea "x"
type textarea "Feedback from [DOMAIN_NAME] [PERSON_NAME] has struggled to adapt to the messy c…"
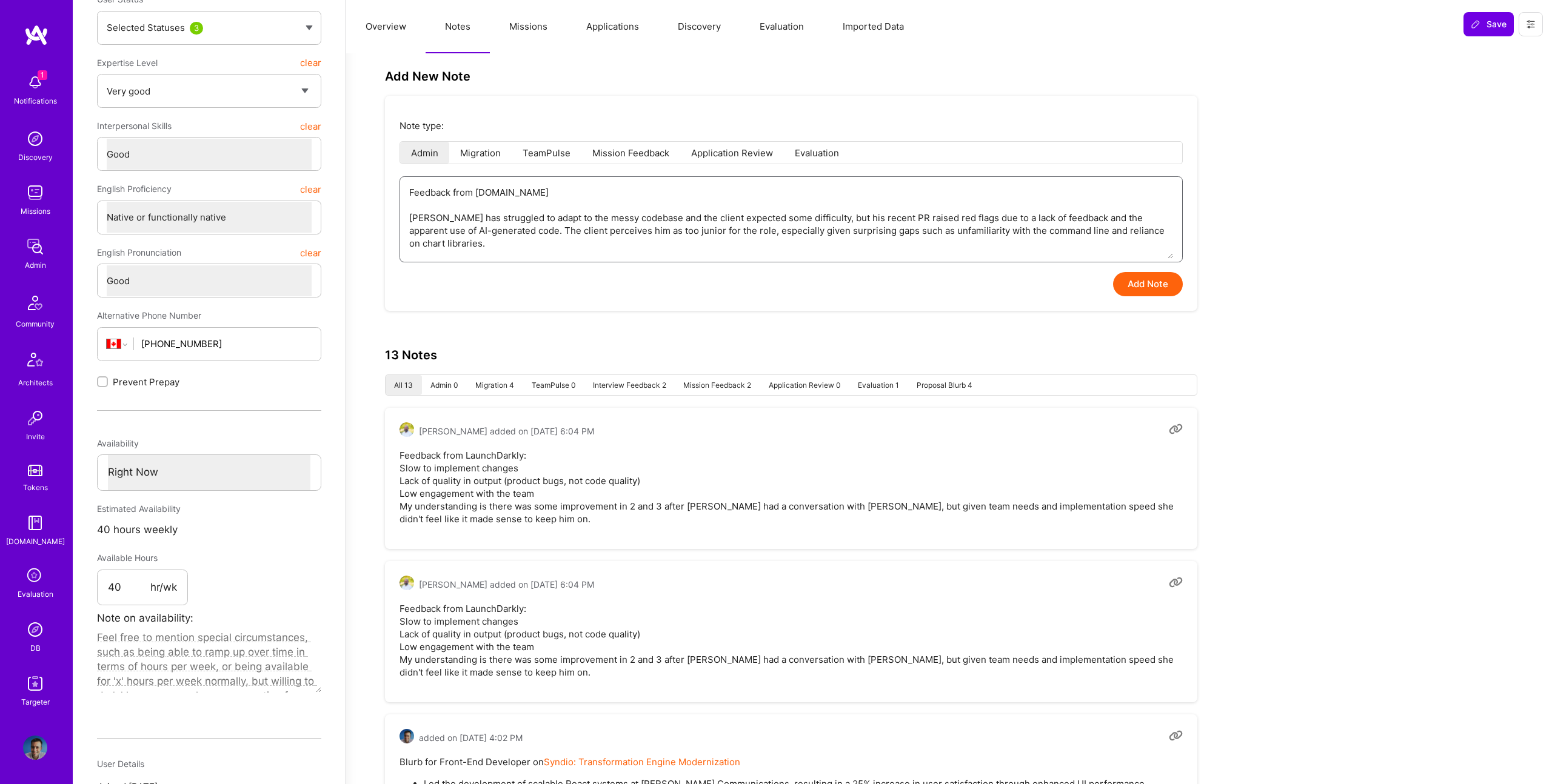
click at [604, 213] on textarea "Feedback from [DOMAIN_NAME] [PERSON_NAME] has struggled to adapt to the messy c…" at bounding box center [791, 218] width 764 height 82
click at [604, 213] on textarea "Feedback from [DOMAIN_NAME] [PERSON_NAME] has struggled to adapt to the messy c…" at bounding box center [791, 216] width 764 height 82
type textarea "x"
type textarea "Feedback from [DOMAIN_NAME] [PERSON_NAME] has struggled to adapt to the codebas…"
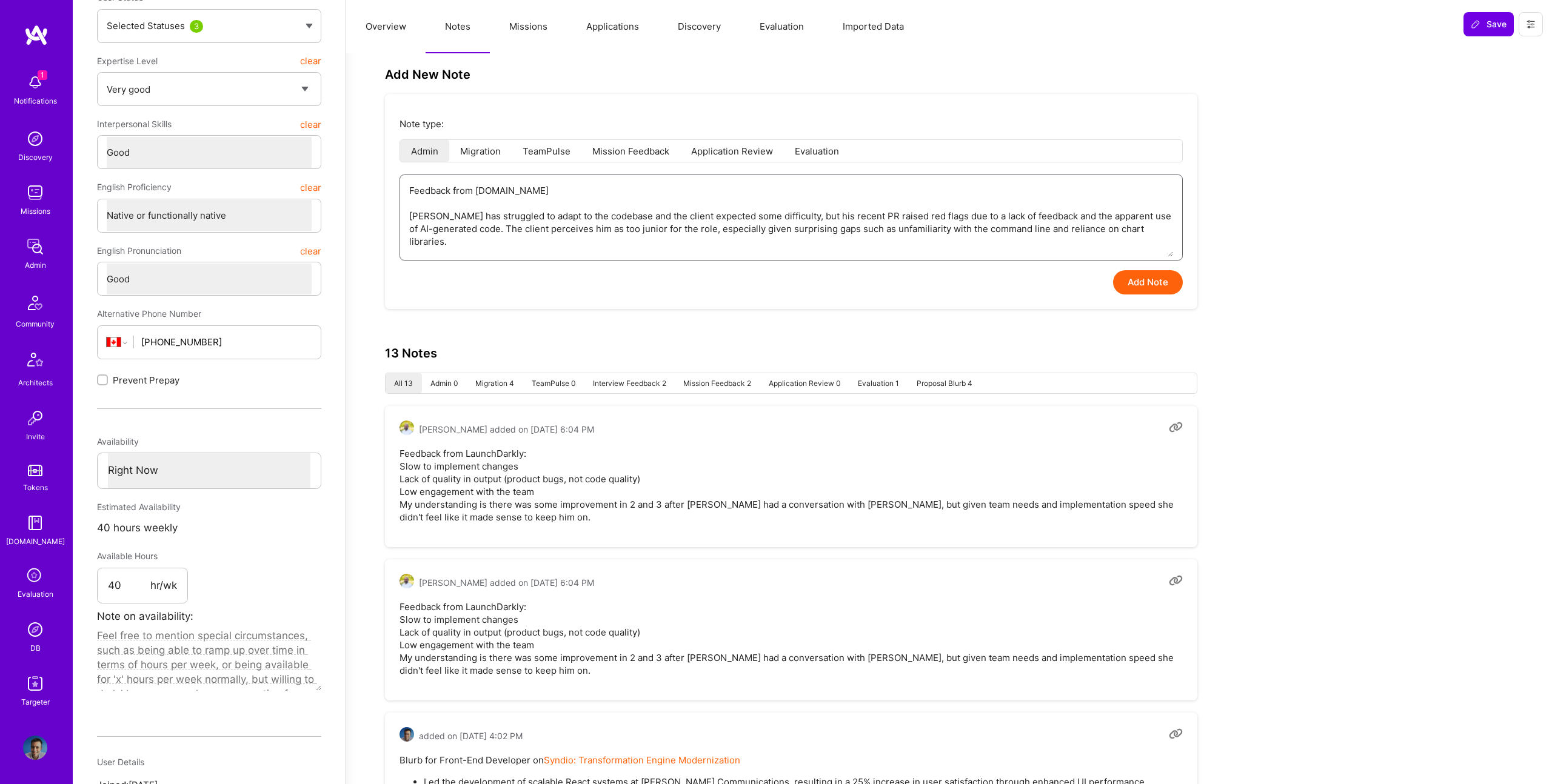
type textarea "x"
type textarea "Feedback from [DOMAIN_NAME] [PERSON_NAME] has struggled to adapt to th codebase…"
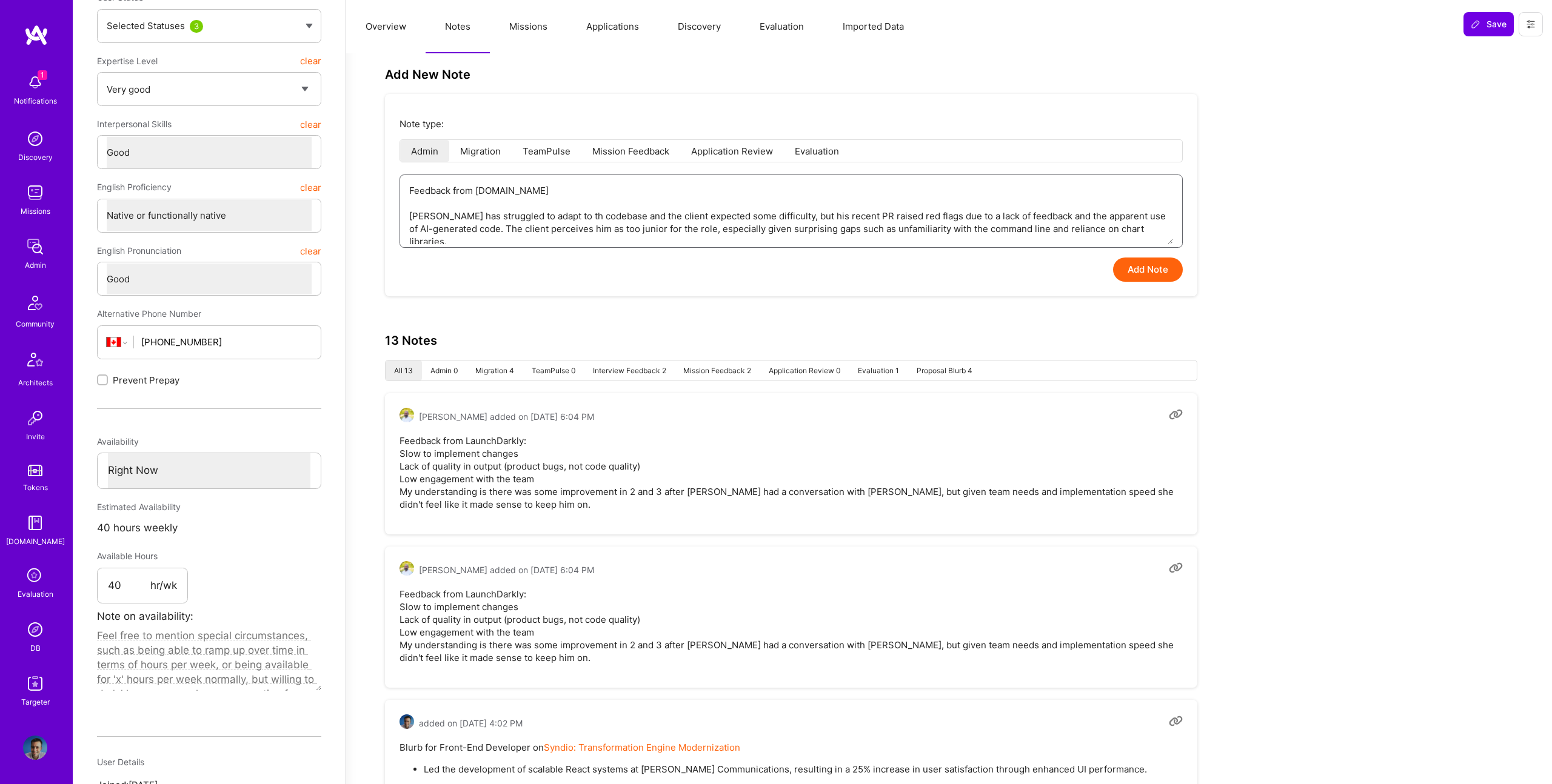
type textarea "x"
type textarea "Feedback from [DOMAIN_NAME] [PERSON_NAME] has struggled to adapt to t codebase …"
type textarea "x"
type textarea "Feedback from [DOMAIN_NAME] [PERSON_NAME] has struggled to adapt to codebase an…"
type textarea "x"
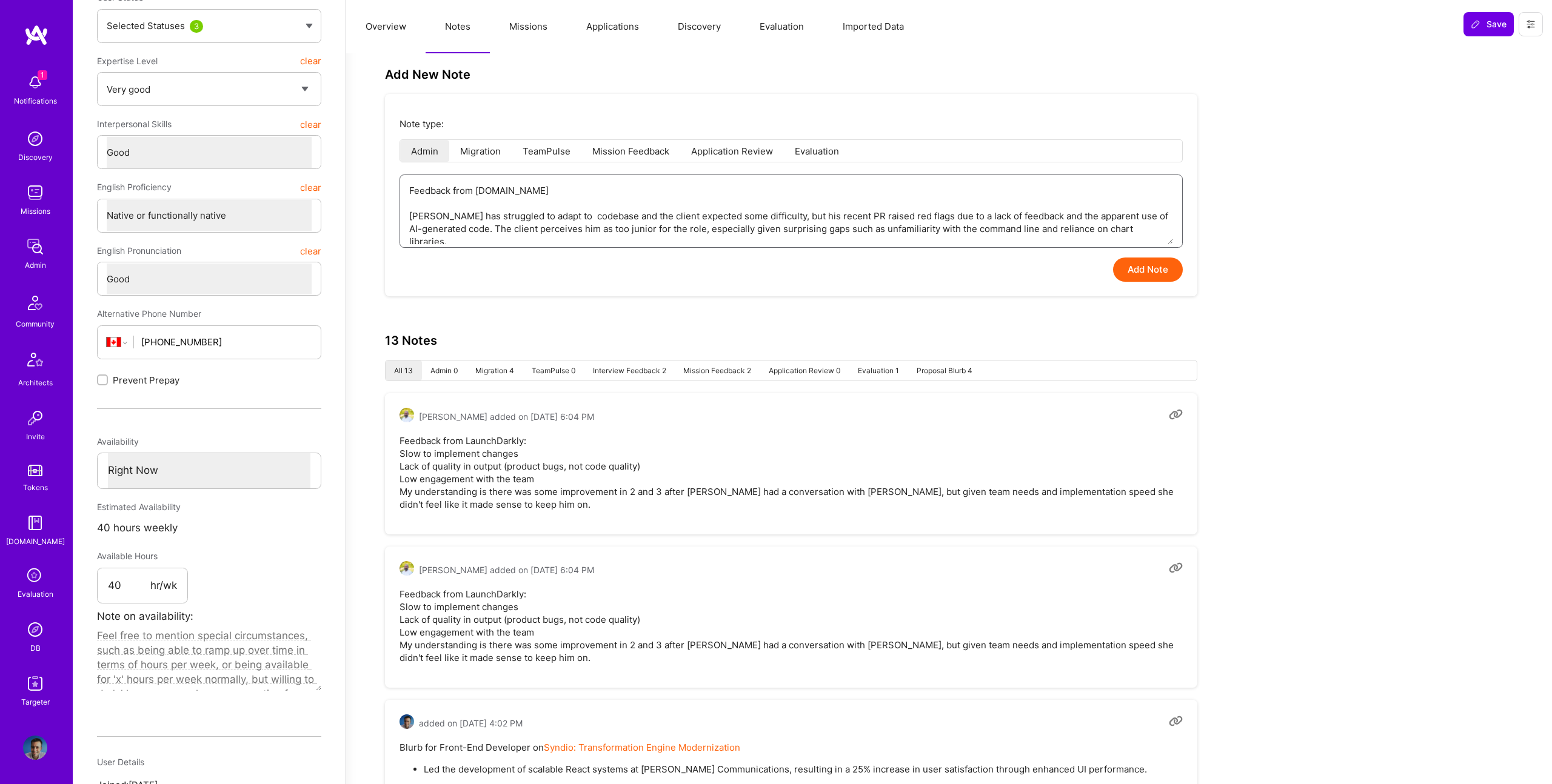
type textarea "Feedback from [DOMAIN_NAME] [PERSON_NAME] has struggled to adapt to a codebase …"
type textarea "x"
type textarea "Feedback from [DOMAIN_NAME] [PERSON_NAME] has struggled to adapt to a codebase …"
type textarea "x"
type textarea "Feedback from [DOMAIN_NAME] [PERSON_NAME] has struggled to adapt to a d codebas…"
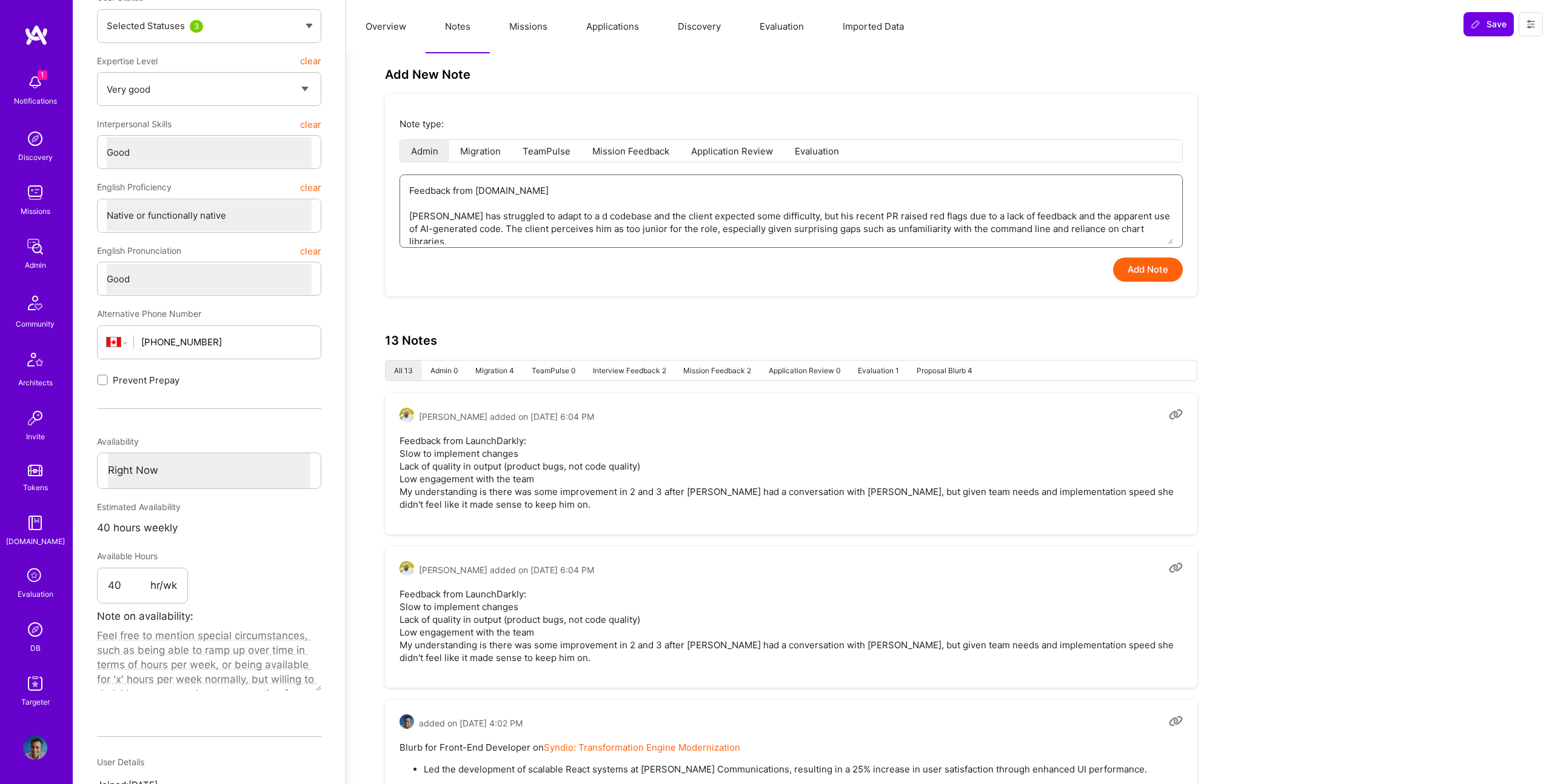
type textarea "x"
type textarea "Feedback from [DOMAIN_NAME] [PERSON_NAME] has struggled to adapt to a di codeba…"
type textarea "x"
type textarea "Feedback from [DOMAIN_NAME] [PERSON_NAME] has struggled to adapt to a dif codeb…"
type textarea "x"
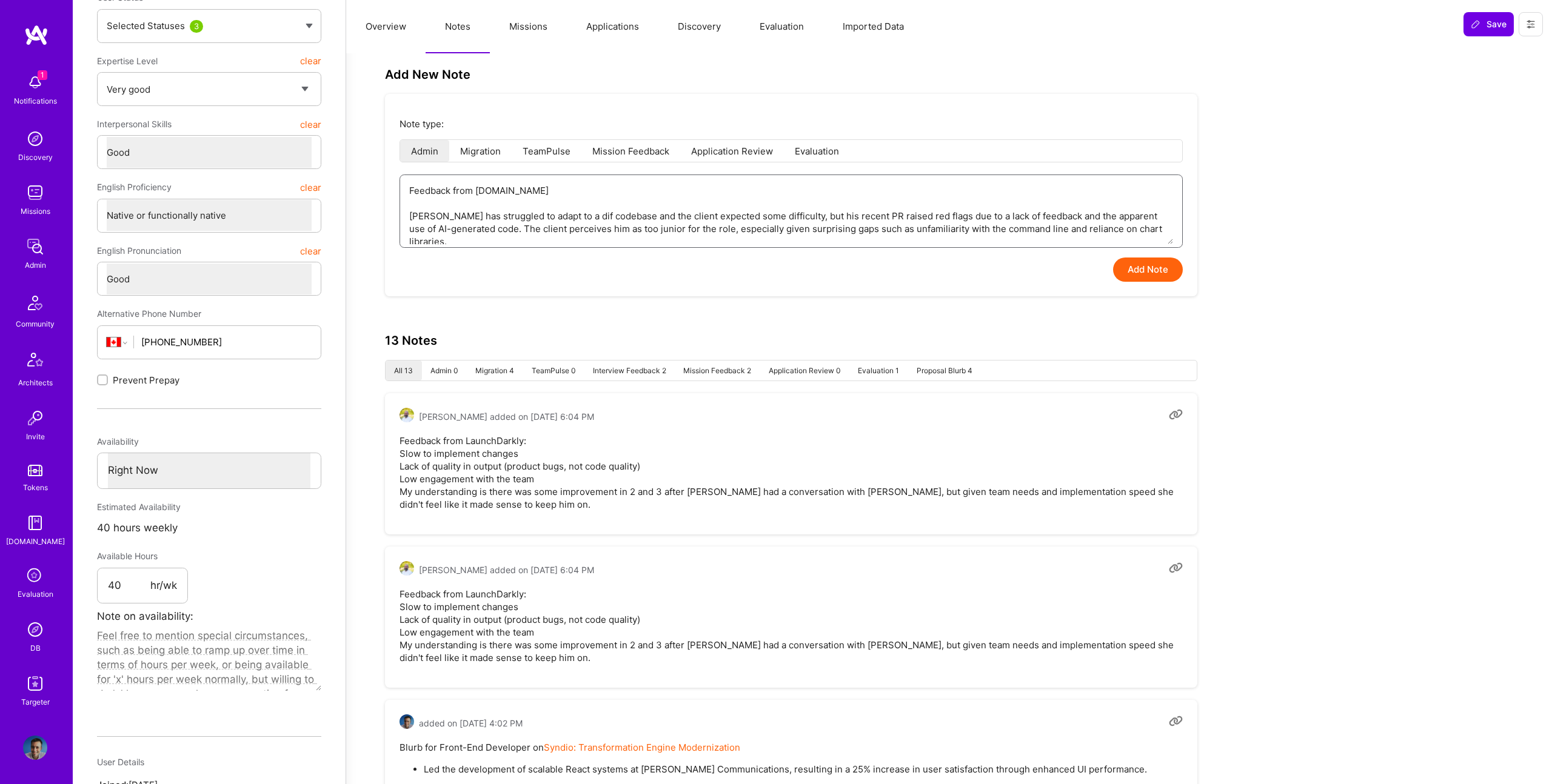
type textarea "Feedback from [DOMAIN_NAME] [PERSON_NAME] has struggled to adapt to a diff code…"
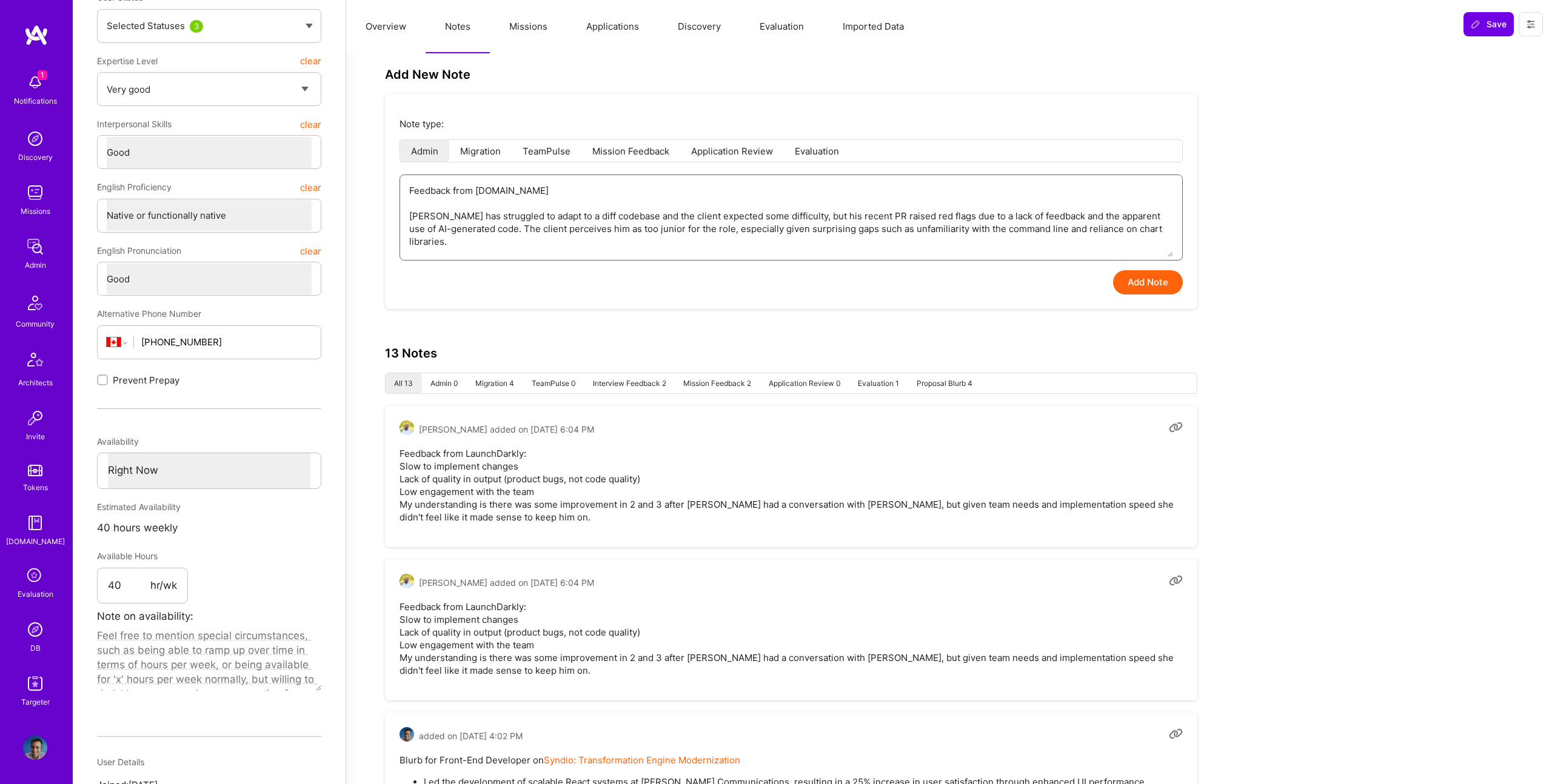
type textarea "x"
type textarea "Feedback from [DOMAIN_NAME] [PERSON_NAME] has struggled to adapt to a diffi cod…"
type textarea "x"
type textarea "Feedback from [DOMAIN_NAME] [PERSON_NAME] has struggled to adapt to a difficu c…"
type textarea "x"
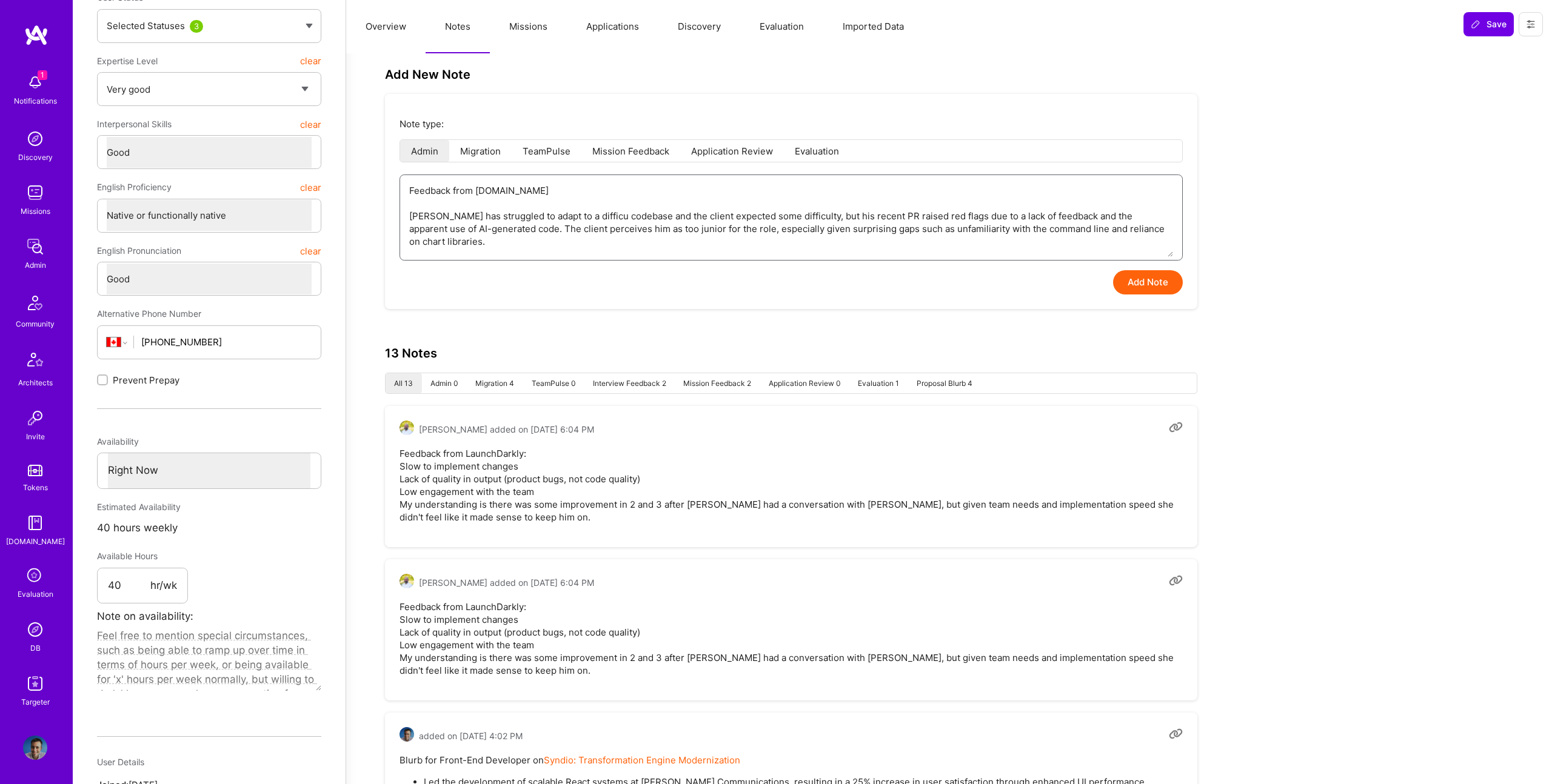
type textarea "Feedback from [DOMAIN_NAME] [PERSON_NAME] has struggled to adapt to a difficul …"
type textarea "x"
type textarea "Feedback from [DOMAIN_NAME] [PERSON_NAME] has struggled to adapt to a difficult…"
click at [594, 217] on textarea "Feedback from [DOMAIN_NAME] [PERSON_NAME] has struggled to adapt to a difficult…" at bounding box center [791, 216] width 764 height 82
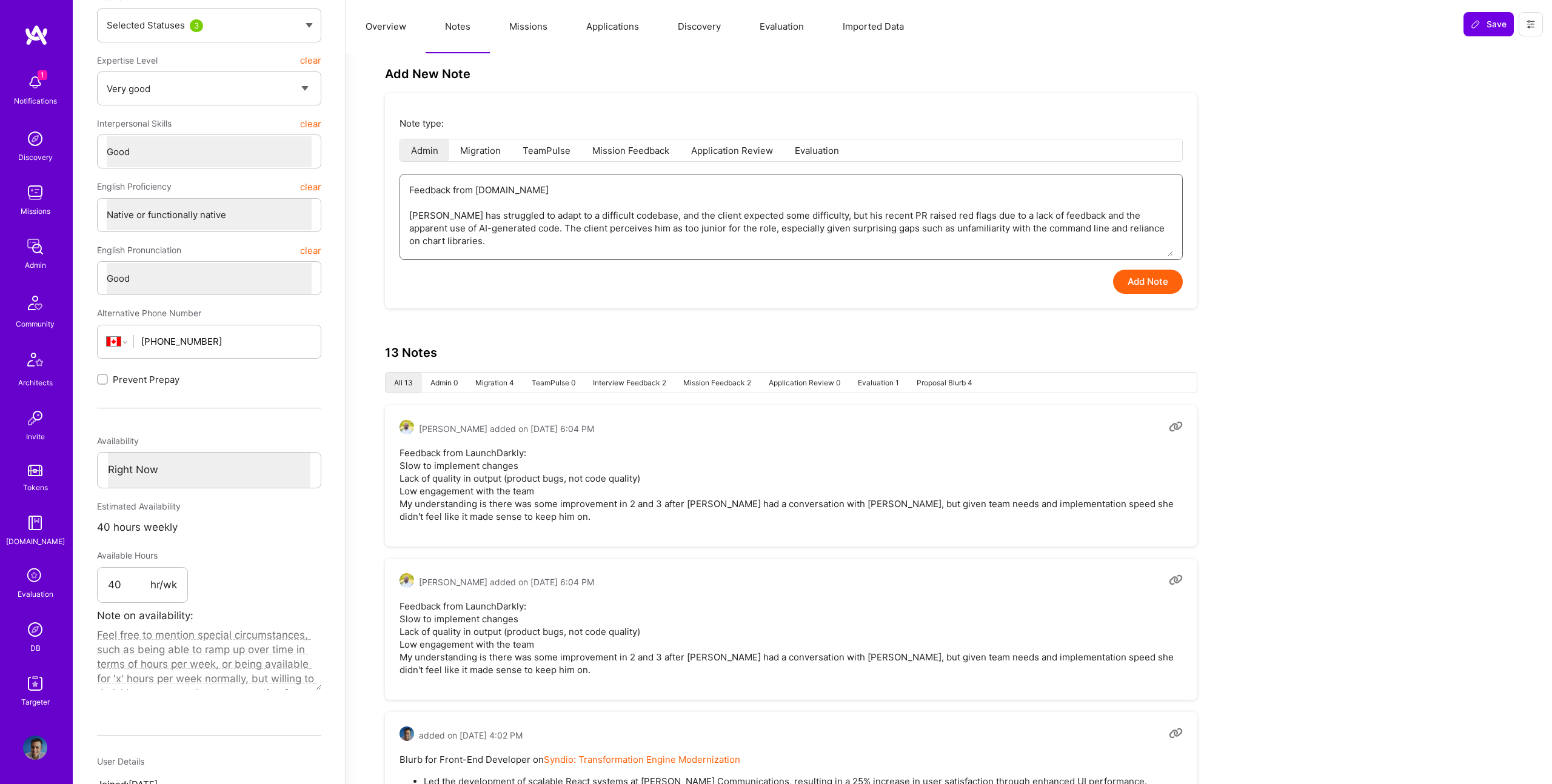
type textarea "x"
type textarea "Feedback from [DOMAIN_NAME] [PERSON_NAME] has struggled to adapt to a difficult…"
type textarea "x"
type textarea "Feedback from [DOMAIN_NAME] [PERSON_NAME] has struggled to adapt to a difficul …"
type textarea "x"
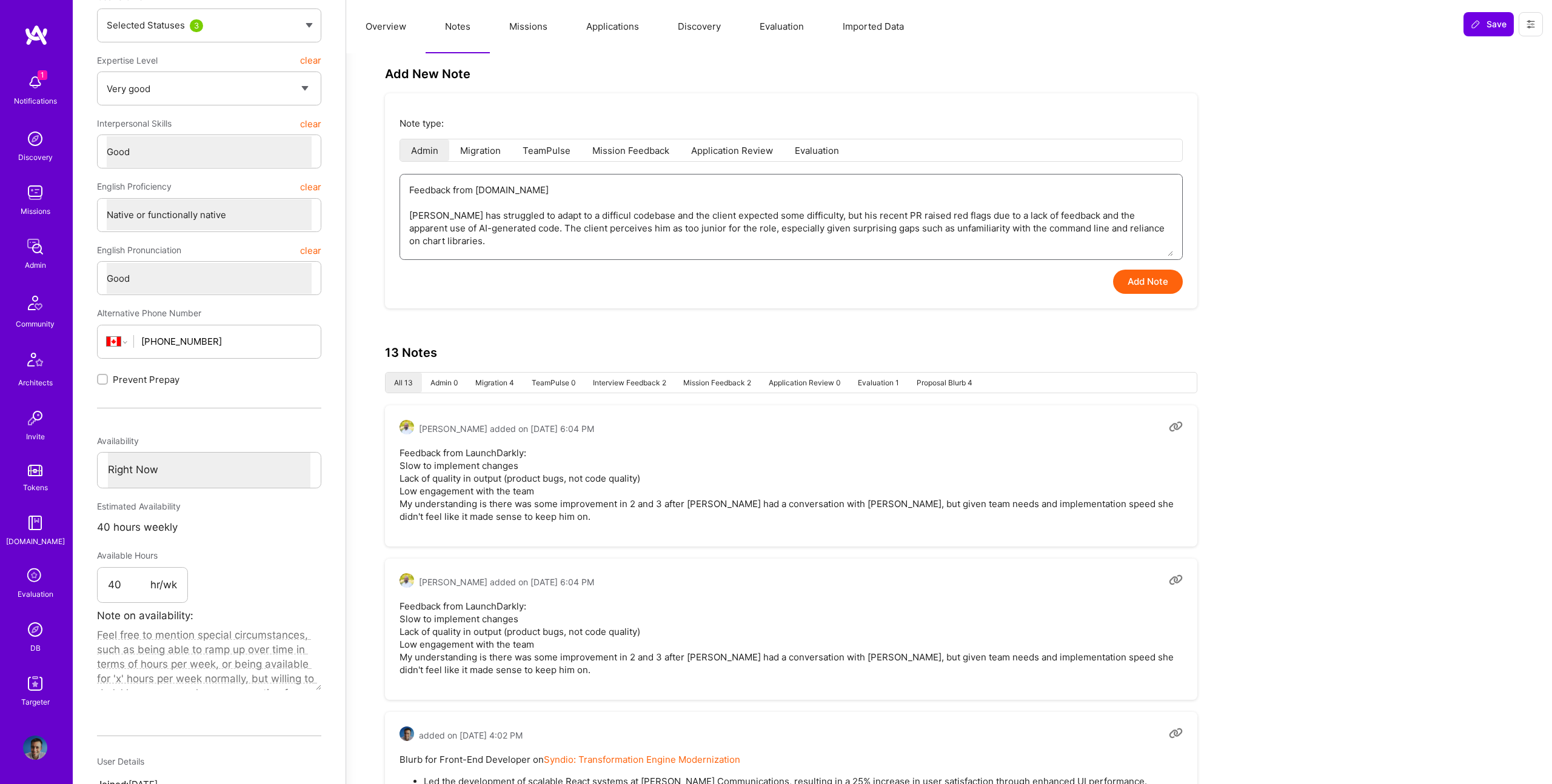
type textarea "Feedback from [DOMAIN_NAME] [PERSON_NAME] has struggled to adapt to a difficu c…"
type textarea "x"
type textarea "Feedback from [DOMAIN_NAME] [PERSON_NAME] has struggled to adapt to a diffic co…"
type textarea "x"
type textarea "Feedback from [DOMAIN_NAME] [PERSON_NAME] has struggled to adapt to a diffi cod…"
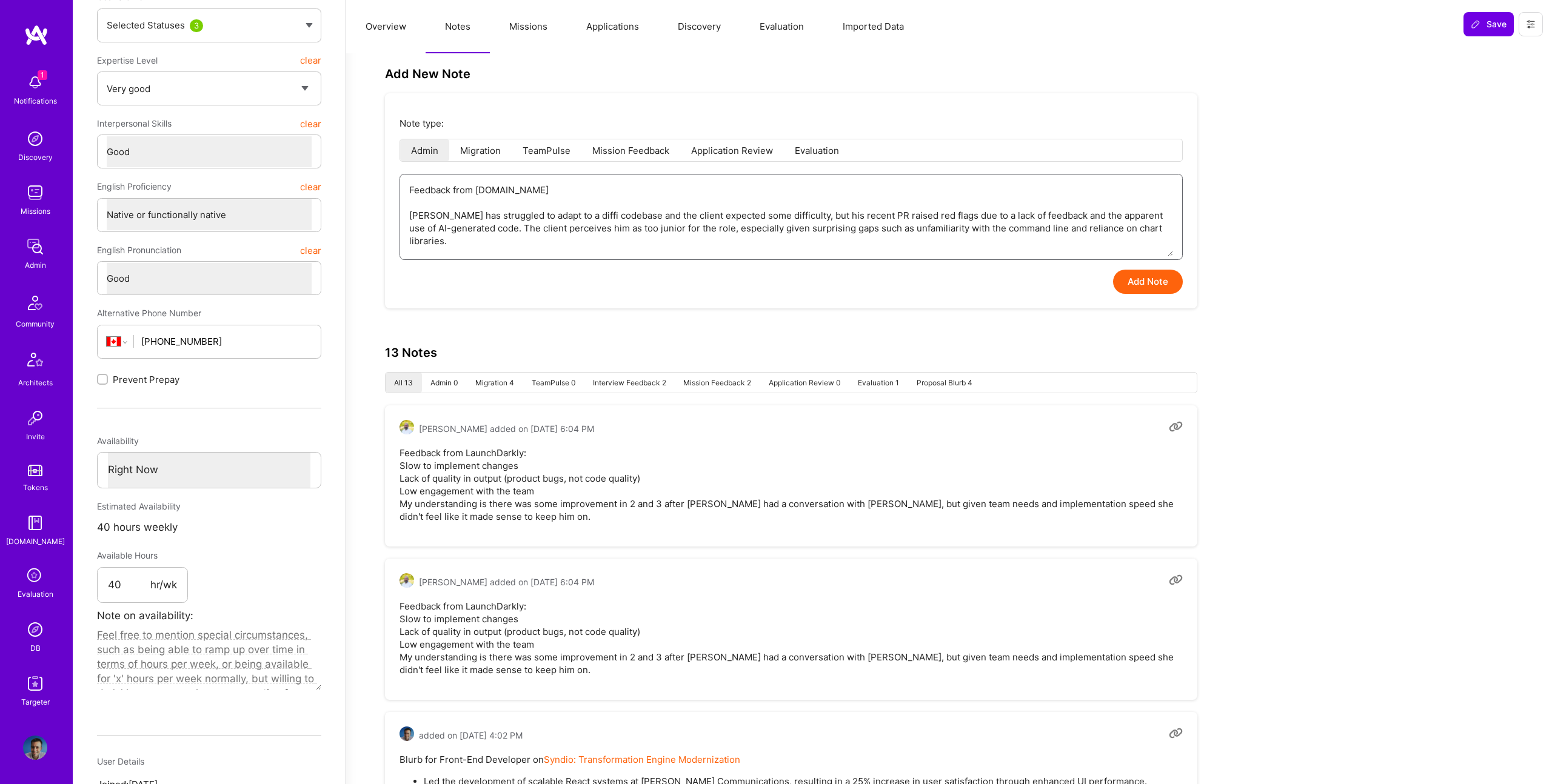
type textarea "x"
type textarea "Feedback from [DOMAIN_NAME] [PERSON_NAME] has struggled to adapt to a diff code…"
type textarea "x"
type textarea "Feedback from [DOMAIN_NAME] [PERSON_NAME] has struggled to adapt to a dif codeb…"
type textarea "x"
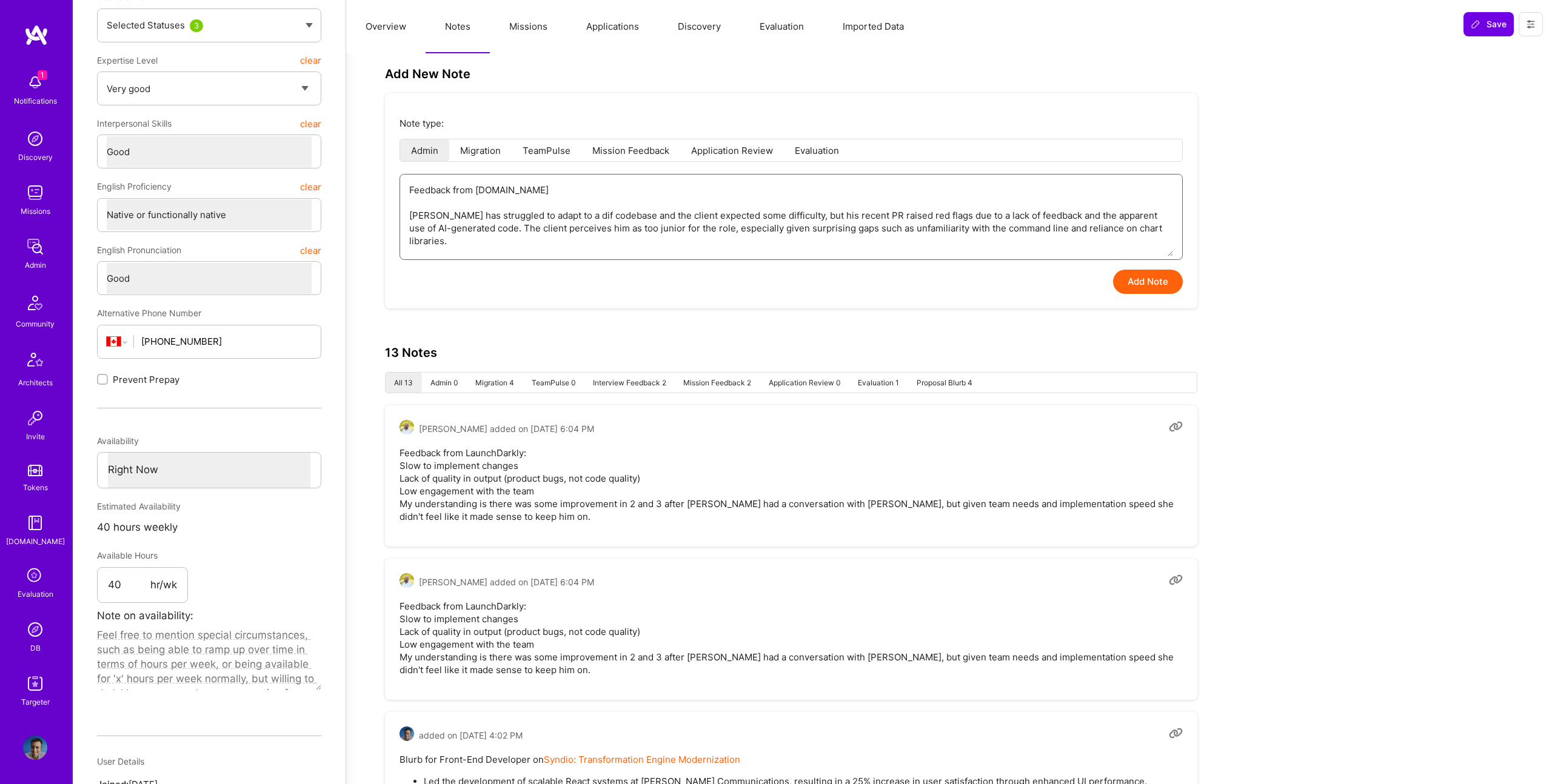
type textarea "Feedback from [DOMAIN_NAME] [PERSON_NAME] has struggled to adapt to a di codeba…"
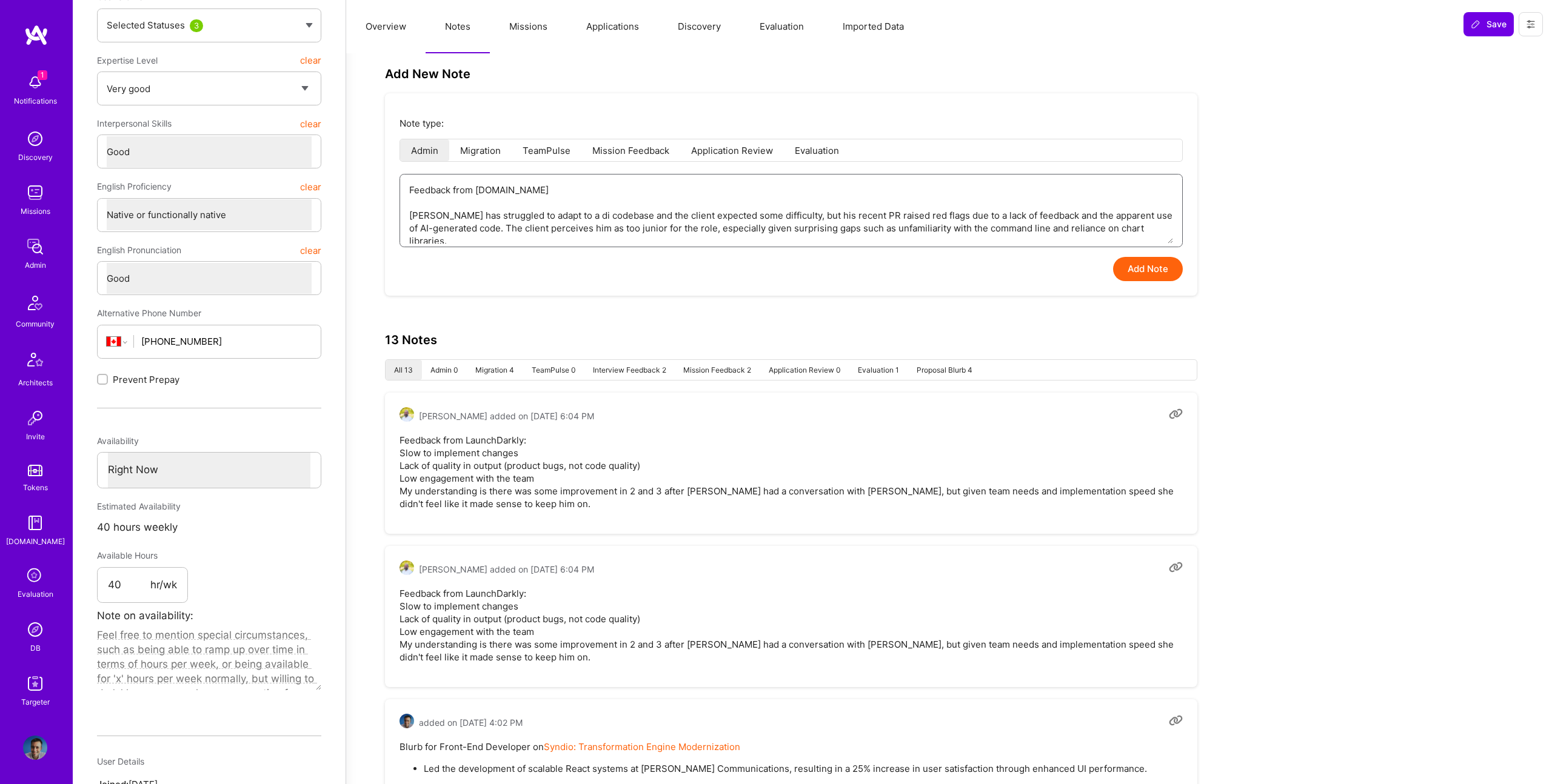
type textarea "x"
type textarea "Feedback from [DOMAIN_NAME] [PERSON_NAME] has struggled to adapt to a d codebas…"
type textarea "x"
type textarea "Feedback from [DOMAIN_NAME] [PERSON_NAME] has struggled to adapt to a codebase …"
type textarea "x"
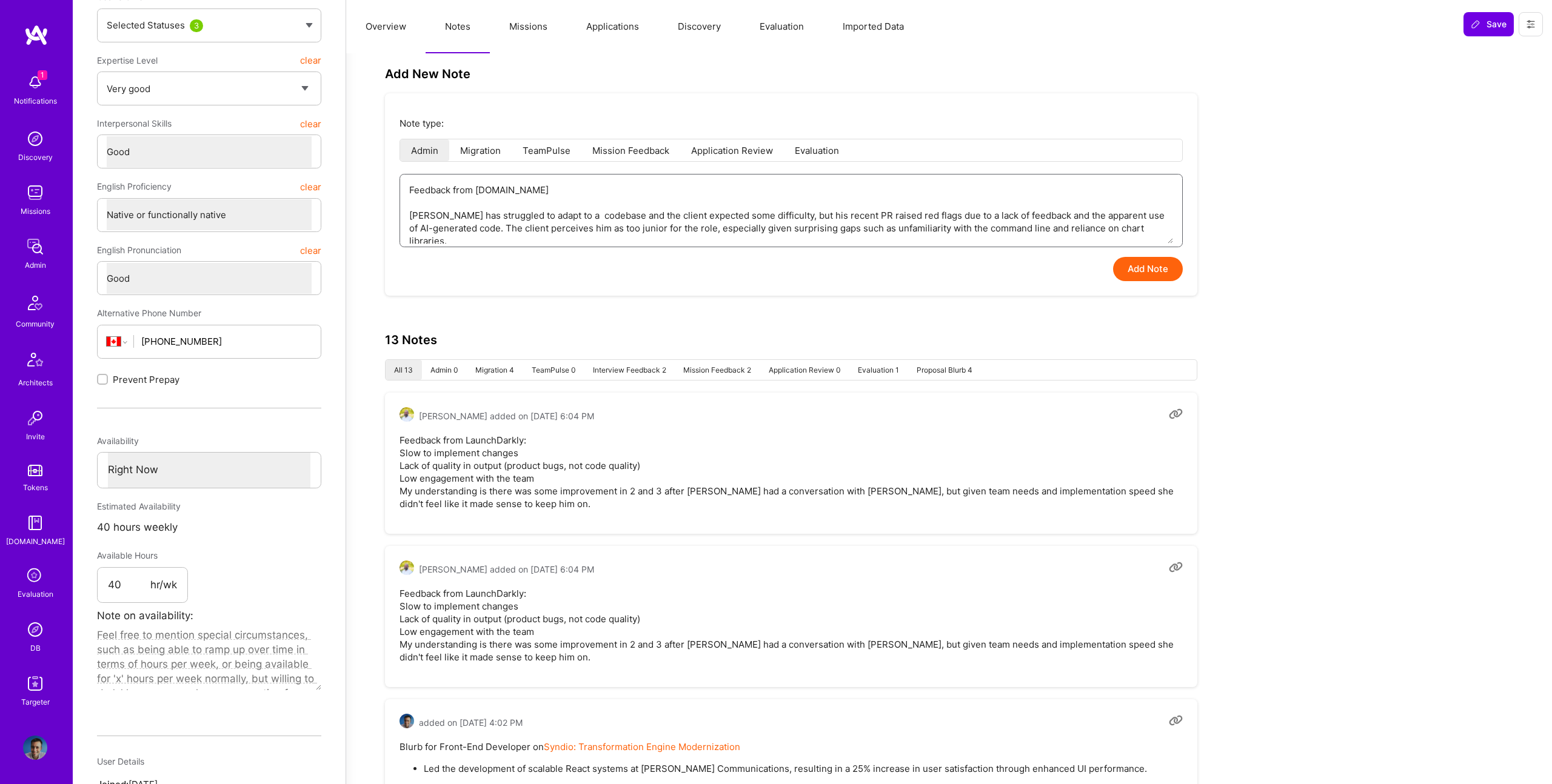
type textarea "Feedback from [DOMAIN_NAME] [PERSON_NAME] has struggled to adapt to a codebase …"
type textarea "x"
type textarea "Feedback from [DOMAIN_NAME] [PERSON_NAME] has struggled to adapt to codebase an…"
type textarea "x"
type textarea "Feedback from [DOMAIN_NAME] [PERSON_NAME] has struggled to adapt to t codebase …"
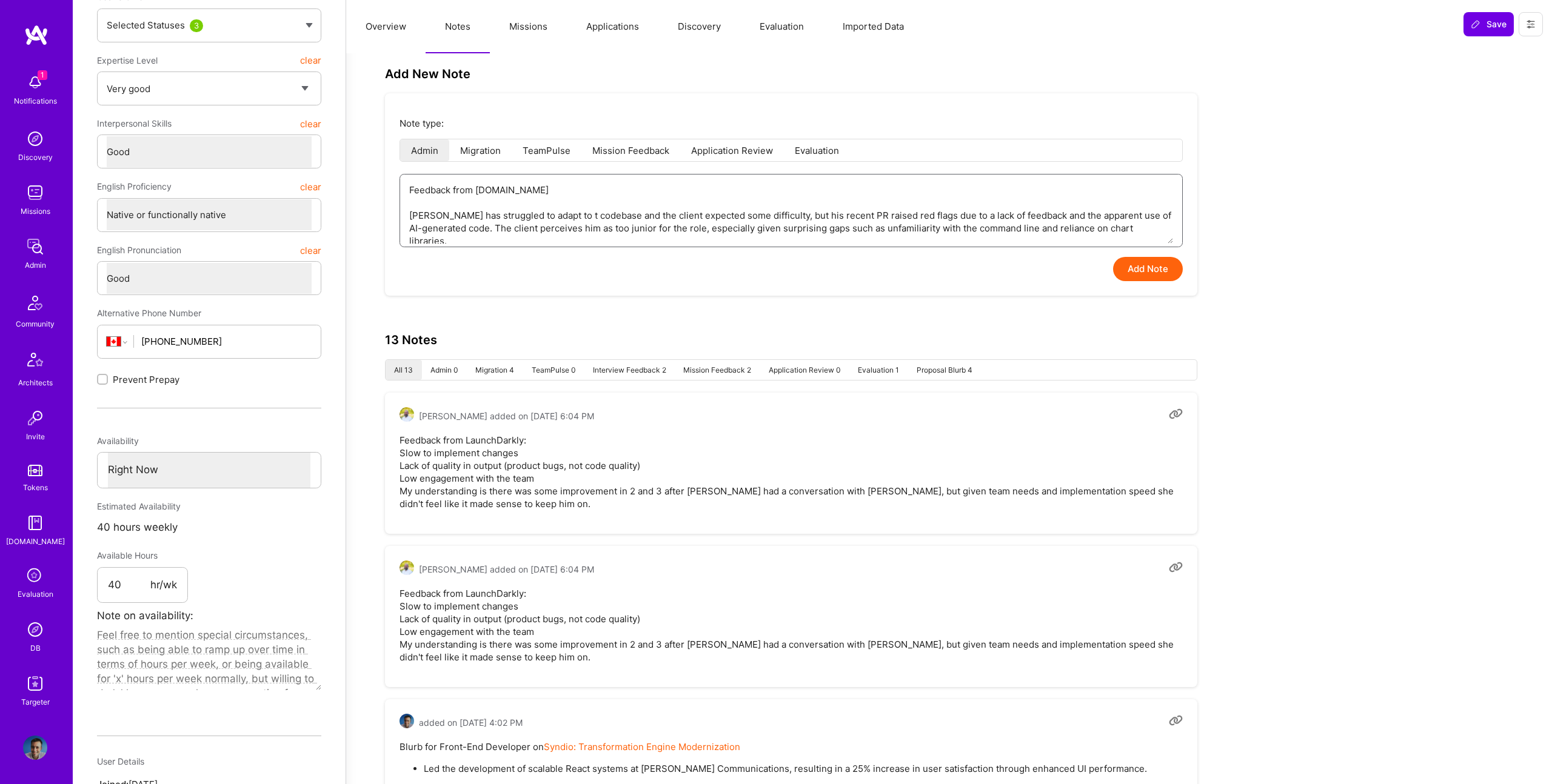
type textarea "x"
type textarea "Feedback from [DOMAIN_NAME] [PERSON_NAME] has struggled to adapt to th codebase…"
type textarea "x"
type textarea "Feedback from [DOMAIN_NAME] [PERSON_NAME] has struggled to adapt to the codebas…"
type textarea "x"
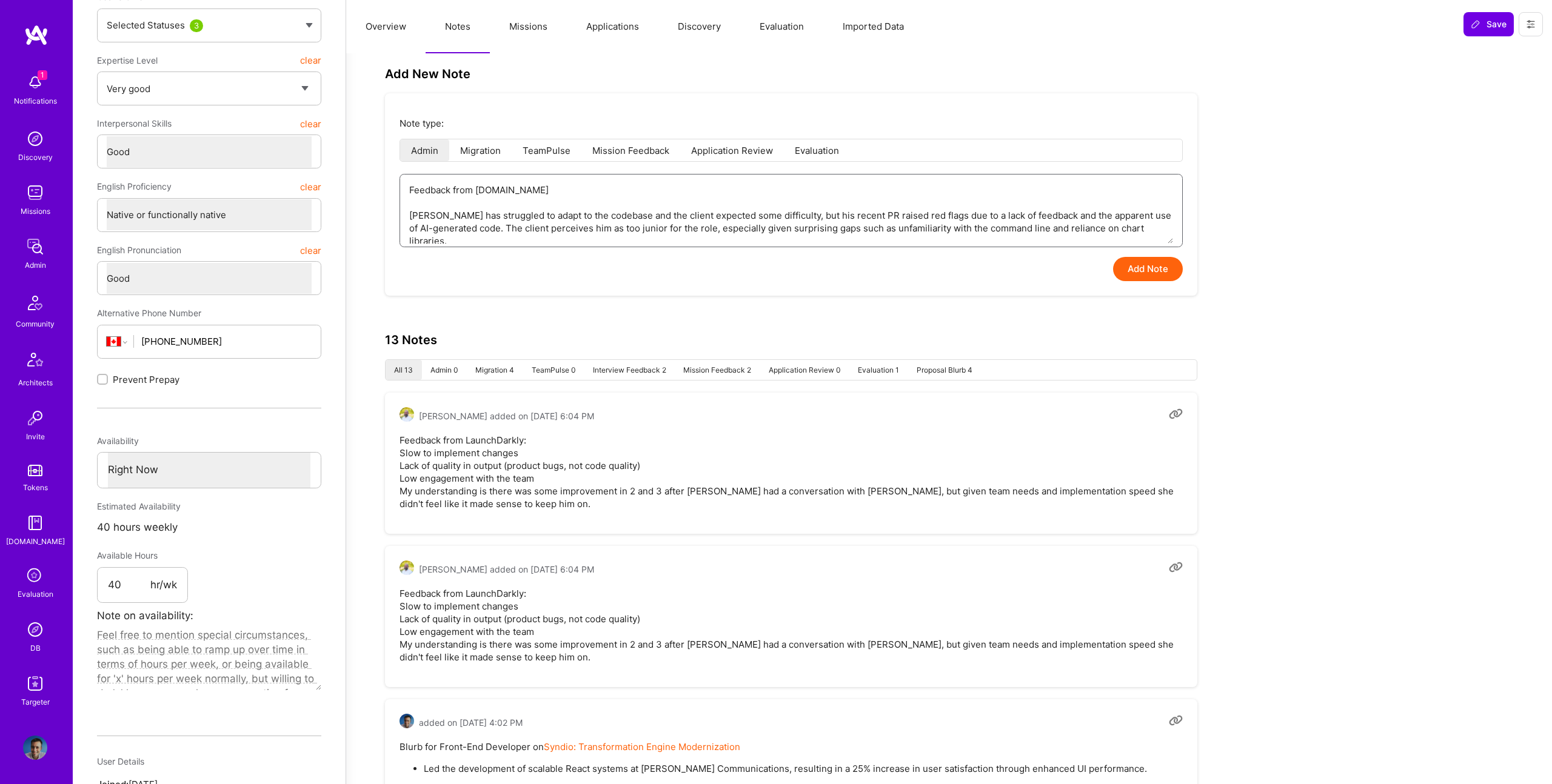
type textarea "Feedback from [DOMAIN_NAME] [PERSON_NAME] has struggled to adapt to the messy c…"
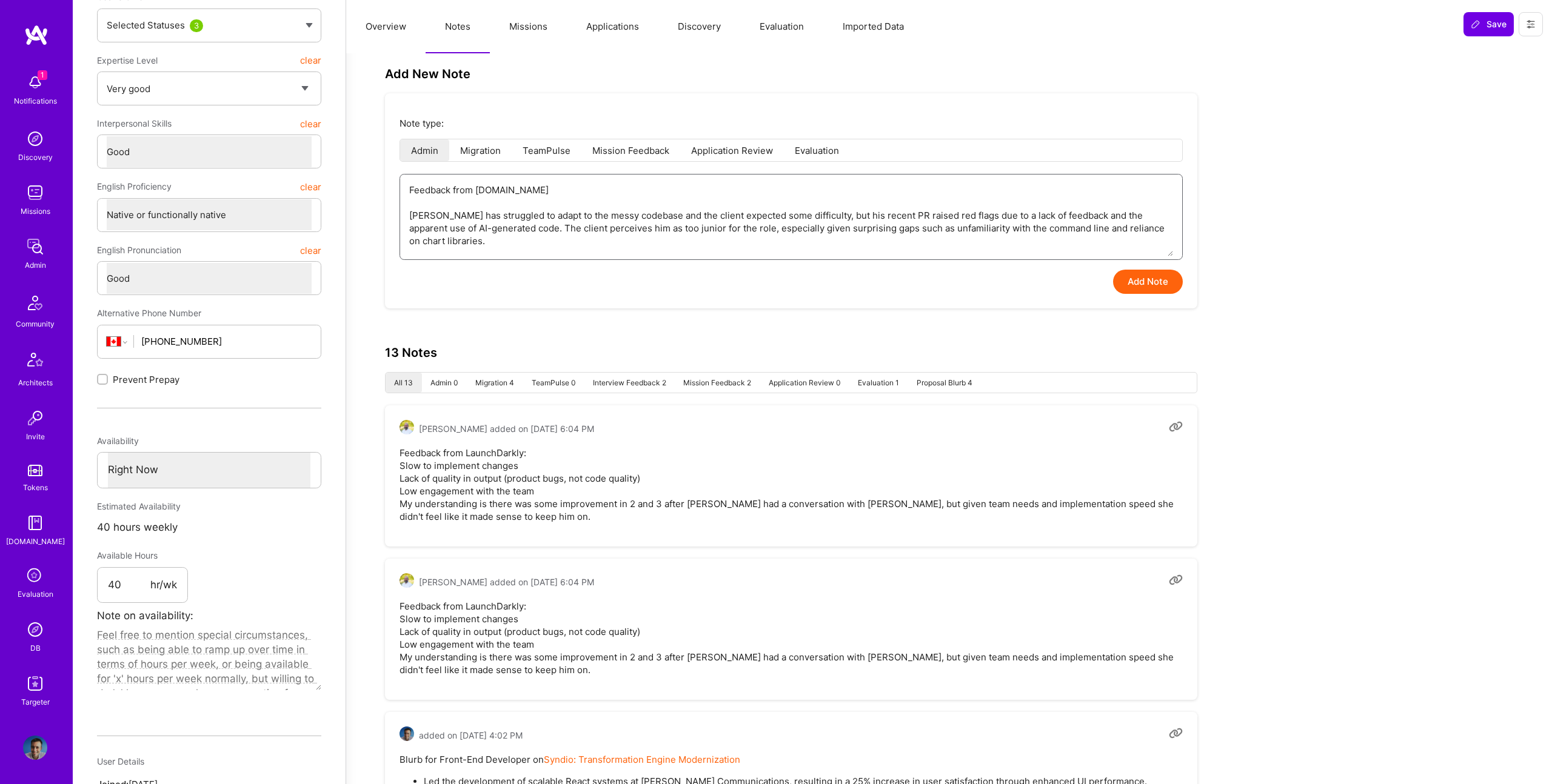
type textarea "x"
type textarea "Feedback from [DOMAIN_NAME]"
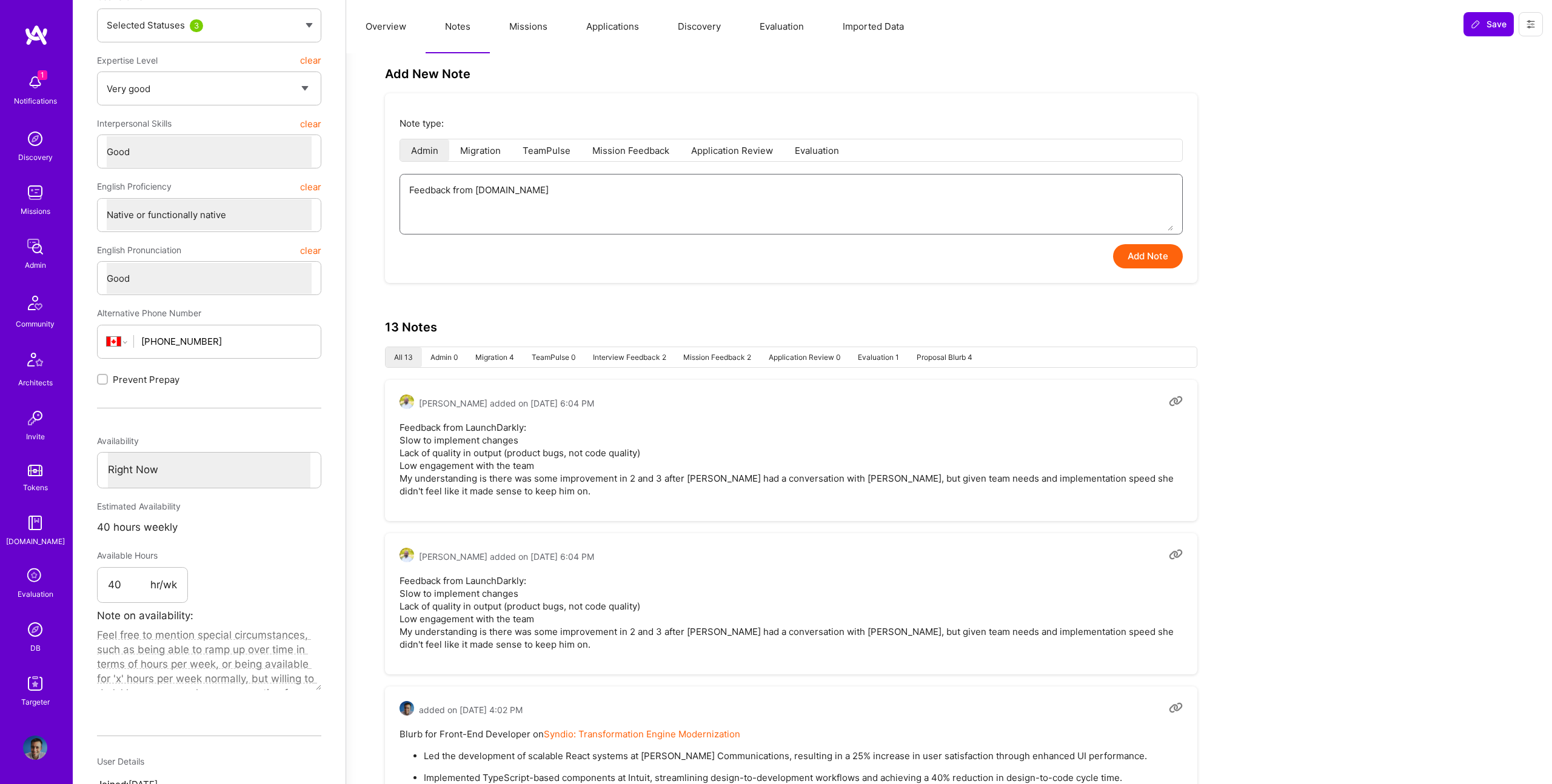
paste textarea "[PERSON_NAME] has struggled to adapt to the messy codebase and the client expec…"
type textarea "x"
type textarea "Feedback from [DOMAIN_NAME] [PERSON_NAME] has struggled to adapt to the messy c…"
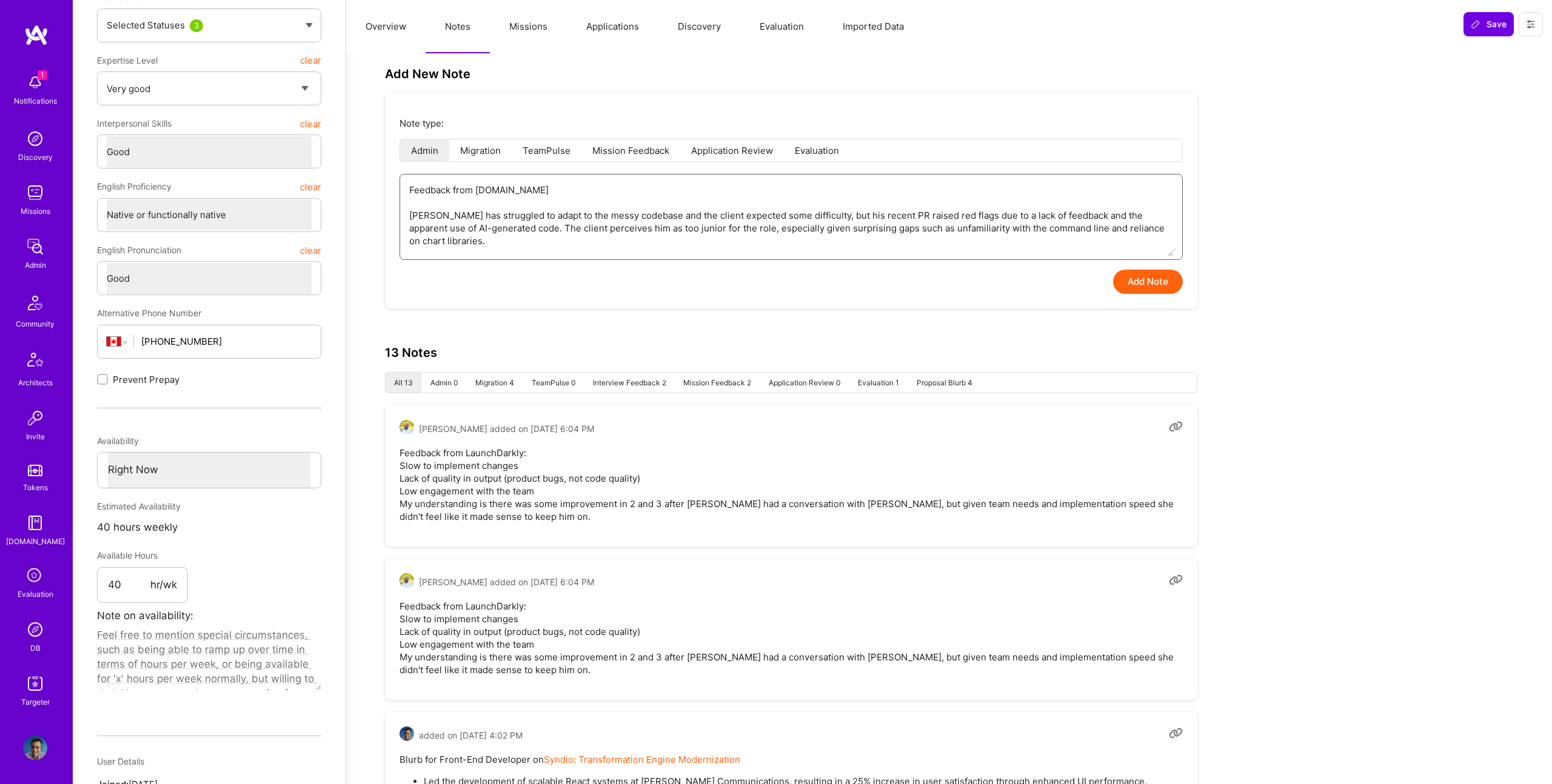
click at [515, 229] on textarea "Feedback from [DOMAIN_NAME] [PERSON_NAME] has struggled to adapt to the messy c…" at bounding box center [791, 216] width 764 height 82
type textarea "x"
type textarea "Feedback from [DOMAIN_NAME] [PERSON_NAME] has struggled to adapt to the messy c…"
click at [570, 208] on textarea "Feedback from [DOMAIN_NAME] [PERSON_NAME] has struggled to adapt to the messy c…" at bounding box center [791, 216] width 764 height 82
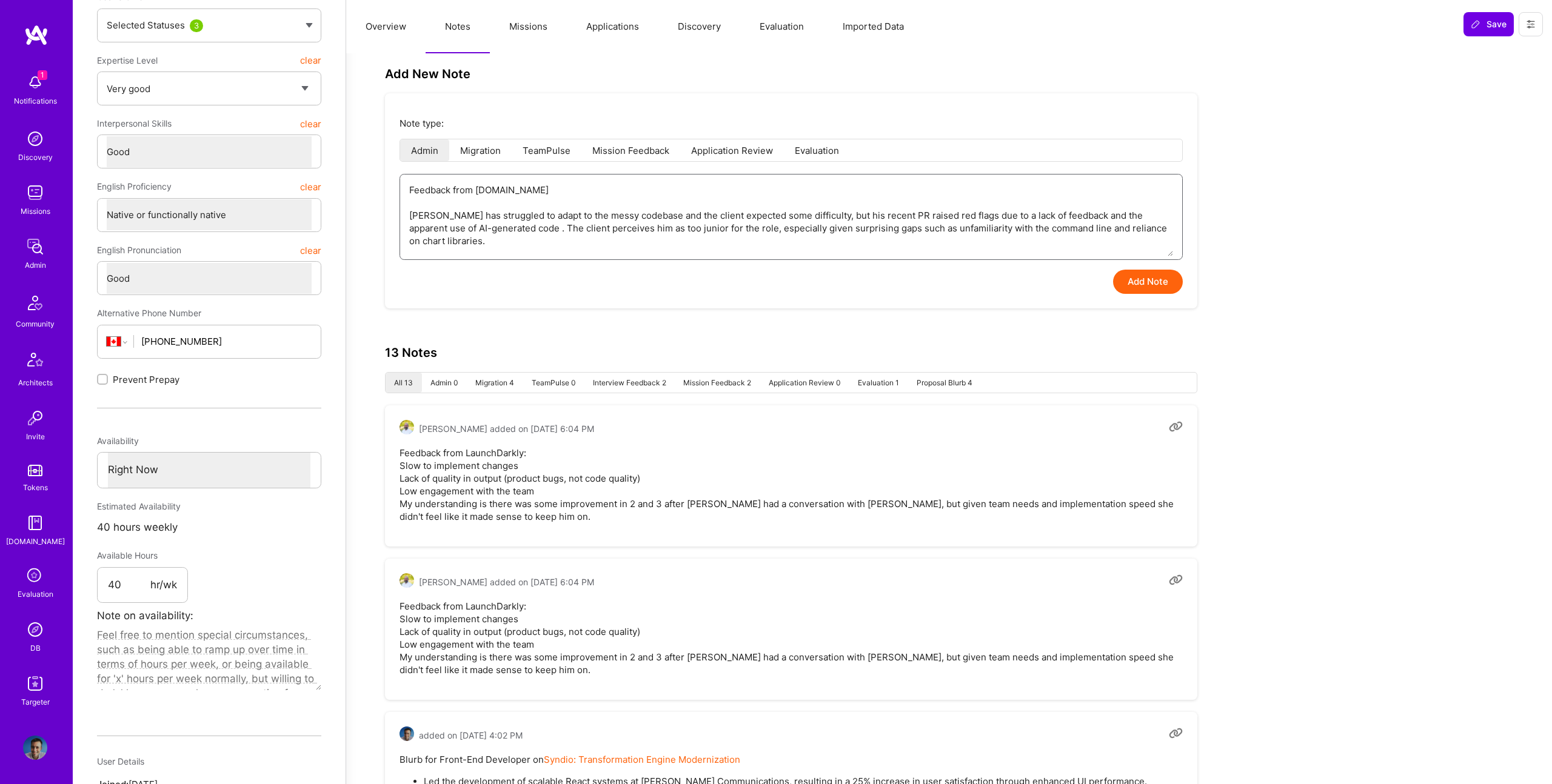
click at [570, 208] on textarea "Feedback from [DOMAIN_NAME] [PERSON_NAME] has struggled to adapt to the messy c…" at bounding box center [791, 216] width 764 height 82
click at [574, 220] on textarea "Feedback from [DOMAIN_NAME] [PERSON_NAME] has struggled to adapt to the messy c…" at bounding box center [791, 216] width 764 height 82
paste textarea ", which the client expected to be challenging, but his recent PRs have raised r…"
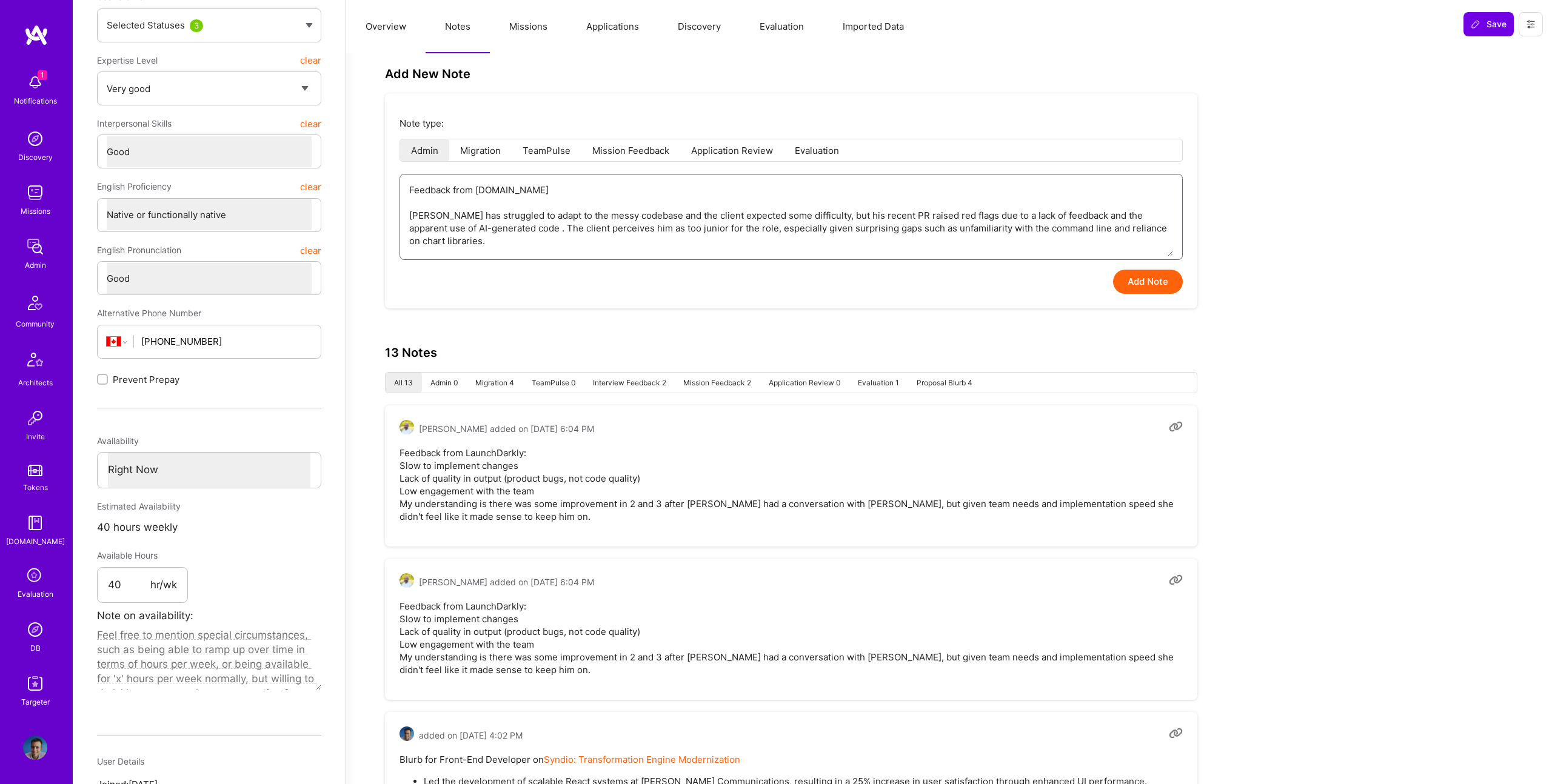
type textarea "x"
type textarea "Feedback from [DOMAIN_NAME] [PERSON_NAME] has struggled to adapt to the messy c…"
click at [628, 217] on textarea "Feedback from [DOMAIN_NAME] [PERSON_NAME] has struggled to adapt to the messy c…" at bounding box center [791, 216] width 764 height 82
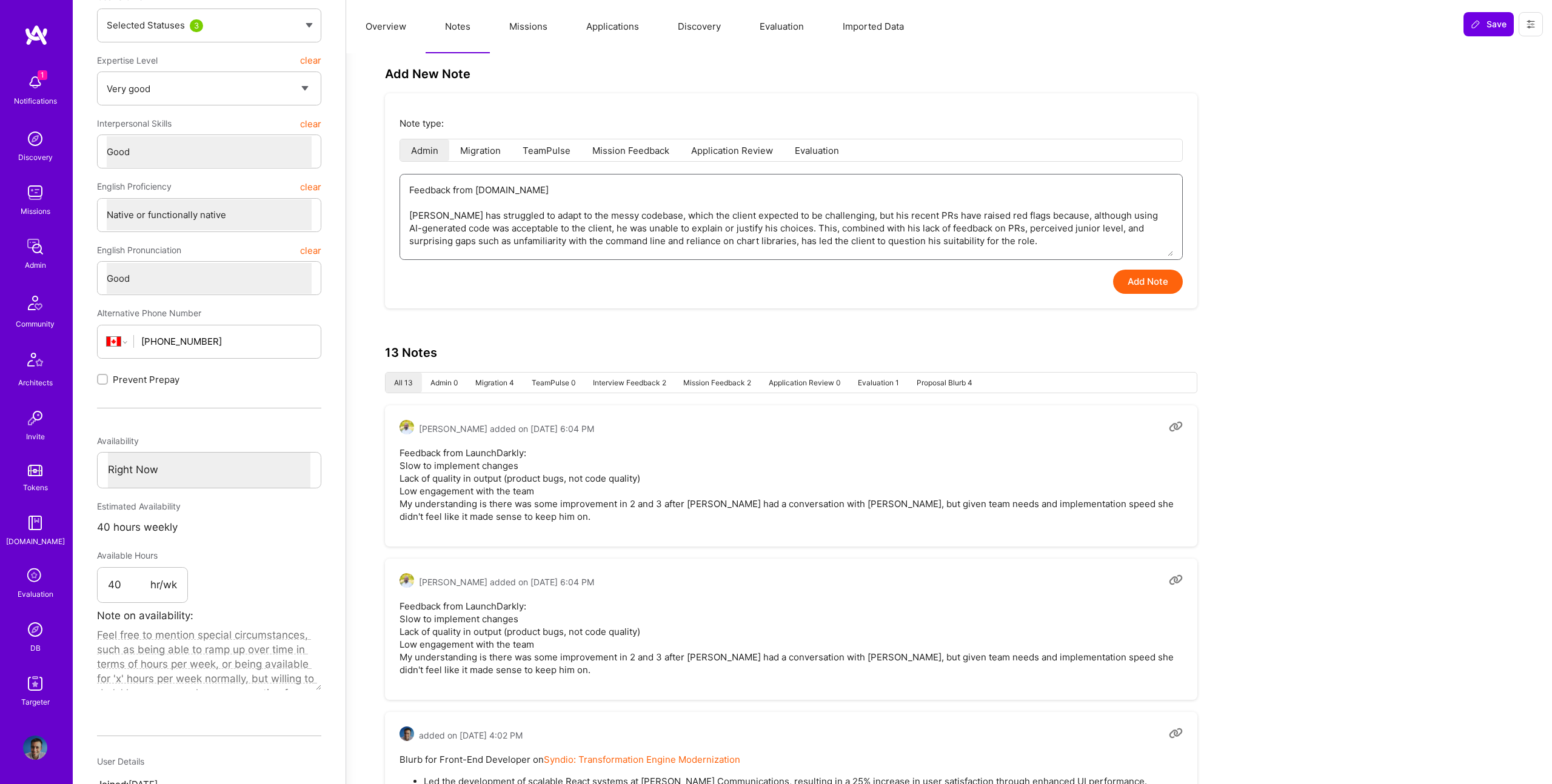
paste textarea "had difficulty adapting to the messy codebase, which the client expected, but c…"
type textarea "x"
type textarea "Feedback from [DOMAIN_NAME] [PERSON_NAME] has had difficulty adapting to the me…"
click at [530, 231] on textarea "Feedback from [DOMAIN_NAME] [PERSON_NAME] has had difficulty adapting to the me…" at bounding box center [791, 216] width 764 height 82
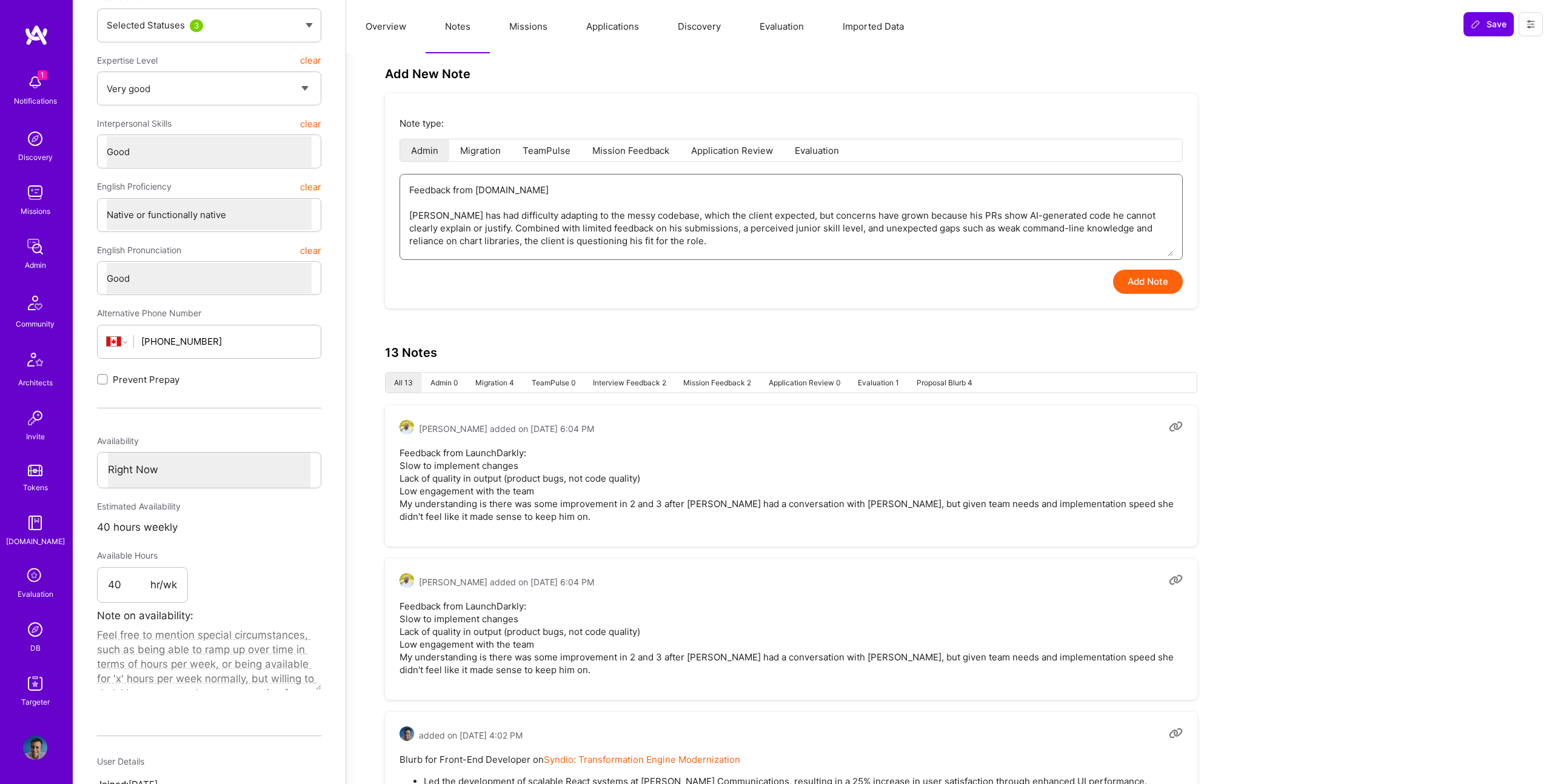
click at [530, 231] on textarea "Feedback from [DOMAIN_NAME] [PERSON_NAME] has had difficulty adapting to the me…" at bounding box center [791, 216] width 764 height 82
paste textarea "struggled to adapt to the messy codebase, which the client had expected. His PR…"
type textarea "x"
type textarea "Feedback from [DOMAIN_NAME] [PERSON_NAME] struggled to adapt to the messy codeb…"
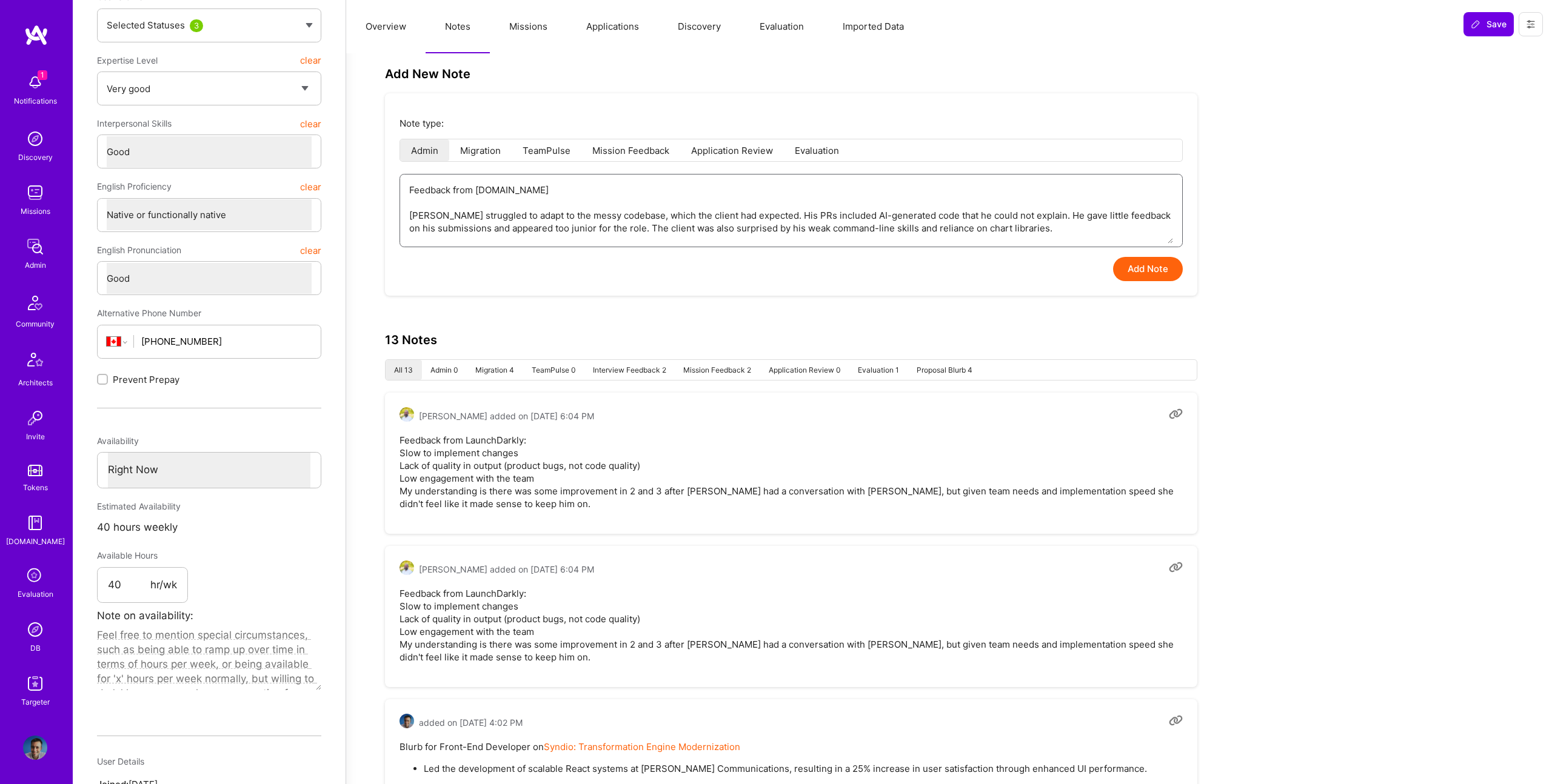
click at [787, 213] on textarea "Feedback from [DOMAIN_NAME] [PERSON_NAME] struggled to adapt to the messy codeb…" at bounding box center [791, 209] width 764 height 69
type textarea "x"
type textarea "Feedback from [DOMAIN_NAME] [PERSON_NAME] struggled to adapt to the messy codeb…"
type textarea "x"
type textarea "Feedback from [DOMAIN_NAME] [PERSON_NAME] struggled to adapt to the messy codeb…"
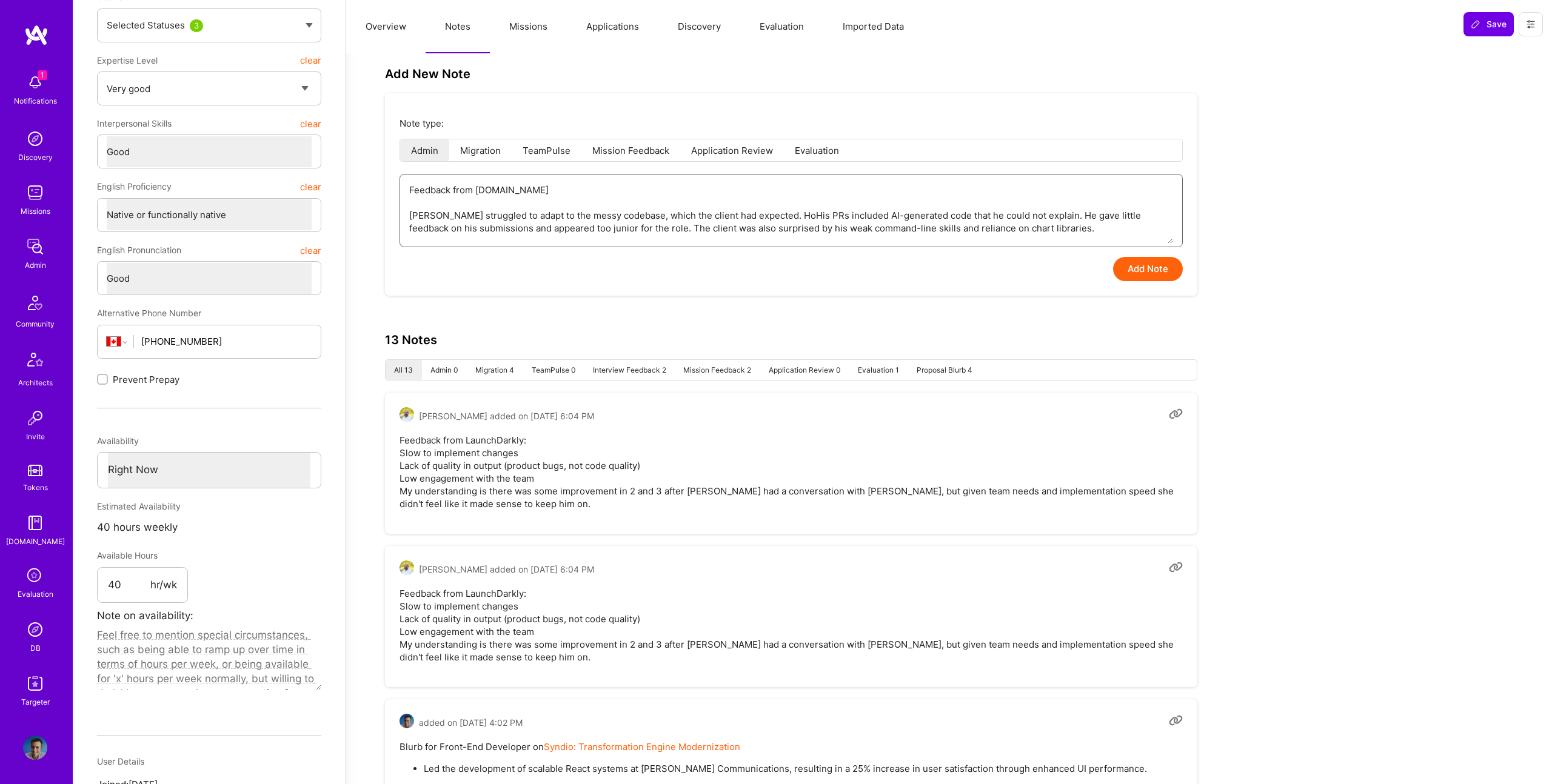
type textarea "x"
type textarea "Feedback from [DOMAIN_NAME] [PERSON_NAME] struggled to adapt to the messy codeb…"
type textarea "x"
type textarea "Feedback from [DOMAIN_NAME] [PERSON_NAME] struggled to adapt to the messy codeb…"
type textarea "x"
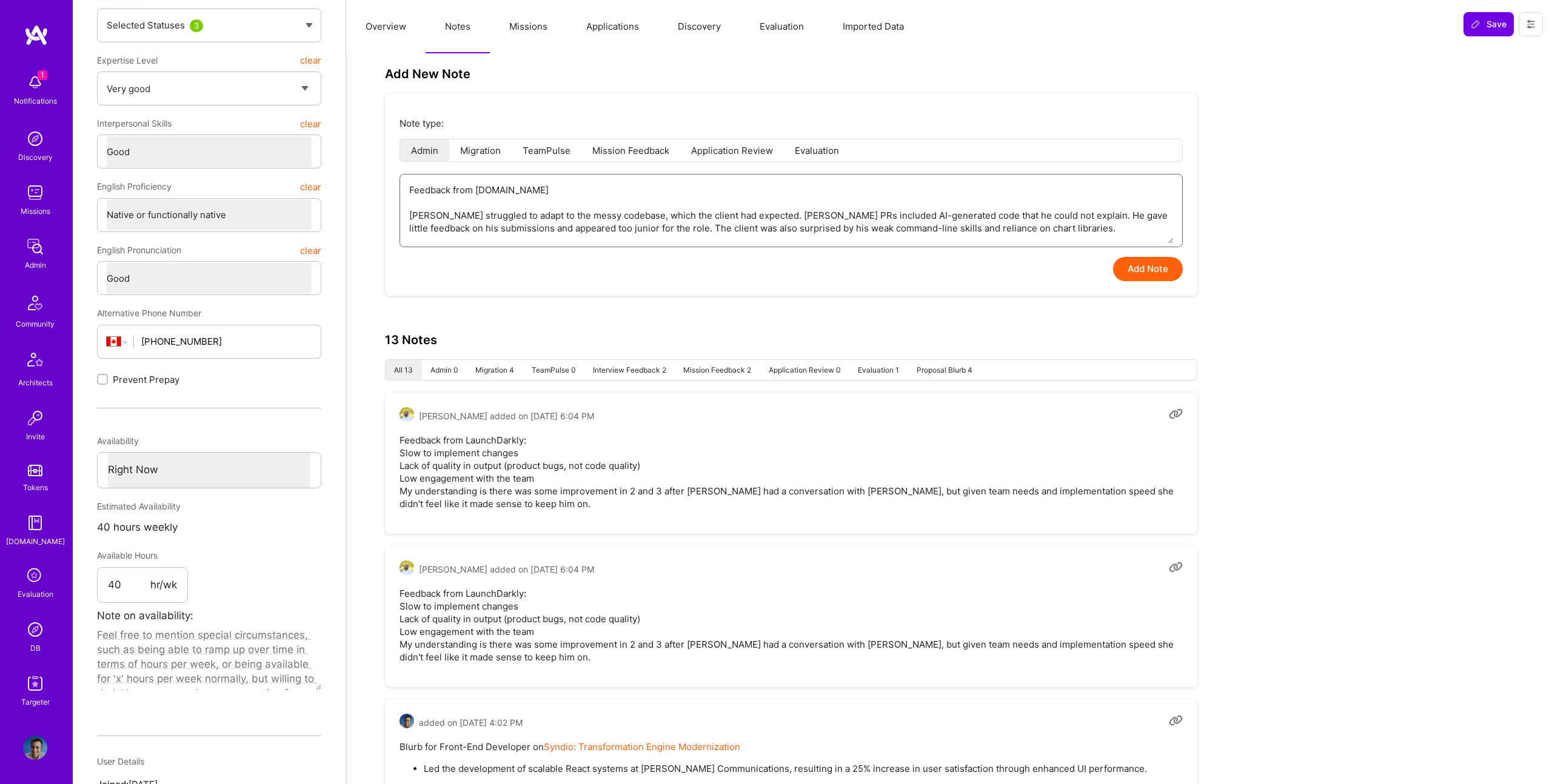
type textarea "Feedback from [DOMAIN_NAME] [PERSON_NAME] struggled to adapt to the messy codeb…"
type textarea "x"
type textarea "Feedback from [DOMAIN_NAME] [PERSON_NAME] struggled to adapt to the messy codeb…"
type textarea "x"
type textarea "Feedback from [DOMAIN_NAME] [PERSON_NAME] struggled to adapt to the messy codeb…"
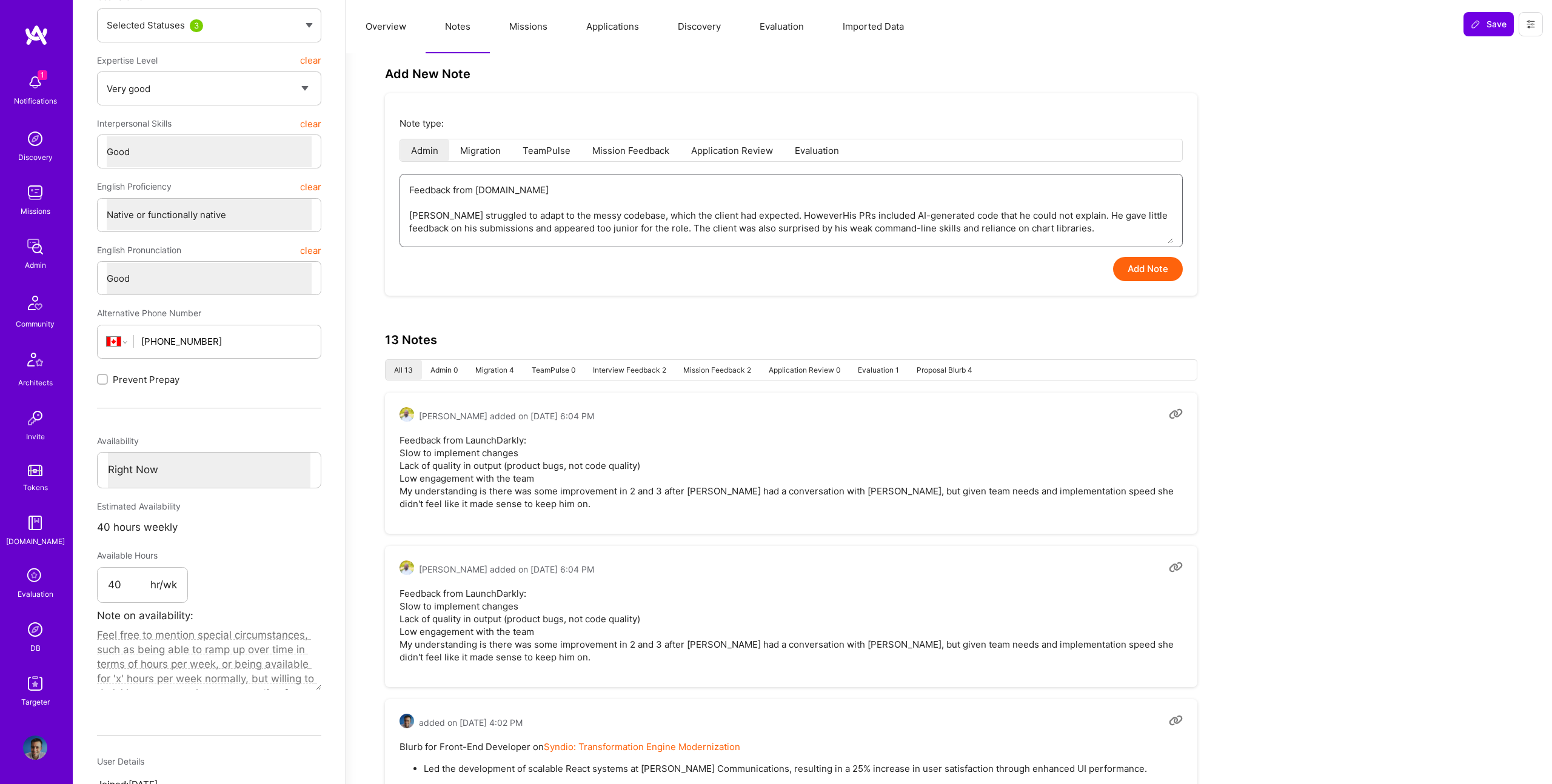
type textarea "x"
type textarea "Feedback from [DOMAIN_NAME] [PERSON_NAME] struggled to adapt to the messy codeb…"
type textarea "x"
type textarea "Feedback from [DOMAIN_NAME] [PERSON_NAME] struggled to adapt to the messy codeb…"
type textarea "x"
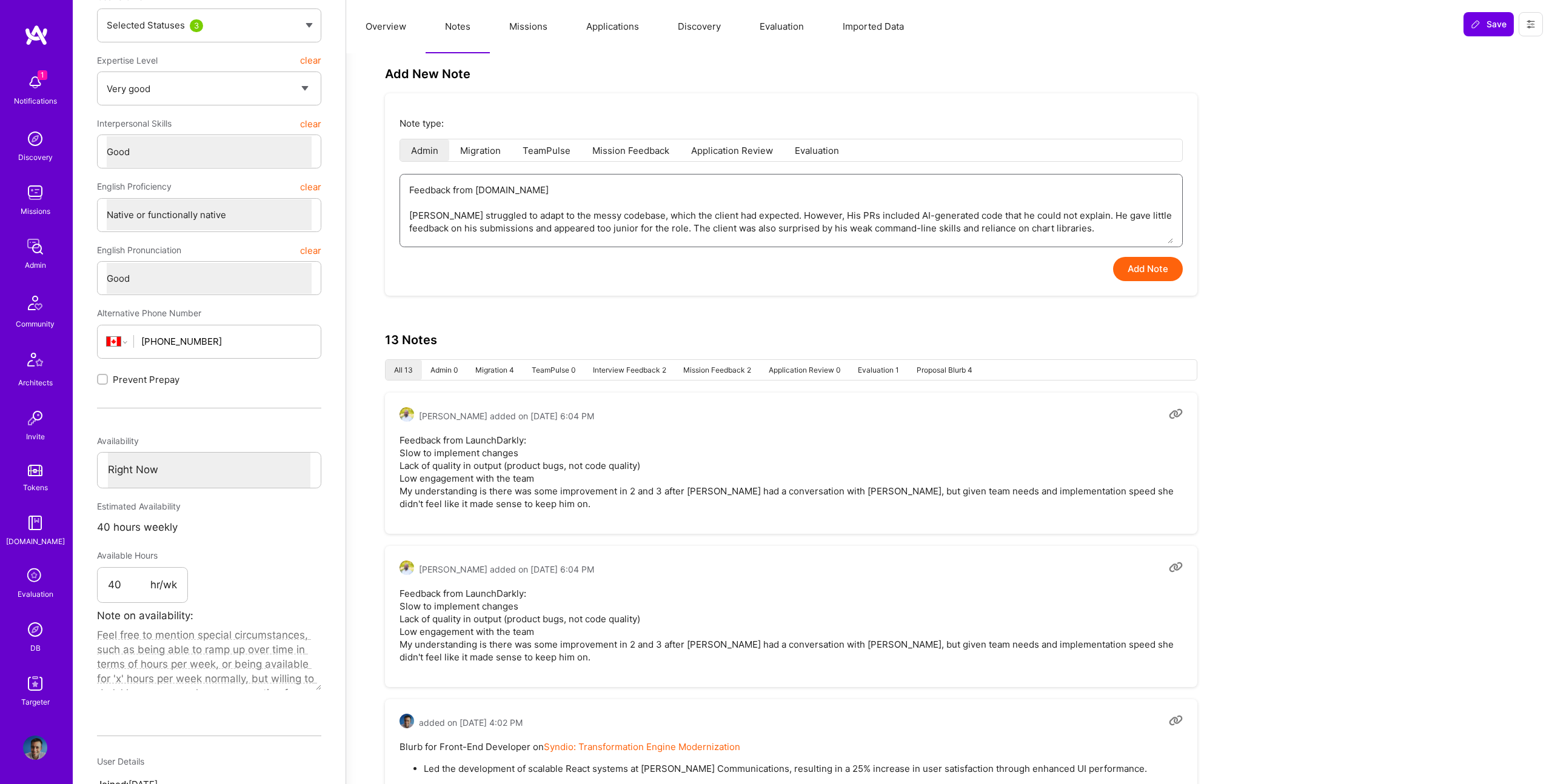
type textarea "Feedback from [DOMAIN_NAME] [PERSON_NAME] struggled to adapt to the messy codeb…"
type textarea "x"
type textarea "Feedback from [DOMAIN_NAME] [PERSON_NAME] struggled to adapt to the messy codeb…"
type textarea "x"
type textarea "Feedback from [DOMAIN_NAME] [PERSON_NAME] struggled to adapt to the messy codeb…"
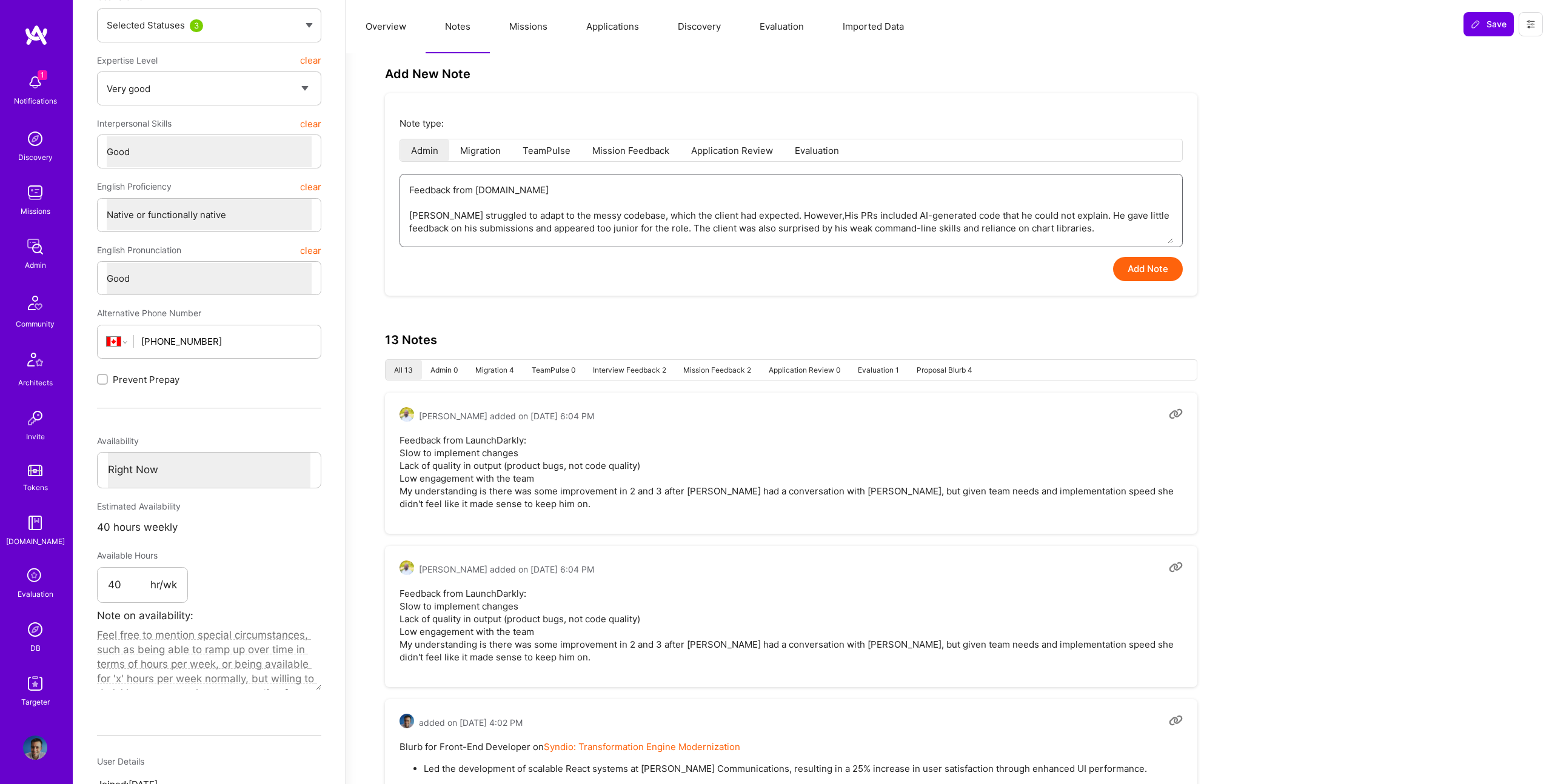
type textarea "x"
type textarea "Feedback from [DOMAIN_NAME] [PERSON_NAME] struggled to adapt to the messy codeb…"
type textarea "x"
type textarea "Feedback from [DOMAIN_NAME] [PERSON_NAME] struggled to adapt to the messy codeb…"
type textarea "x"
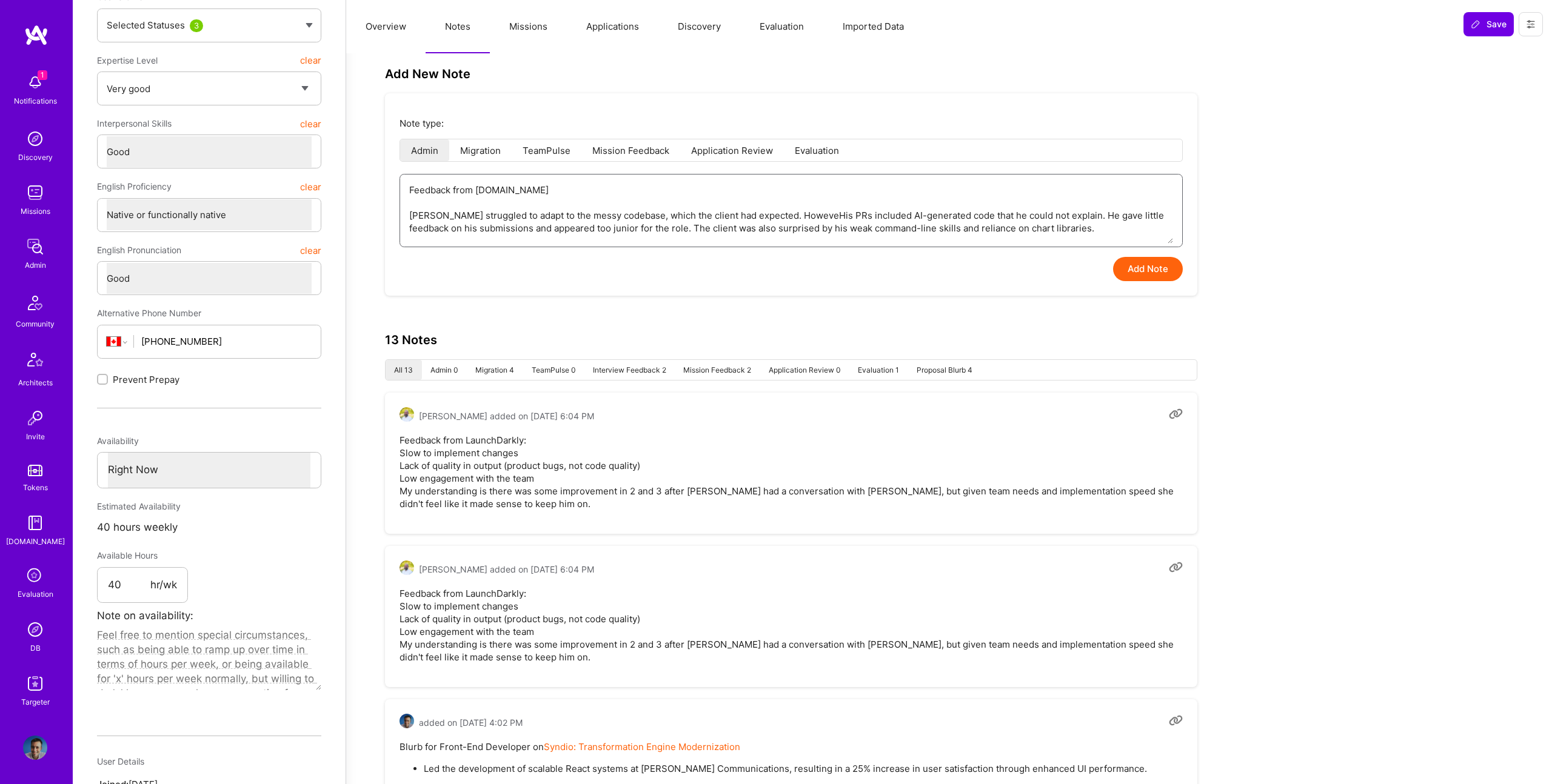
type textarea "Feedback from [DOMAIN_NAME] [PERSON_NAME] struggled to adapt to the messy codeb…"
type textarea "x"
type textarea "Feedback from [DOMAIN_NAME] [PERSON_NAME] struggled to adapt to the messy codeb…"
type textarea "x"
type textarea "Feedback from [DOMAIN_NAME] [PERSON_NAME] struggled to adapt to the messy codeb…"
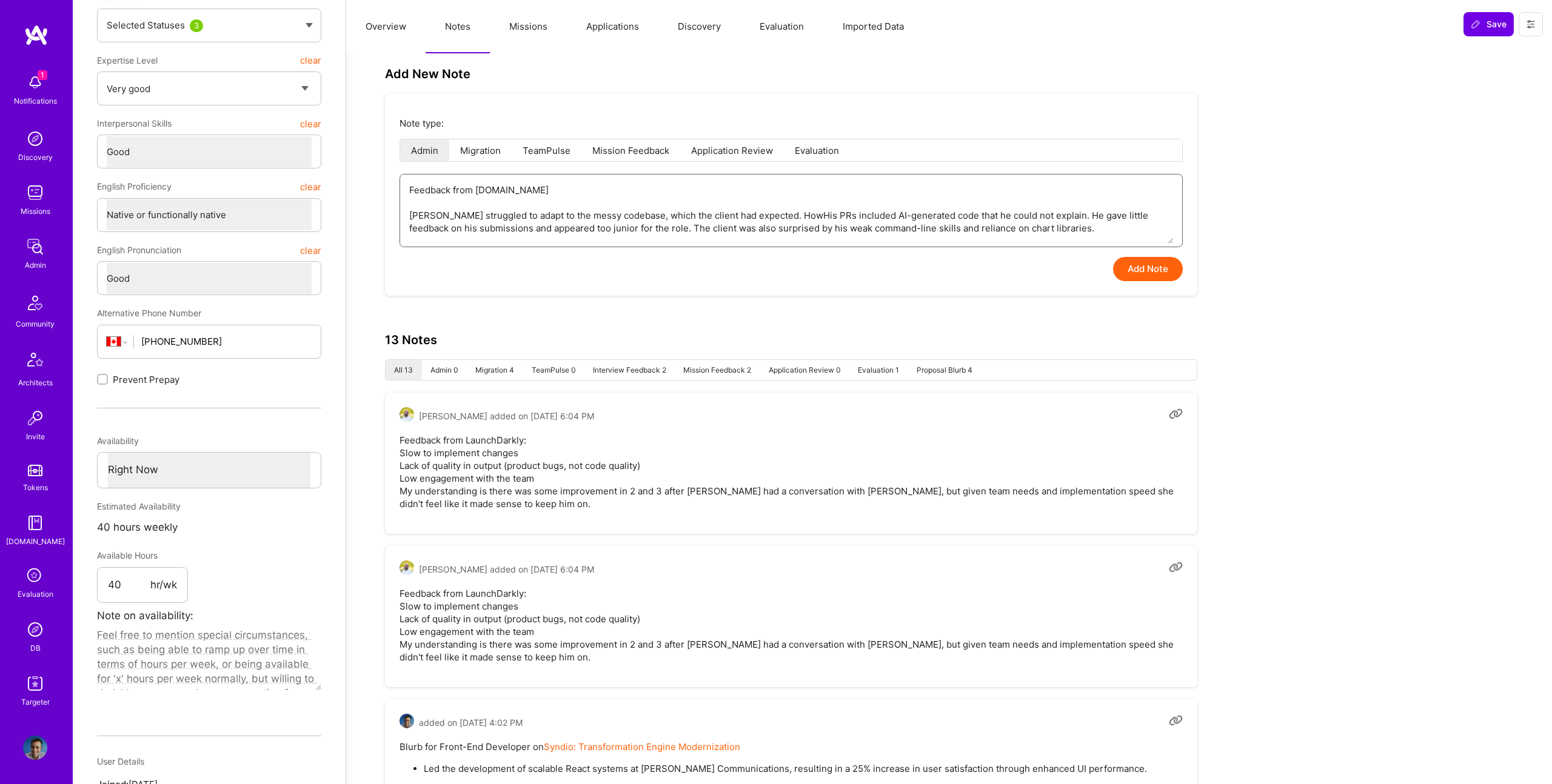
type textarea "x"
type textarea "Feedback from [DOMAIN_NAME] [PERSON_NAME] struggled to adapt to the messy codeb…"
type textarea "x"
type textarea "Feedback from [DOMAIN_NAME] [PERSON_NAME] struggled to adapt to the messy codeb…"
type textarea "x"
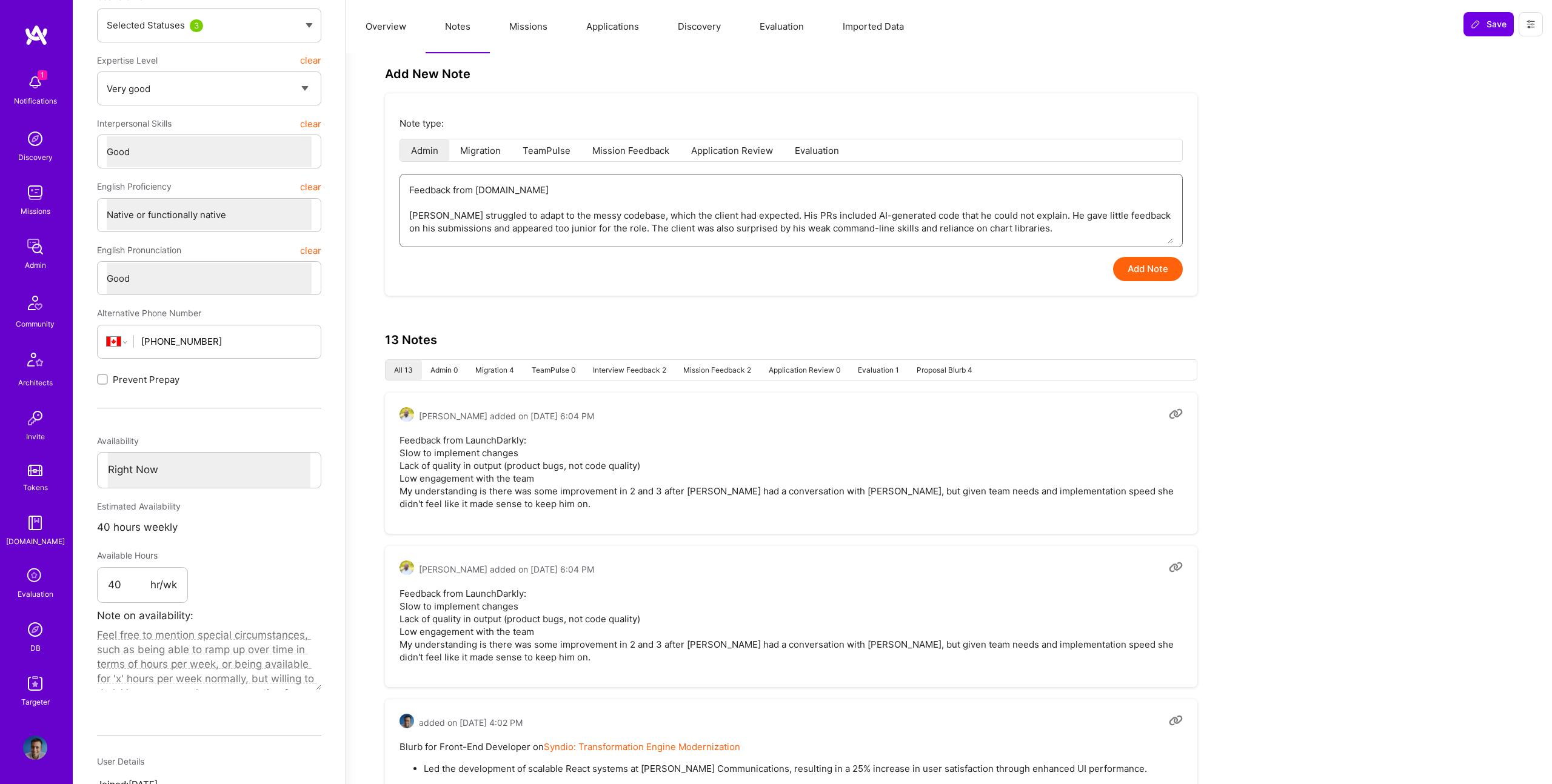
scroll to position [202, 0]
type textarea "Feedback from [DOMAIN_NAME] [PERSON_NAME] struggled to adapt to the messy codeb…"
click at [618, 229] on textarea "Feedback from [DOMAIN_NAME] [PERSON_NAME] struggled to adapt to the messy codeb…" at bounding box center [791, 212] width 764 height 69
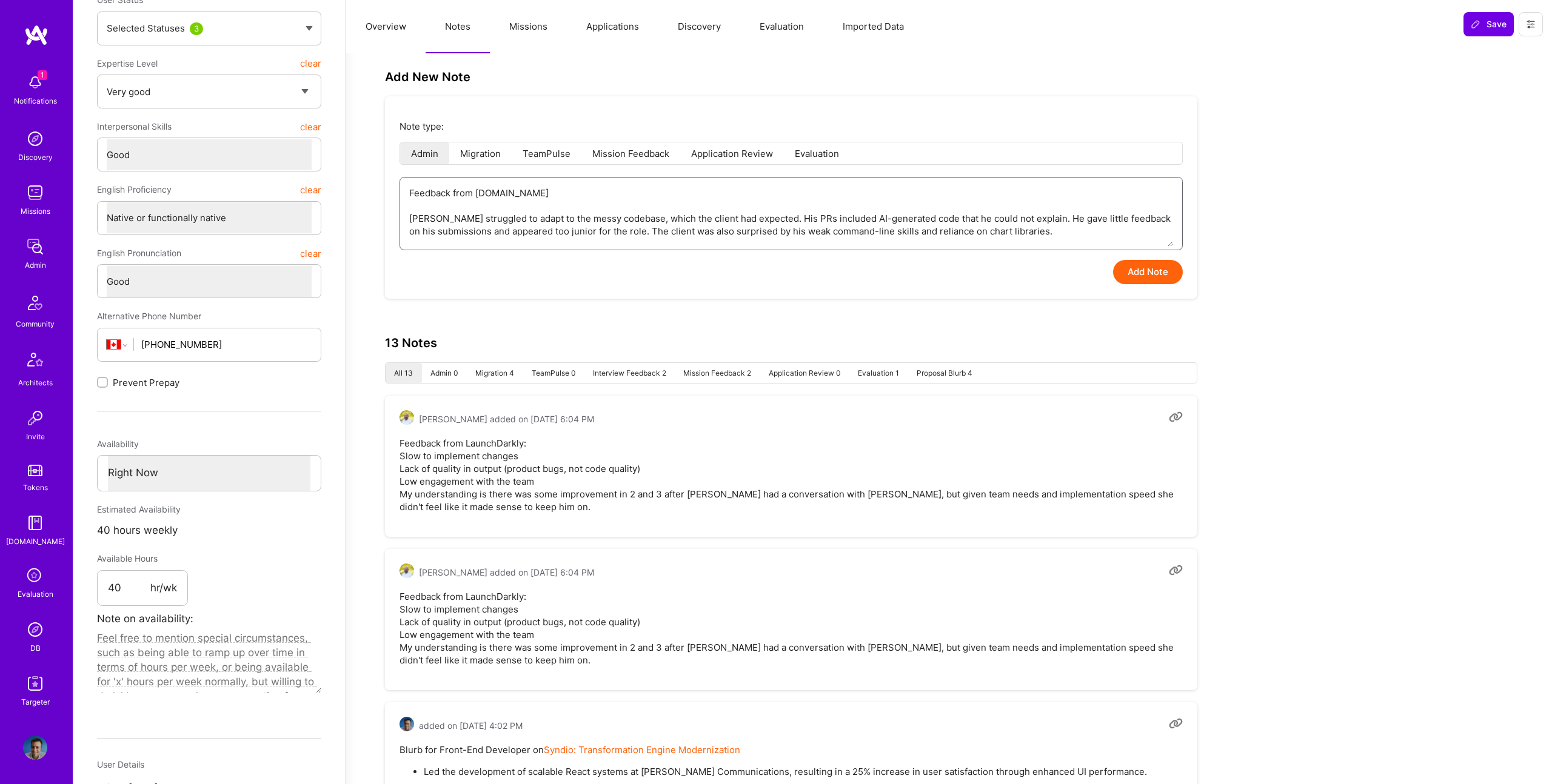
click at [530, 215] on textarea "Feedback from [DOMAIN_NAME] [PERSON_NAME] struggled to adapt to the messy codeb…" at bounding box center [791, 212] width 764 height 69
paste textarea "The client anticipated some onboarding challenges given the complexity of the c…"
type textarea "x"
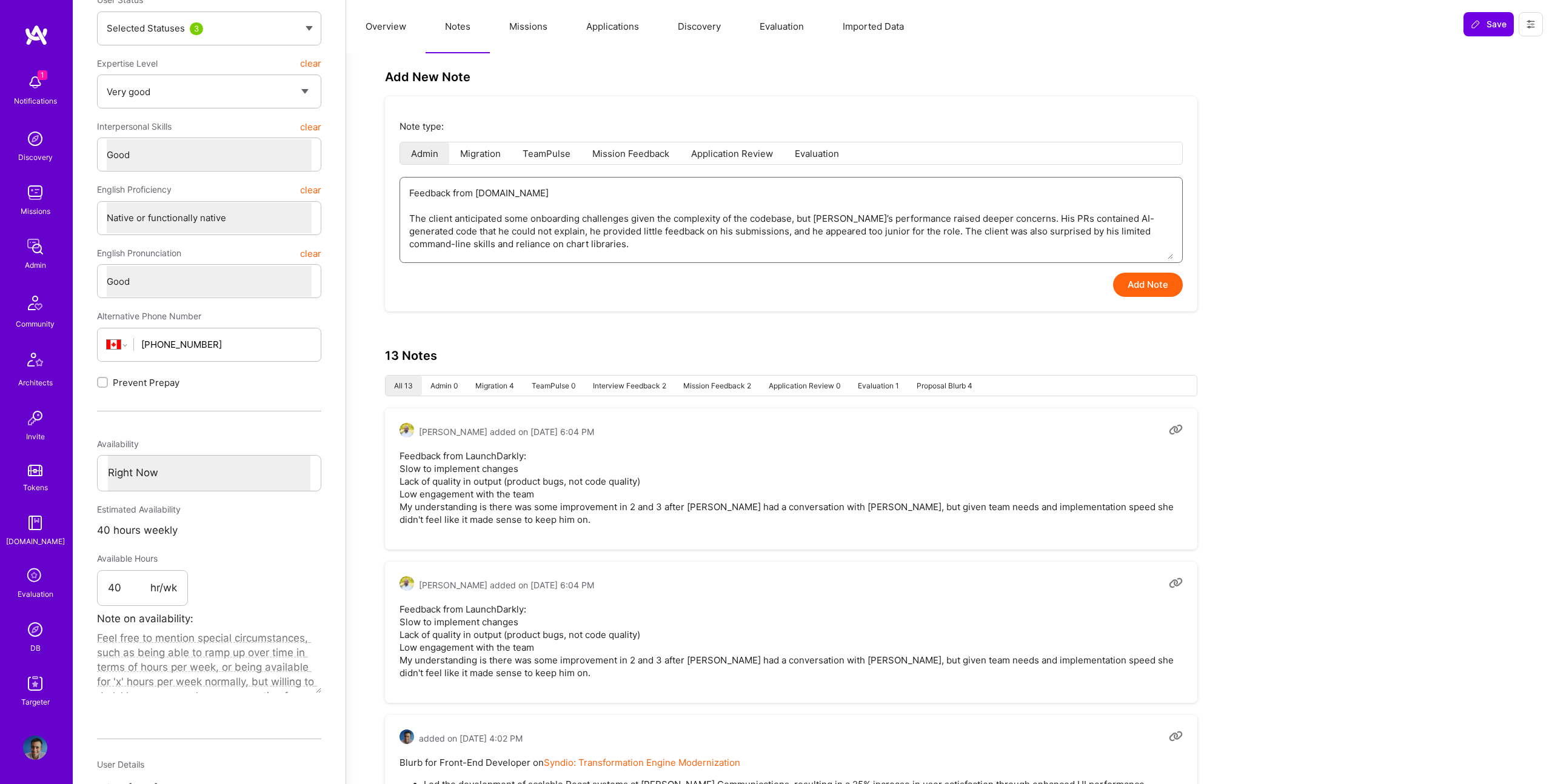
click at [793, 217] on textarea "Feedback from [DOMAIN_NAME] The client anticipated some onboarding challenges g…" at bounding box center [791, 219] width 764 height 82
type textarea "Feedback from [DOMAIN_NAME] The client anticipated some onboarding challenges g…"
click at [501, 214] on textarea "Feedback from [DOMAIN_NAME] The client anticipated some onboarding challenges g…" at bounding box center [791, 219] width 764 height 82
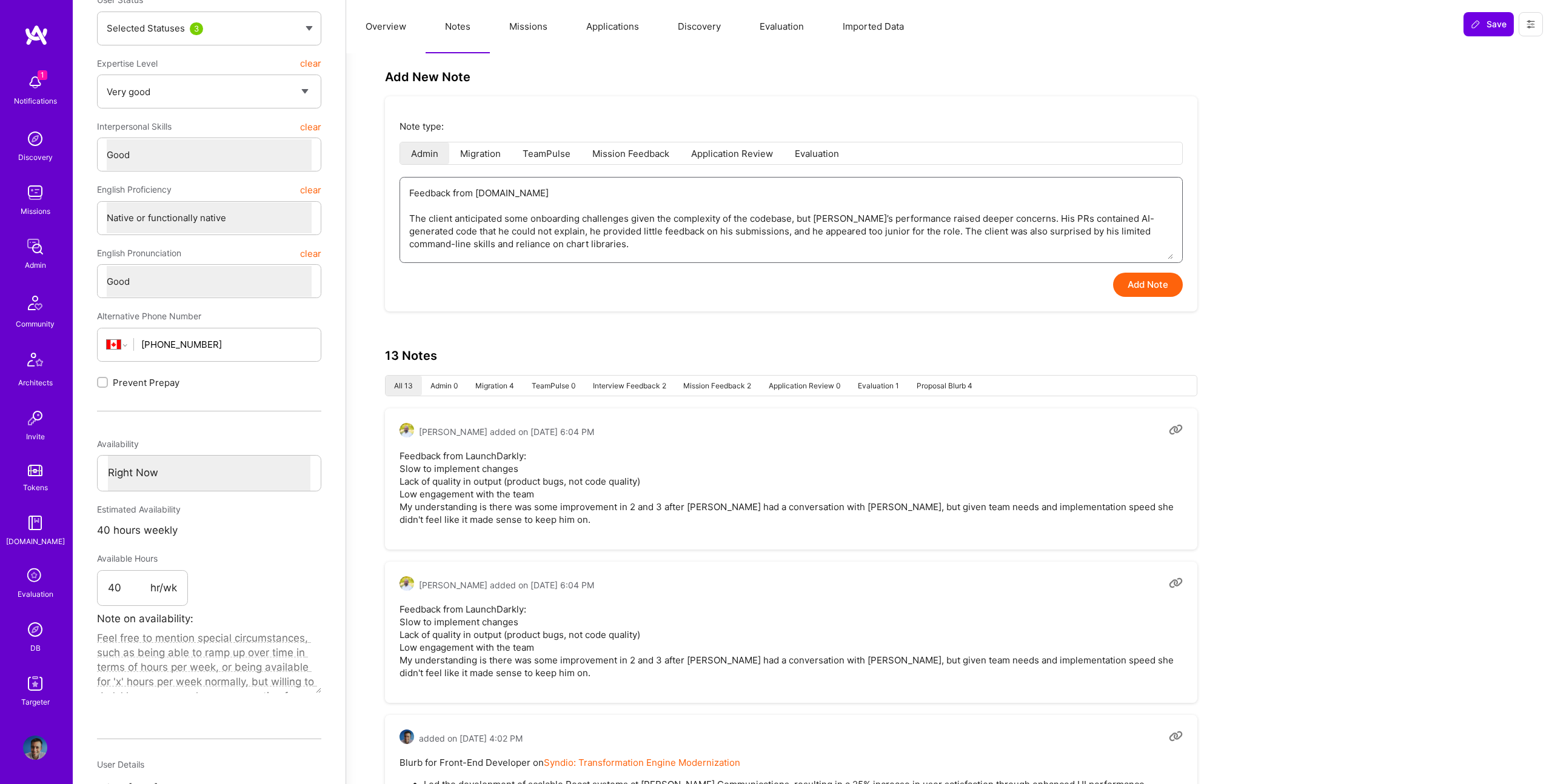
paste textarea "knew the codebase would be challenging and expected some difficulties, but [PER…"
type textarea "x"
type textarea "Feedback from [DOMAIN_NAME] The client knew the codebase would be challenging a…"
type textarea "x"
type textarea "Feedback from [DOMAIN_NAME] The client knew the codebase would be challenging a…"
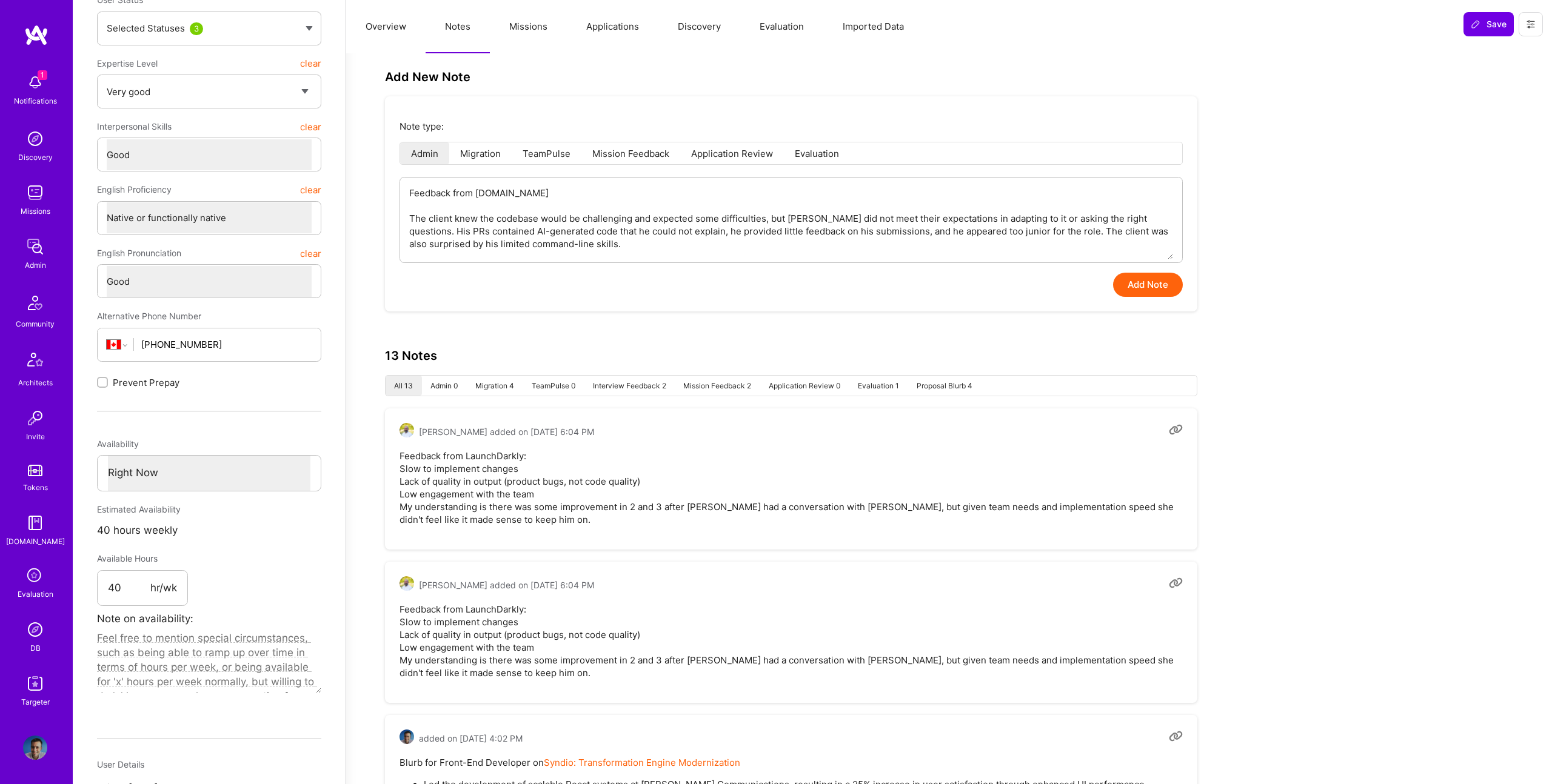
click at [1147, 287] on button "Add Note" at bounding box center [1148, 285] width 70 height 25
type textarea "x"
